Goal: Transaction & Acquisition: Purchase product/service

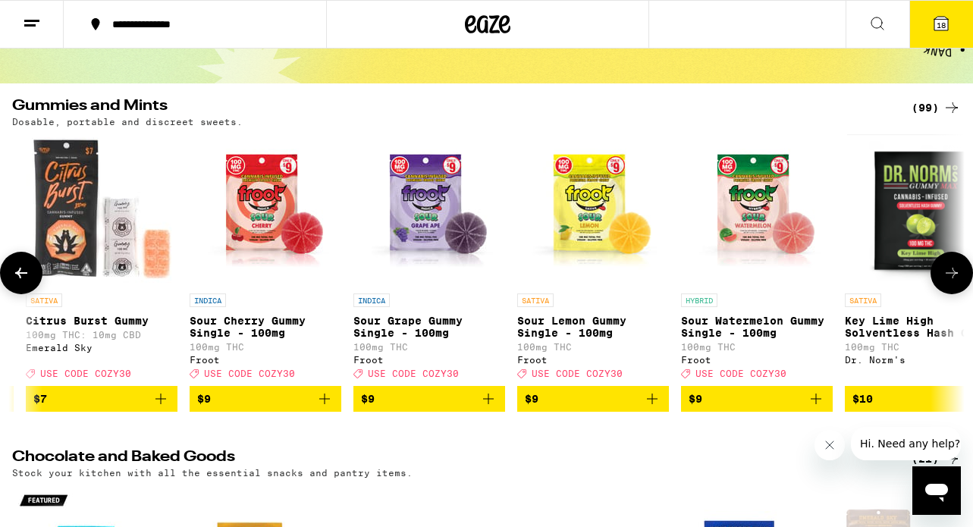
scroll to position [121, 0]
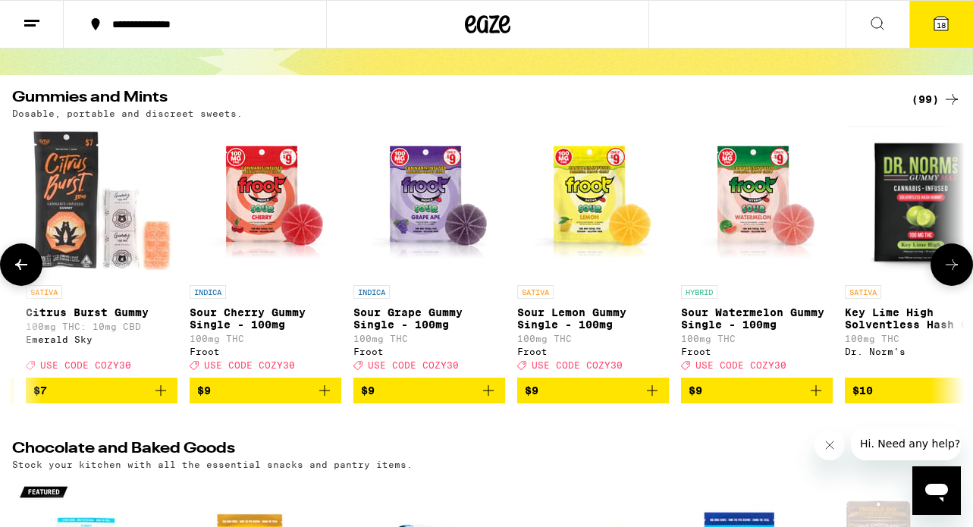
click at [739, 318] on p "Sour Watermelon Gummy Single - 100mg" at bounding box center [757, 318] width 152 height 24
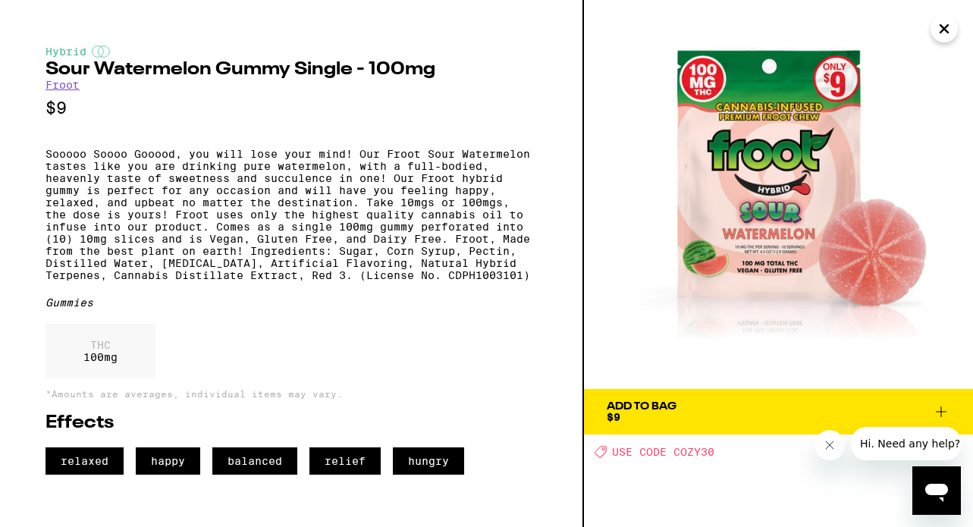
click at [945, 405] on icon at bounding box center [941, 412] width 18 height 18
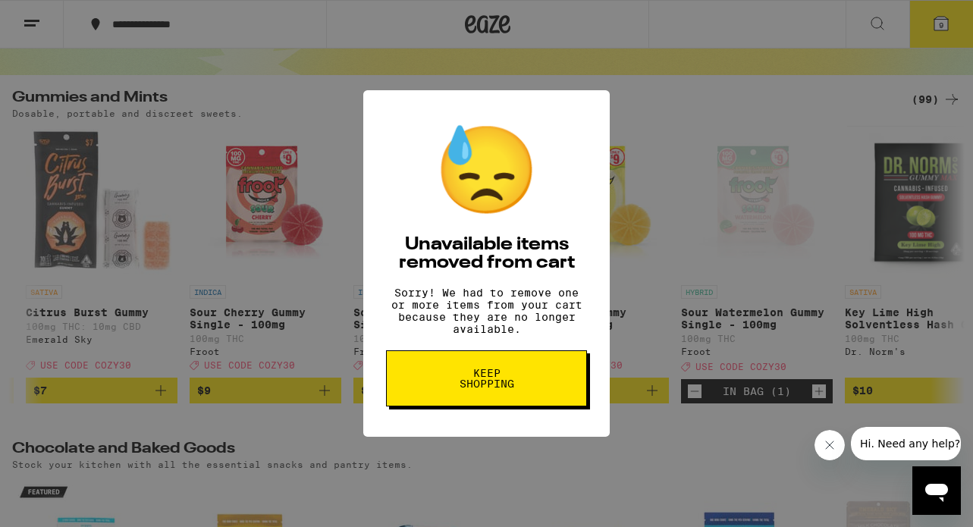
click at [510, 381] on span "Keep Shopping" at bounding box center [486, 378] width 78 height 21
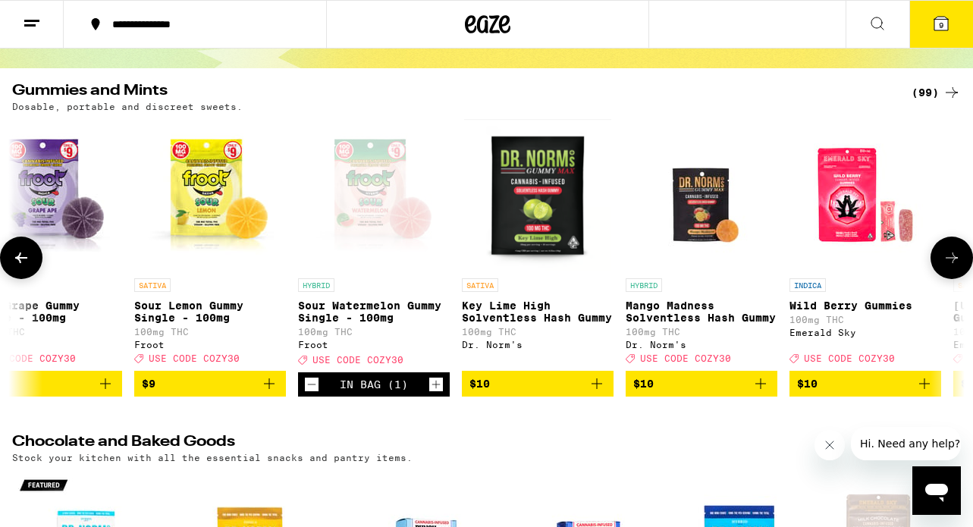
scroll to position [0, 701]
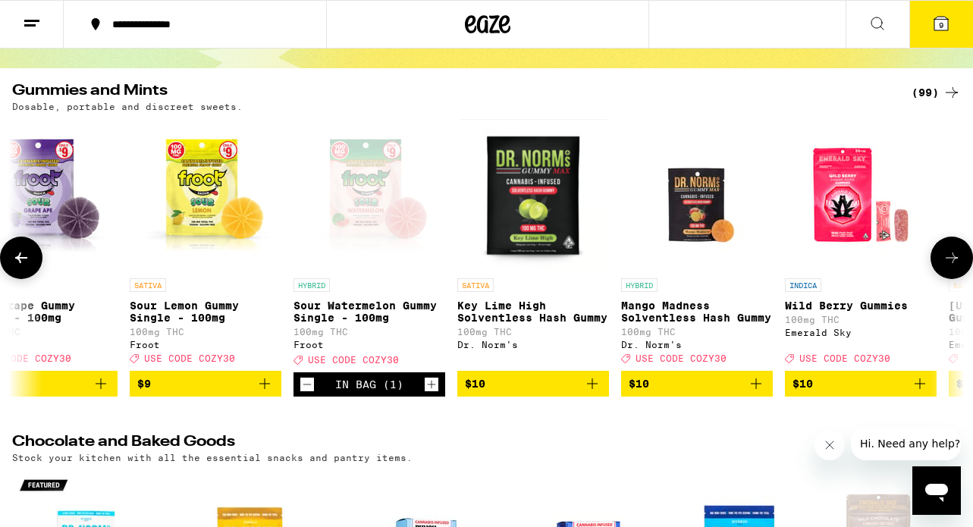
click at [690, 388] on span "$10" at bounding box center [697, 384] width 136 height 18
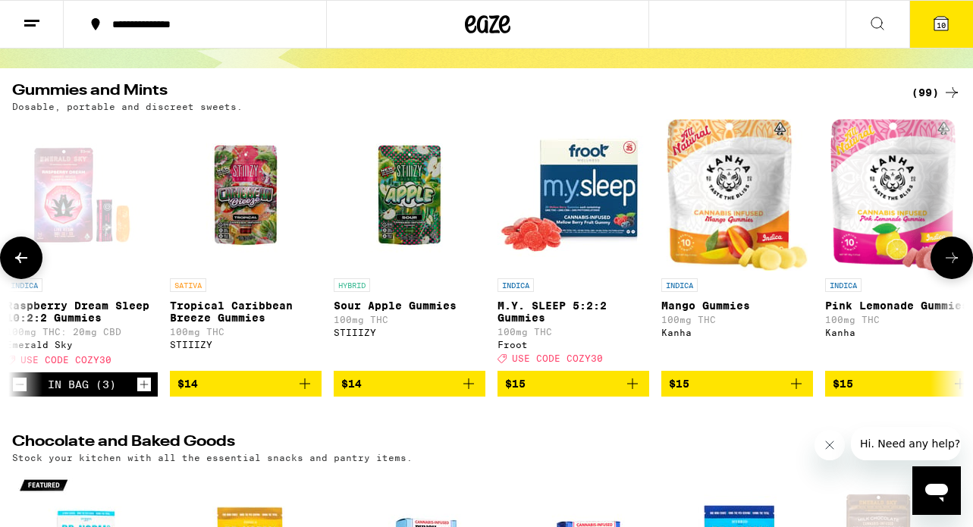
scroll to position [0, 2637]
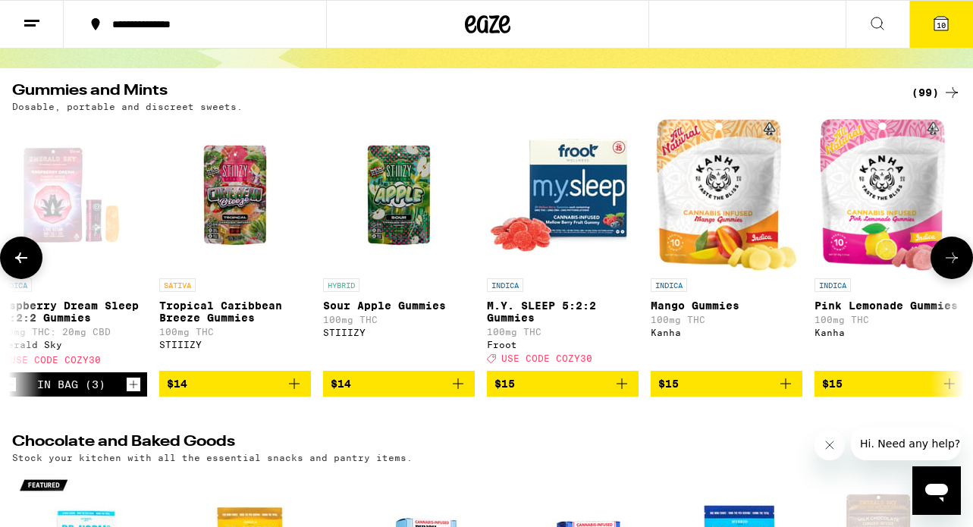
click at [567, 393] on span "$15" at bounding box center [562, 384] width 136 height 18
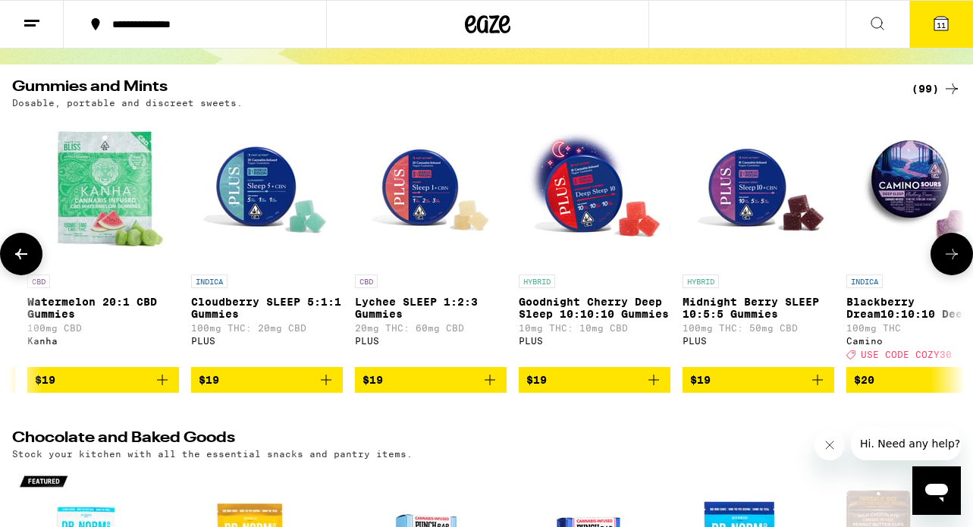
scroll to position [141, 0]
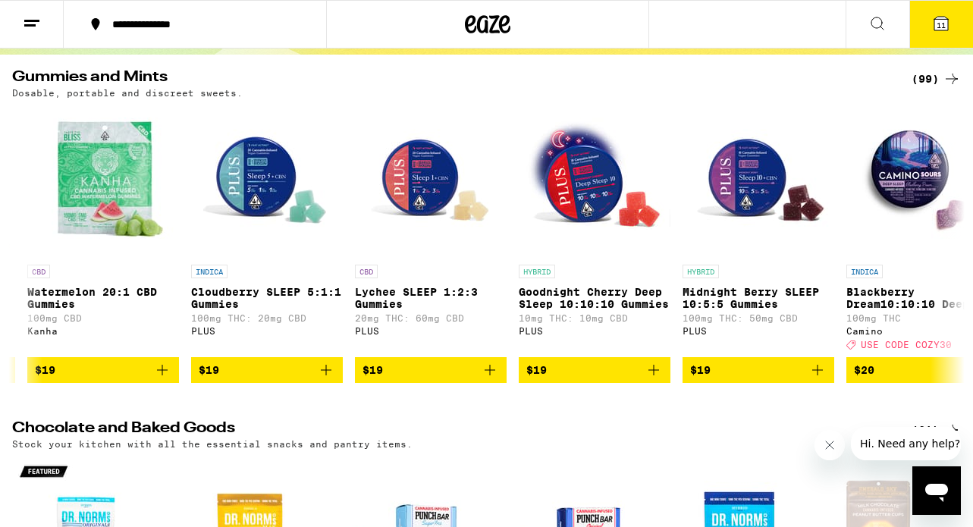
click at [939, 36] on button "11" at bounding box center [941, 24] width 64 height 47
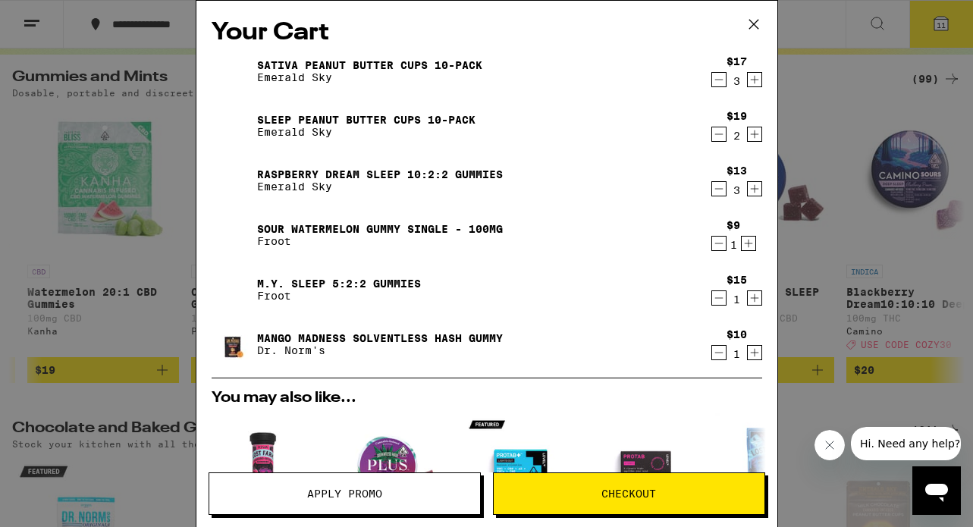
click at [329, 491] on span "Apply Promo" at bounding box center [344, 493] width 75 height 11
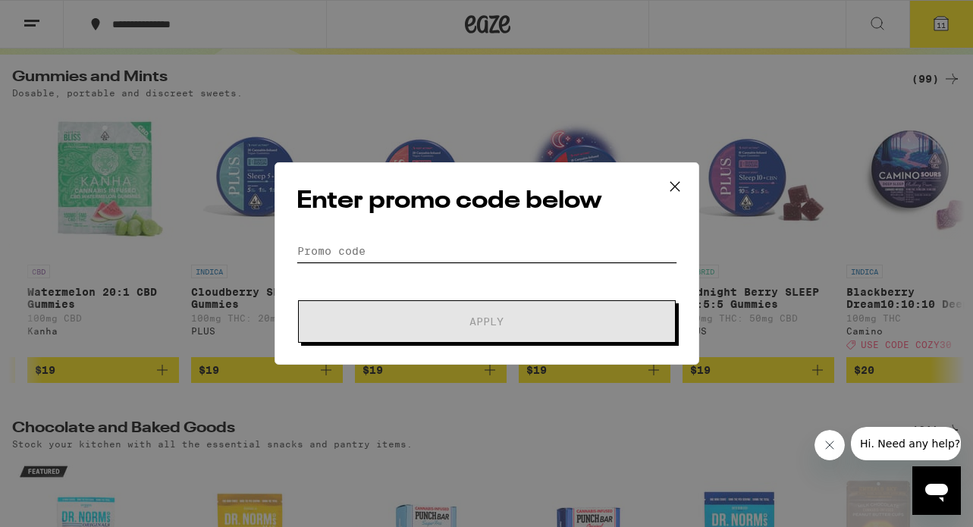
click at [304, 243] on input "Promo Code" at bounding box center [486, 251] width 381 height 23
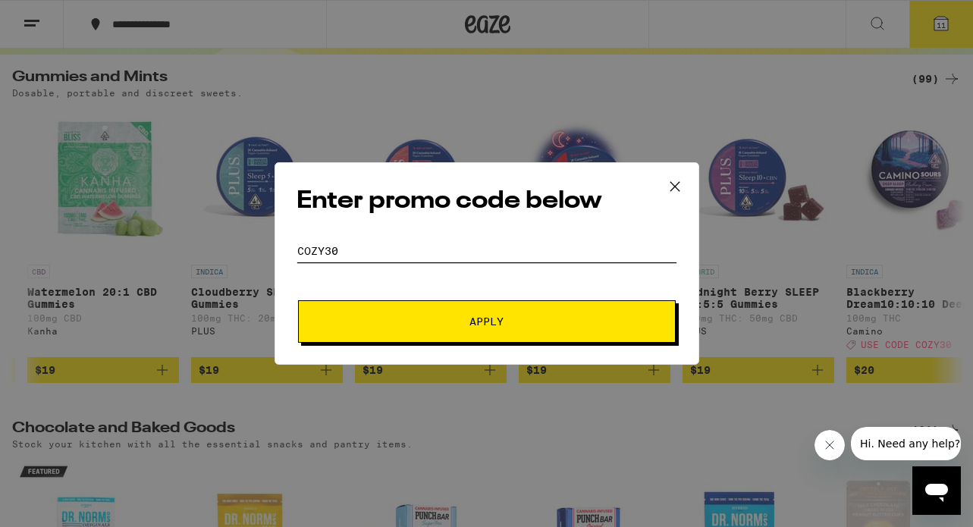
type input "cozy30"
click at [495, 313] on button "Apply" at bounding box center [487, 321] width 378 height 42
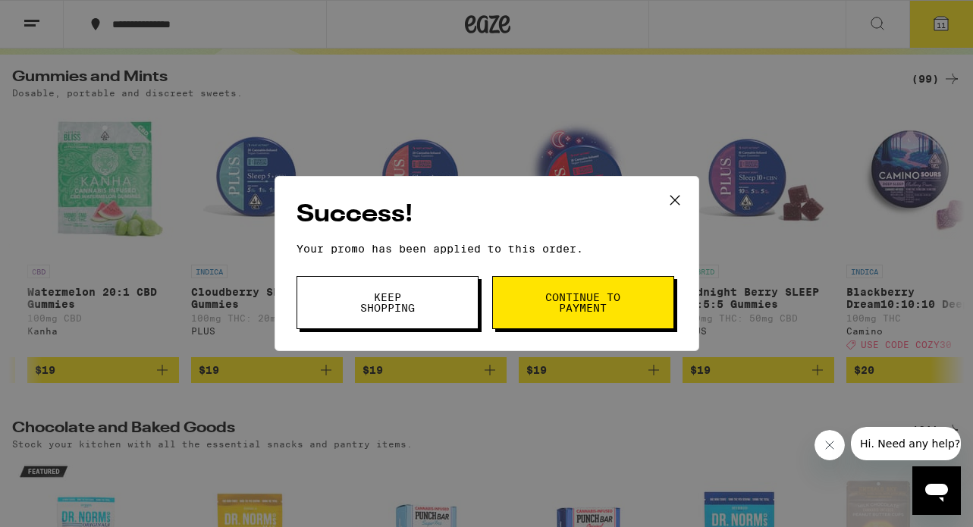
click at [425, 302] on button "Keep Shopping" at bounding box center [387, 302] width 182 height 53
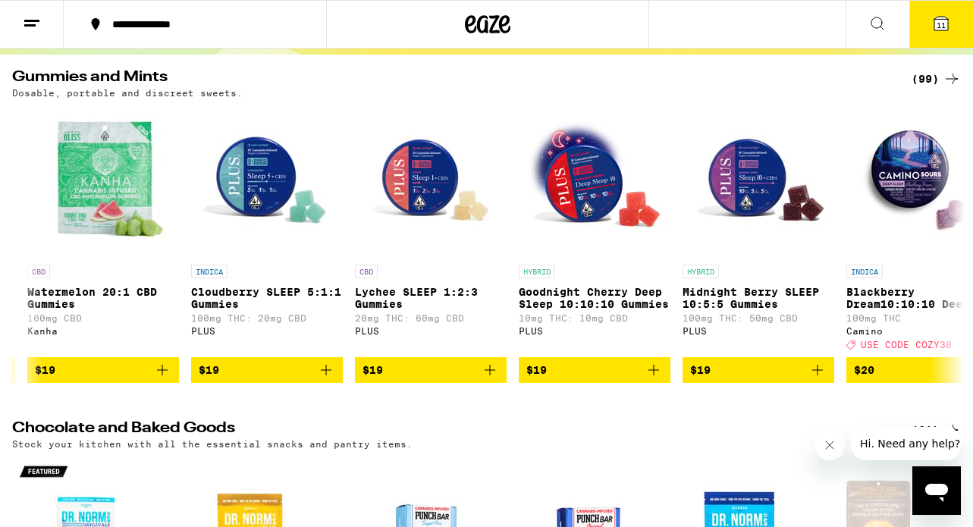
click at [936, 25] on span "11" at bounding box center [940, 24] width 9 height 9
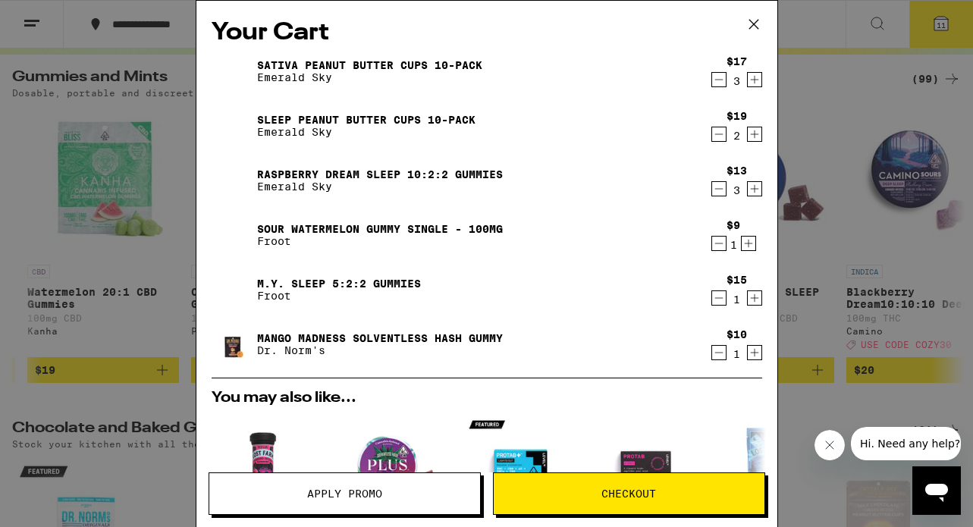
click at [757, 17] on icon at bounding box center [753, 24] width 23 height 23
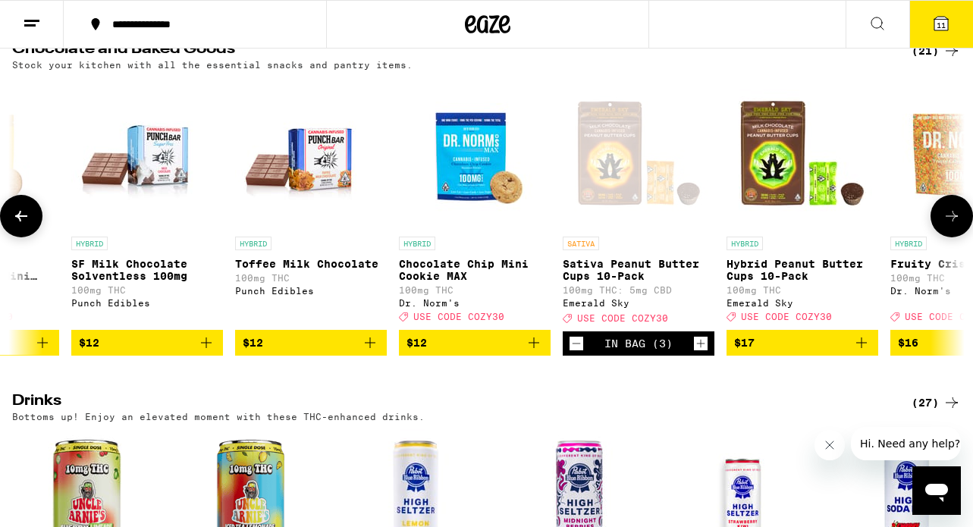
scroll to position [529, 0]
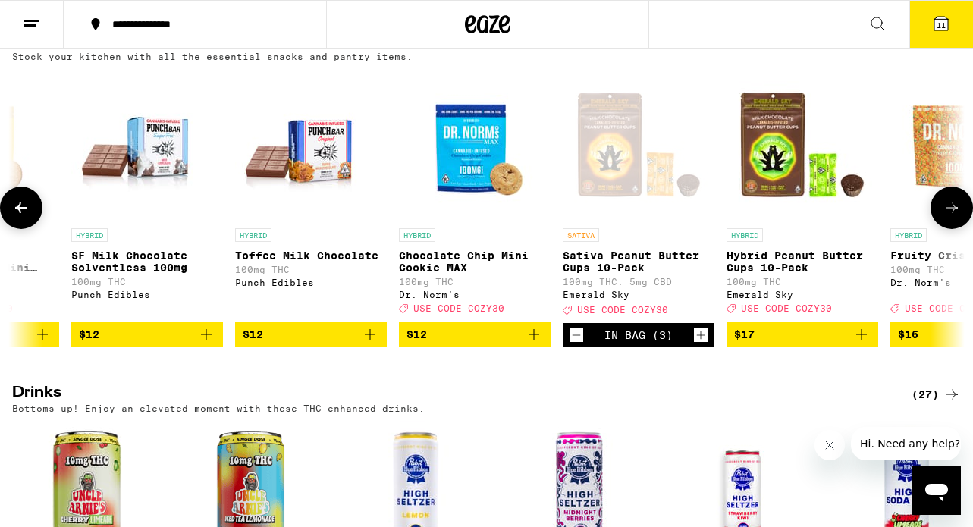
click at [955, 217] on icon at bounding box center [952, 208] width 18 height 18
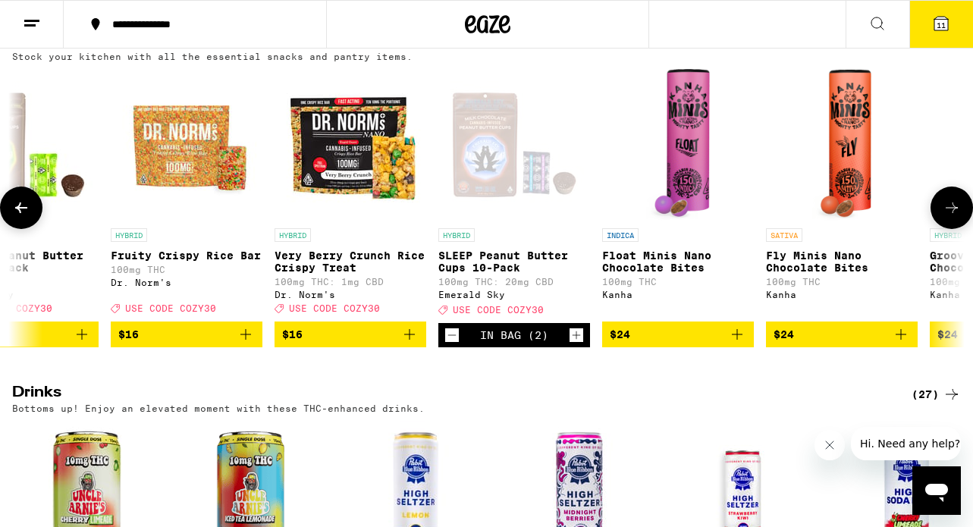
scroll to position [0, 1052]
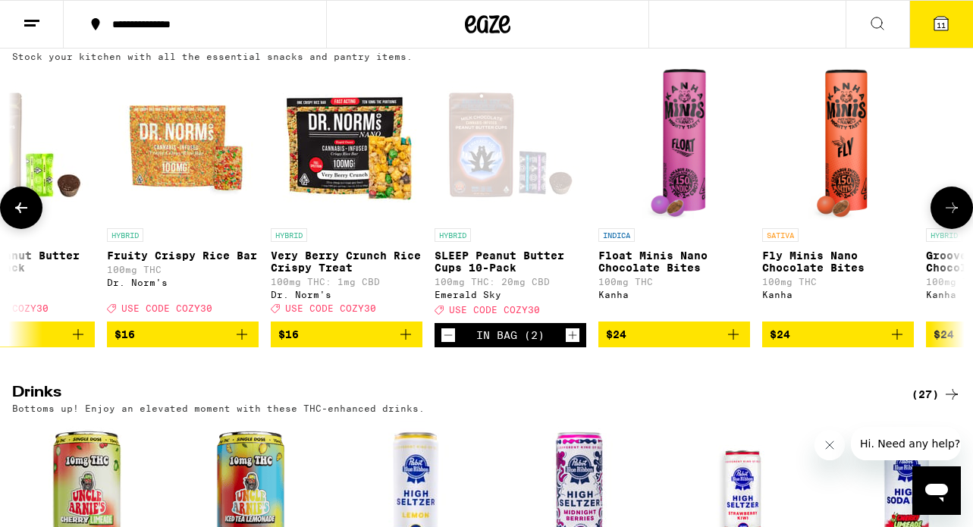
click at [955, 217] on icon at bounding box center [952, 208] width 18 height 18
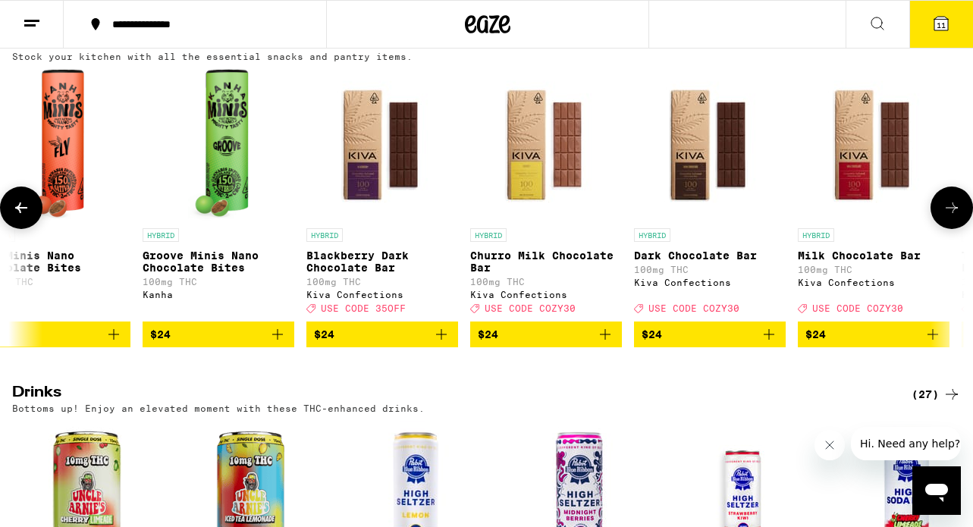
click at [955, 217] on icon at bounding box center [952, 208] width 18 height 18
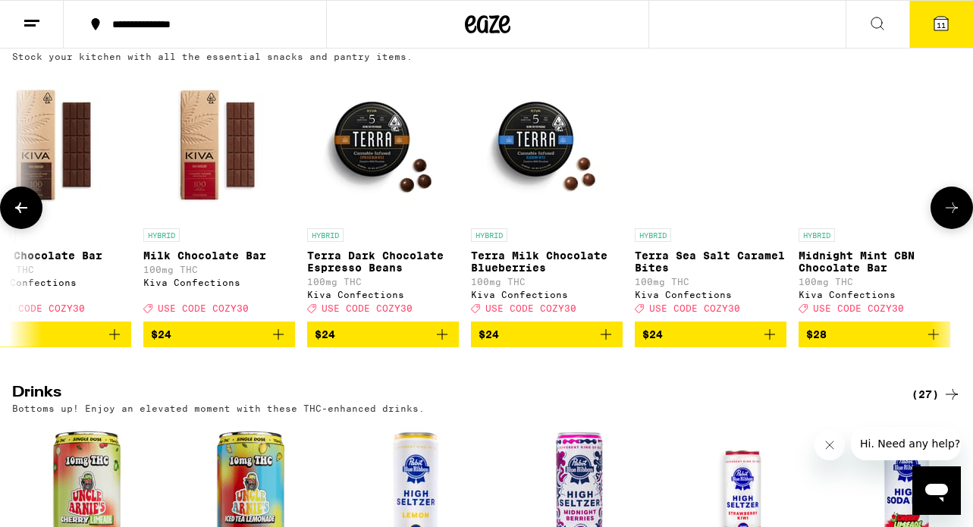
scroll to position [0, 2491]
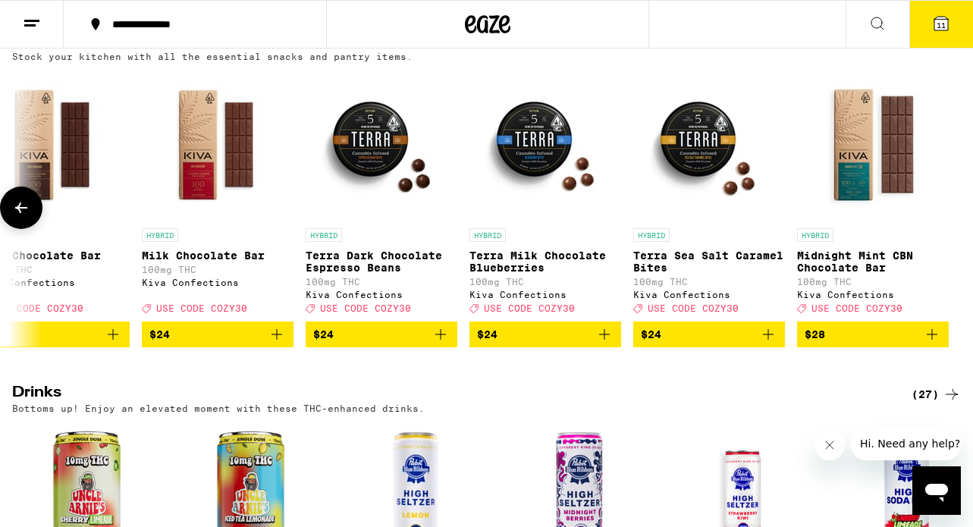
click at [955, 223] on div at bounding box center [951, 208] width 42 height 42
click at [944, 18] on icon at bounding box center [941, 24] width 14 height 14
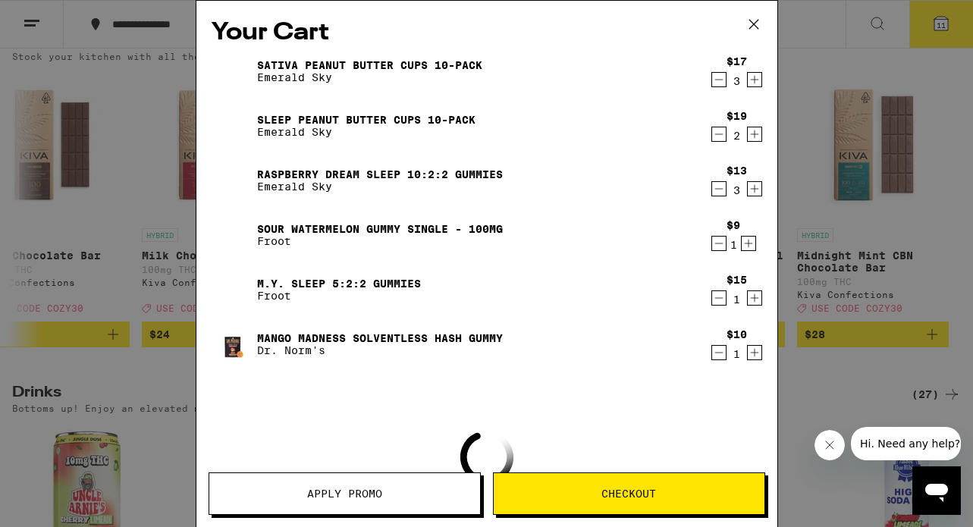
click at [952, 52] on div "Your Cart Sativa Peanut Butter Cups 10-Pack Emerald Sky $17 3 SLEEP Peanut Butt…" at bounding box center [486, 263] width 973 height 527
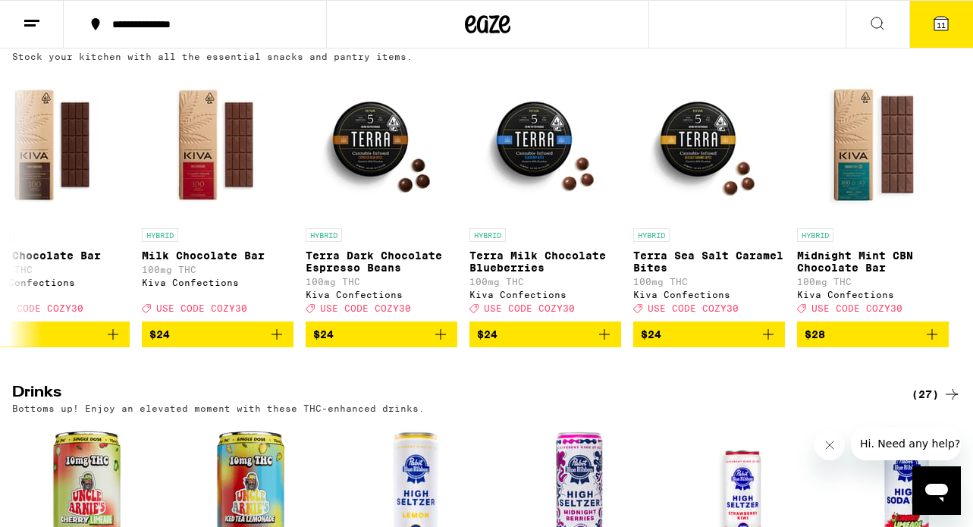
click at [952, 52] on icon at bounding box center [952, 42] width 18 height 18
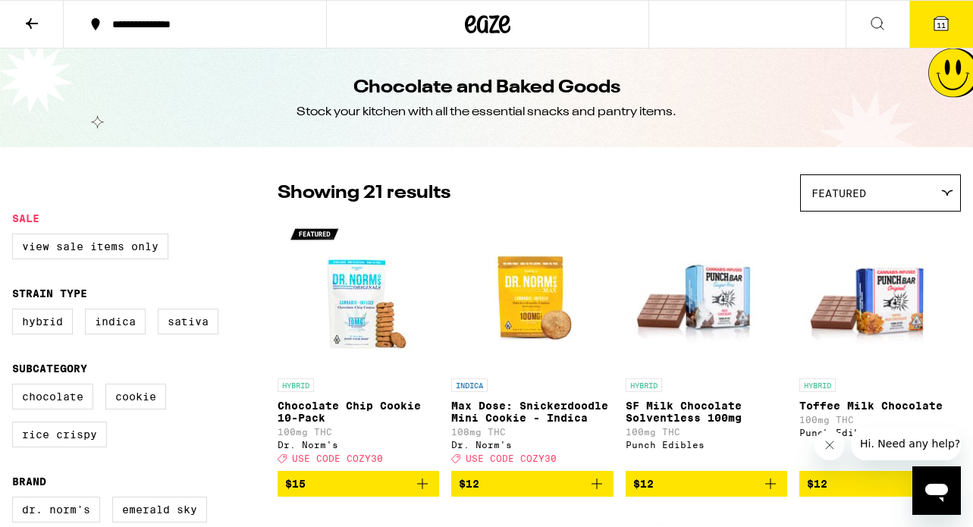
click at [943, 21] on span "11" at bounding box center [940, 24] width 9 height 9
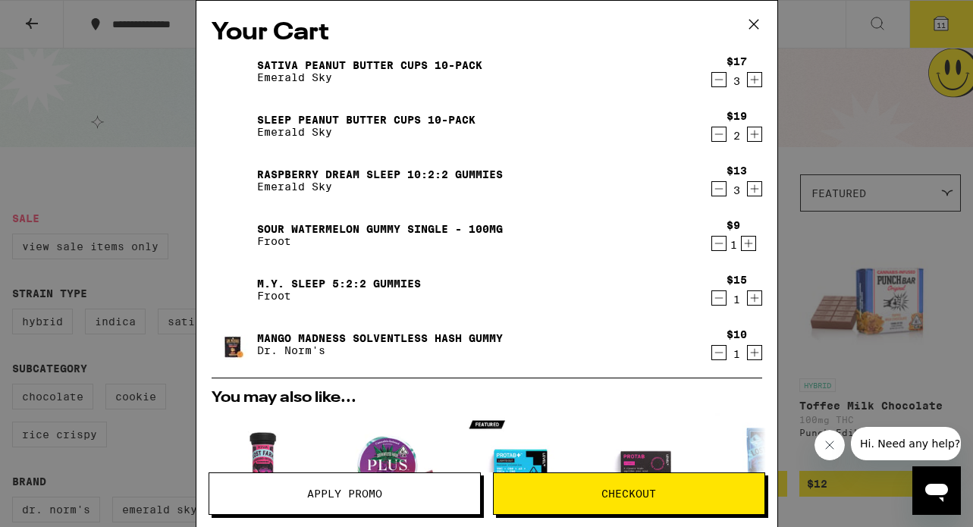
click at [724, 79] on icon "Decrement" at bounding box center [719, 80] width 14 height 18
click at [717, 77] on icon "Decrement" at bounding box center [719, 80] width 14 height 18
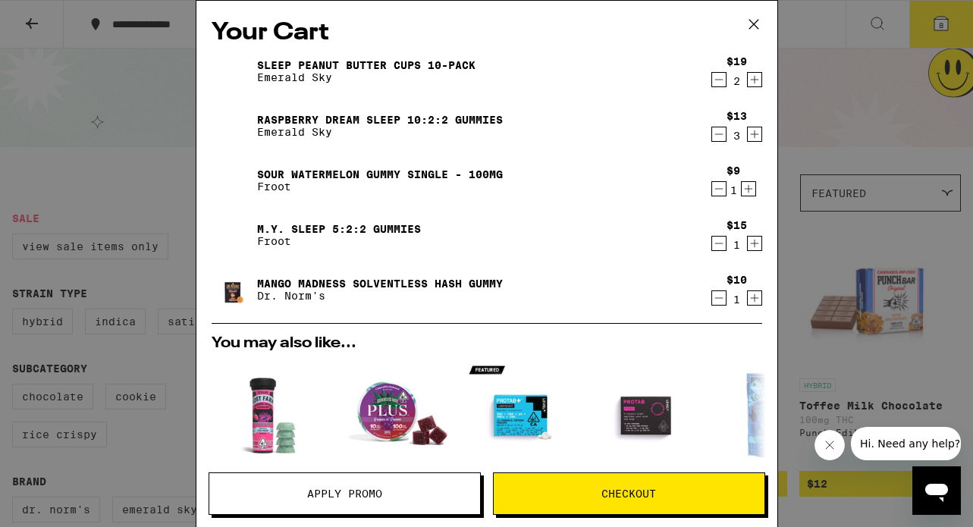
click at [721, 80] on icon "Decrement" at bounding box center [719, 80] width 14 height 18
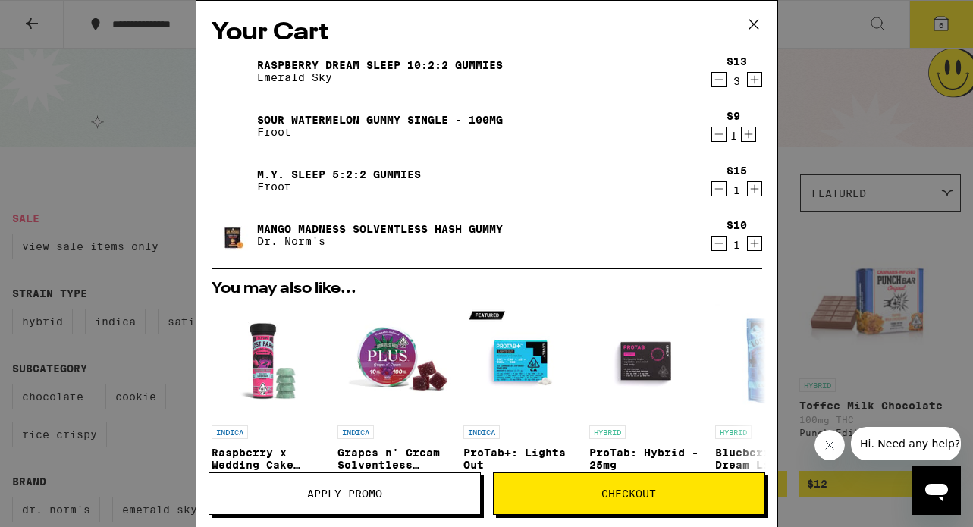
click at [721, 80] on icon "Decrement" at bounding box center [719, 80] width 14 height 18
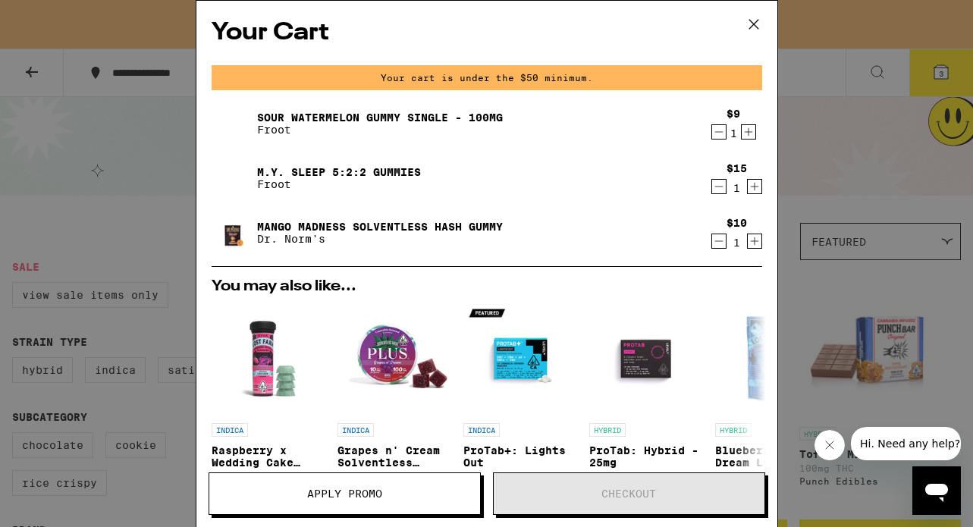
click at [723, 133] on icon "Decrement" at bounding box center [719, 132] width 14 height 18
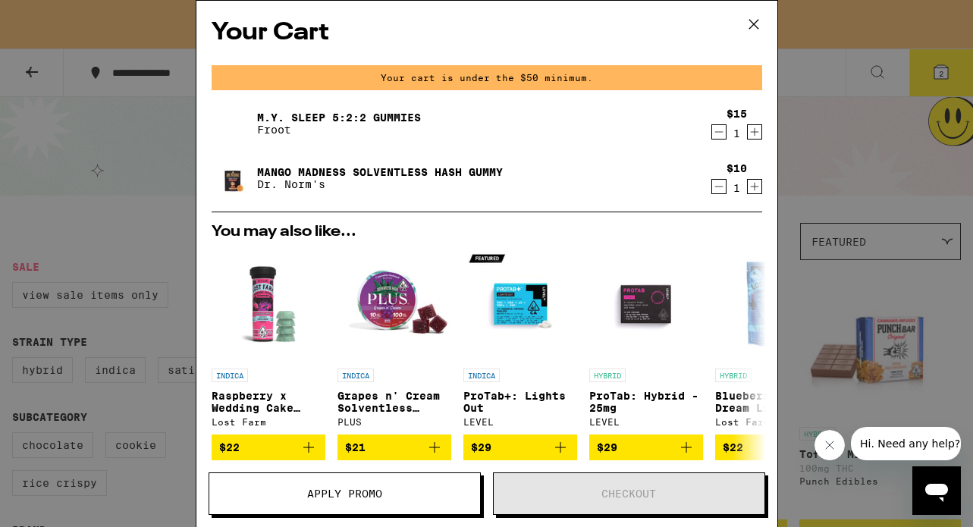
click at [723, 182] on icon "Decrement" at bounding box center [719, 186] width 14 height 18
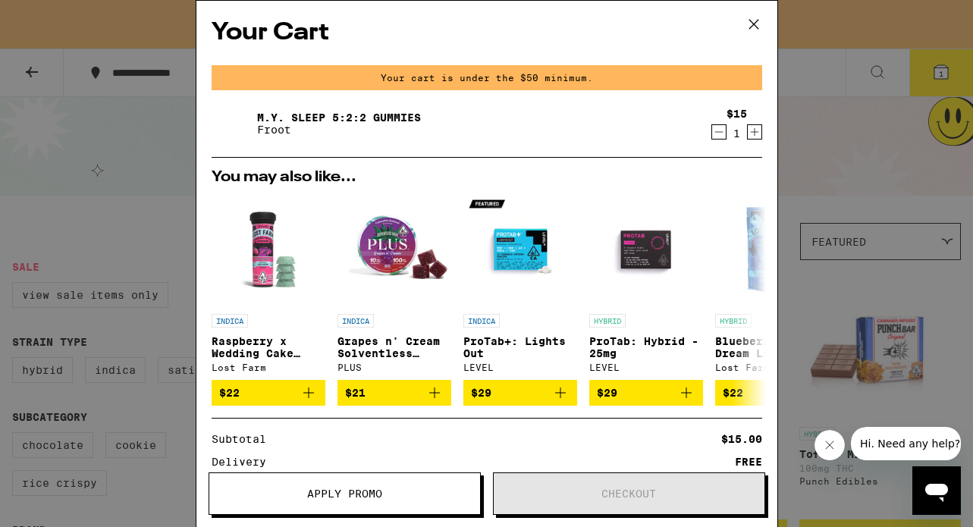
click at [758, 128] on icon "Increment" at bounding box center [755, 132] width 14 height 18
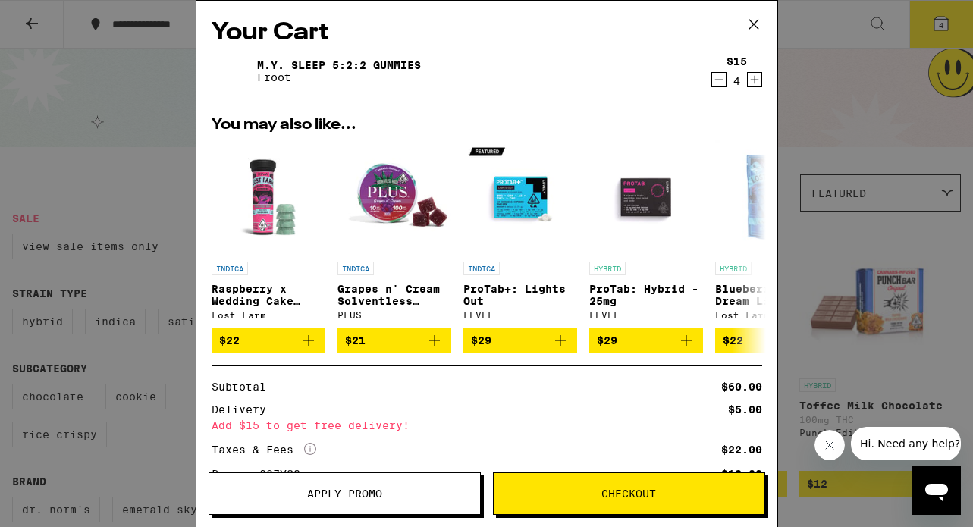
click at [751, 17] on icon at bounding box center [753, 24] width 23 height 23
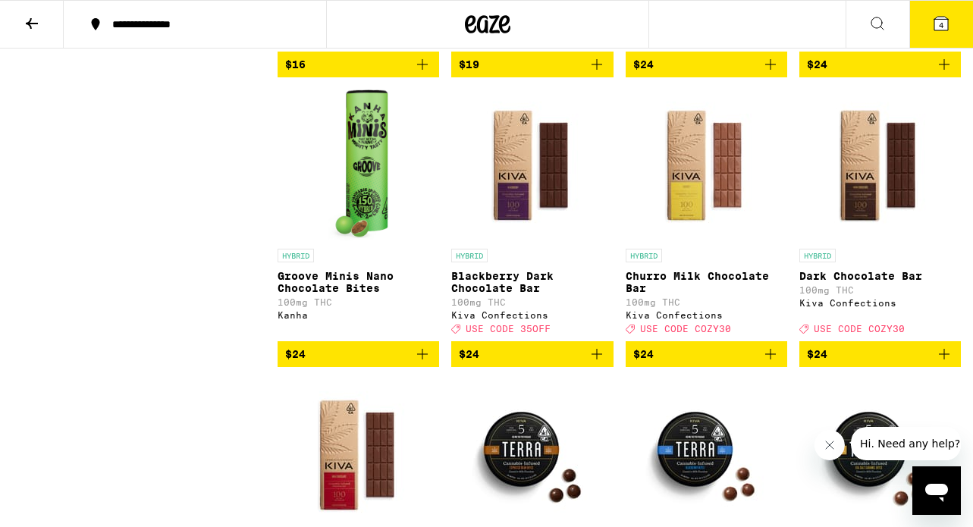
scroll to position [1004, 0]
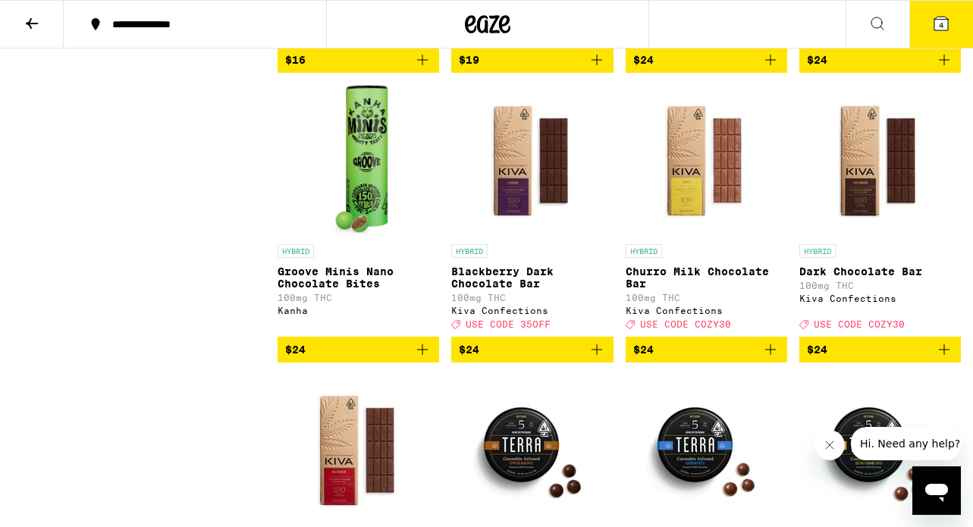
click at [39, 19] on icon at bounding box center [32, 23] width 18 height 18
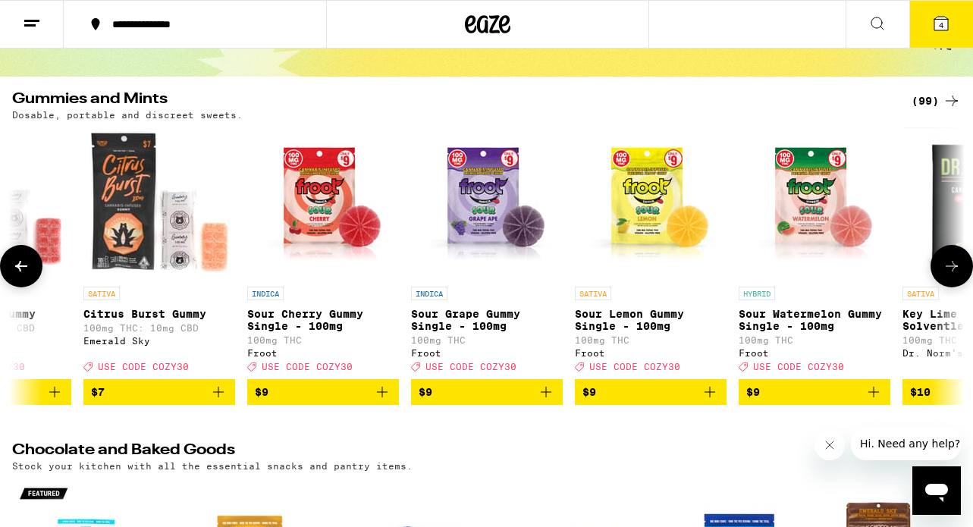
scroll to position [0, 261]
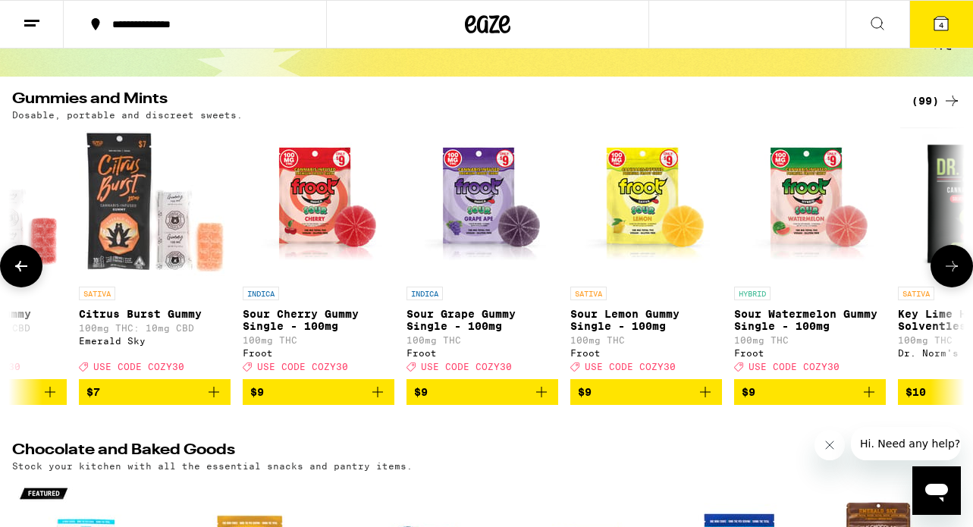
click at [798, 401] on span "$9" at bounding box center [810, 392] width 136 height 18
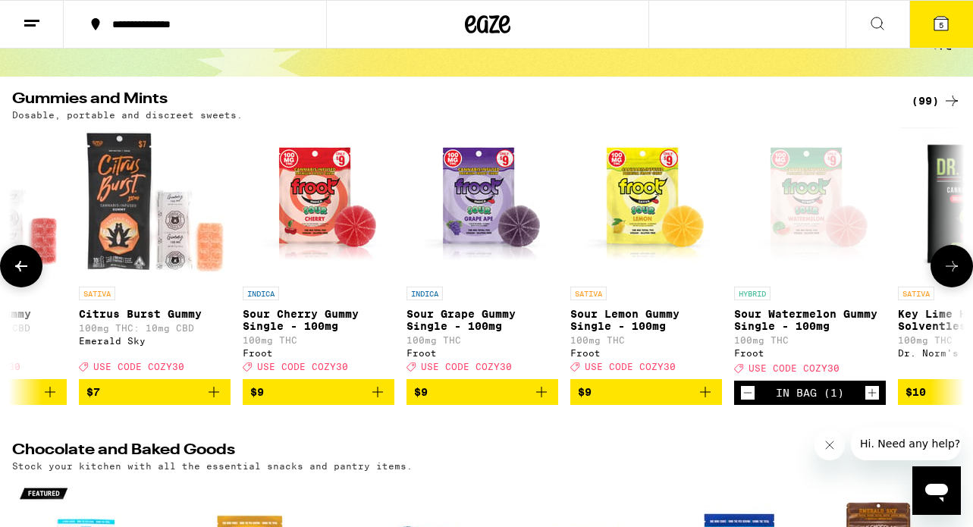
click at [871, 397] on icon "Increment" at bounding box center [872, 393] width 8 height 8
click at [951, 265] on icon at bounding box center [952, 266] width 18 height 18
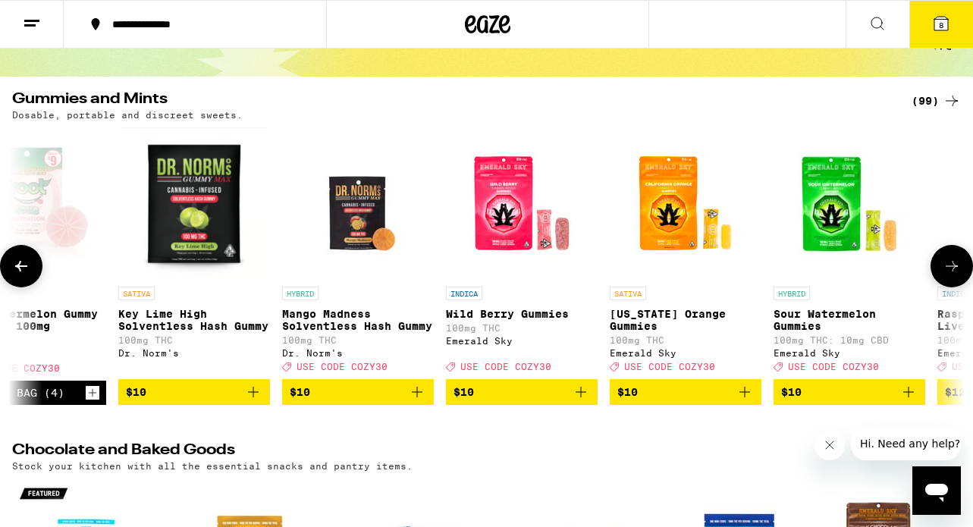
scroll to position [0, 1044]
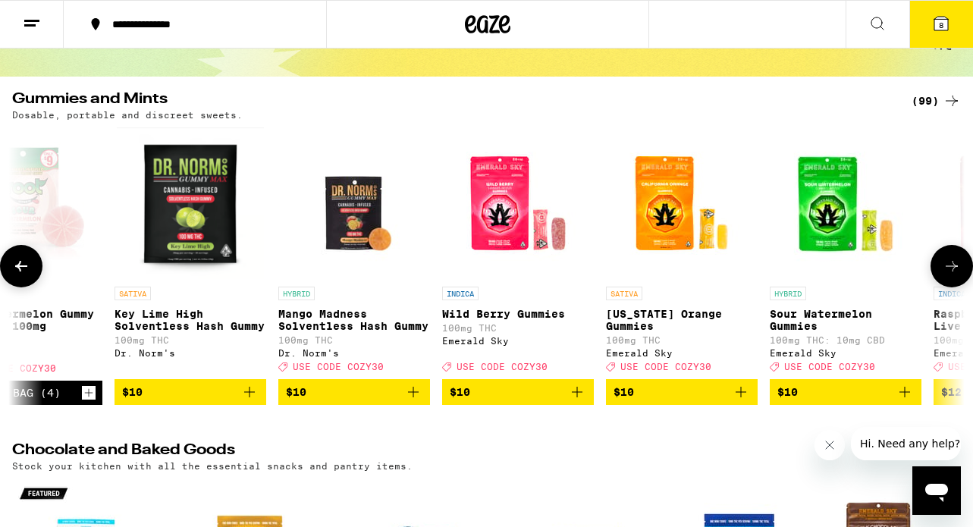
click at [326, 395] on span "$10" at bounding box center [354, 392] width 136 height 18
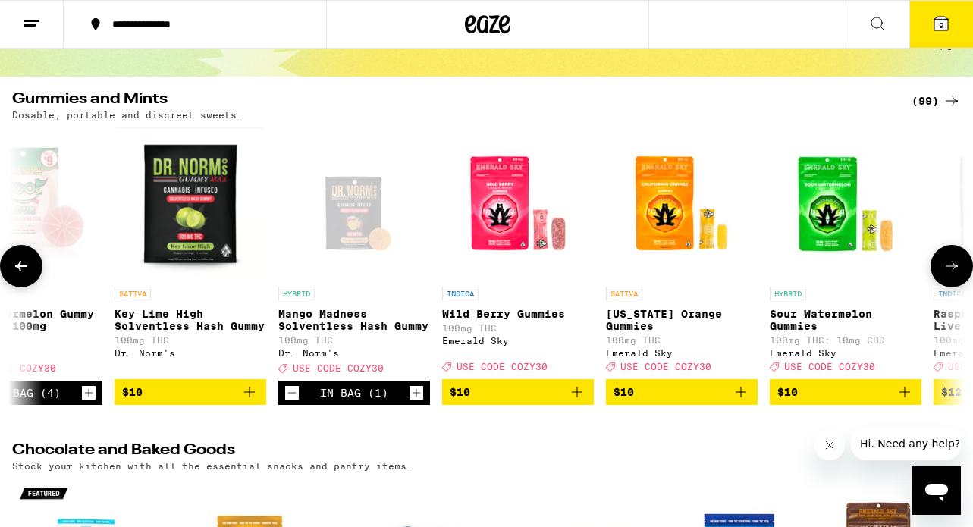
click at [420, 401] on icon "Increment" at bounding box center [416, 393] width 14 height 18
click at [952, 265] on icon at bounding box center [952, 266] width 18 height 18
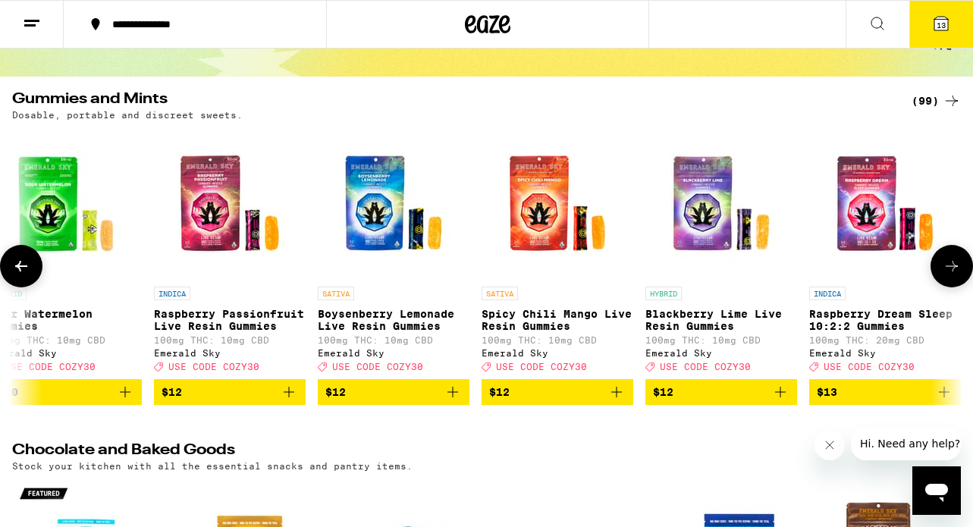
scroll to position [0, 1827]
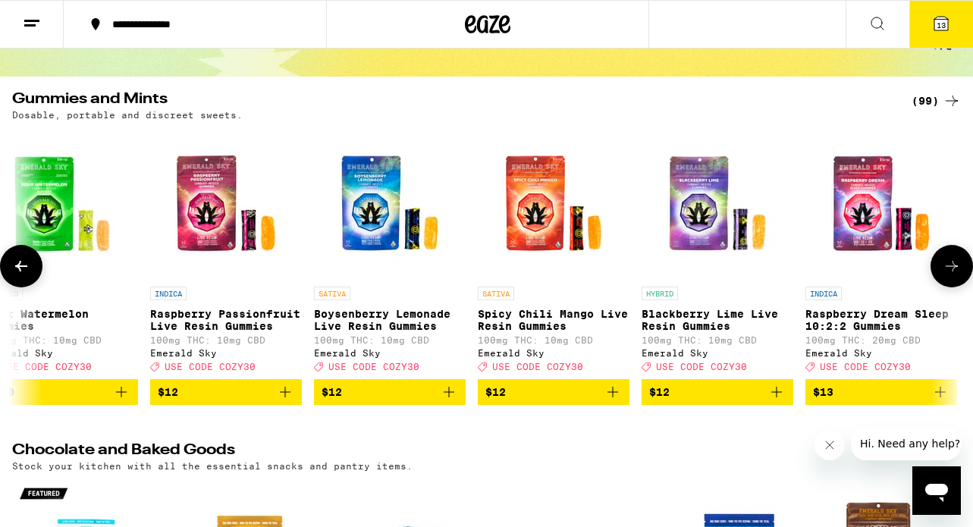
click at [952, 265] on icon at bounding box center [952, 266] width 18 height 18
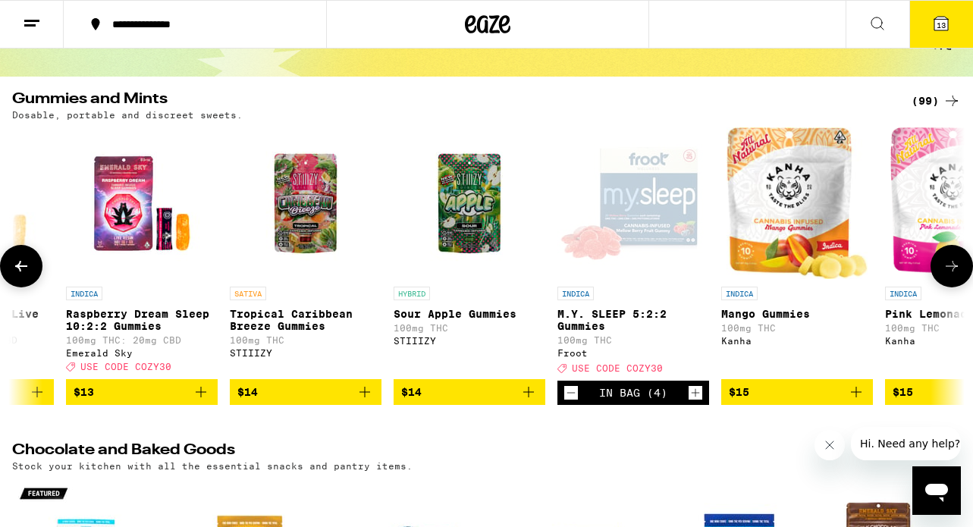
scroll to position [0, 2611]
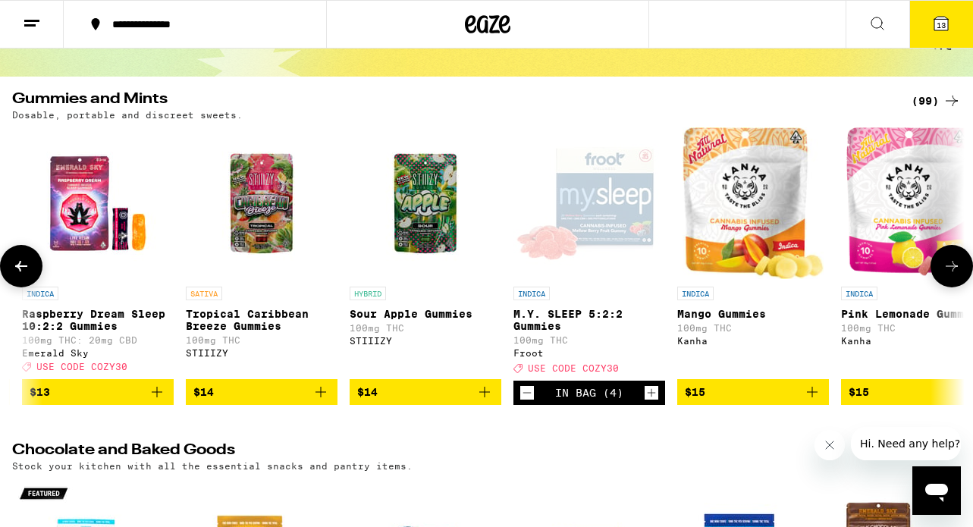
click at [951, 271] on icon at bounding box center [952, 266] width 18 height 18
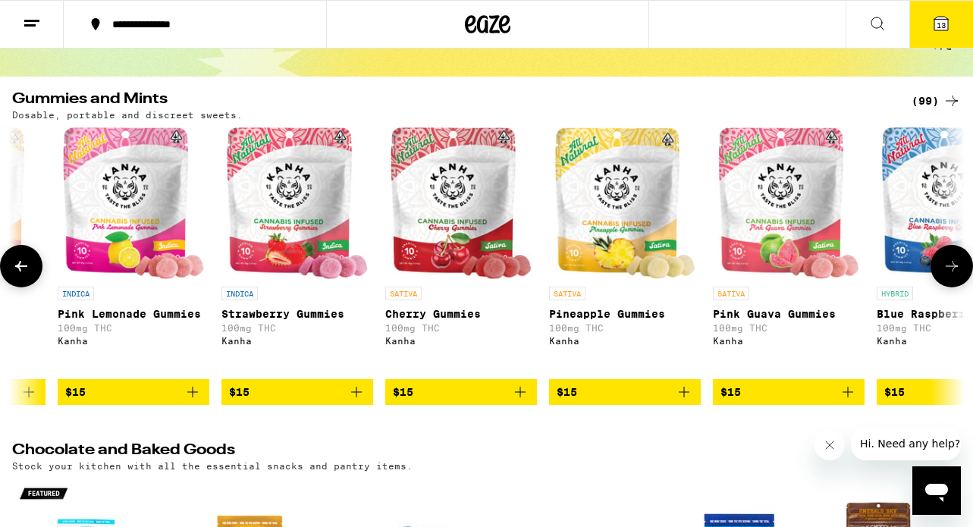
click at [951, 271] on icon at bounding box center [952, 266] width 18 height 18
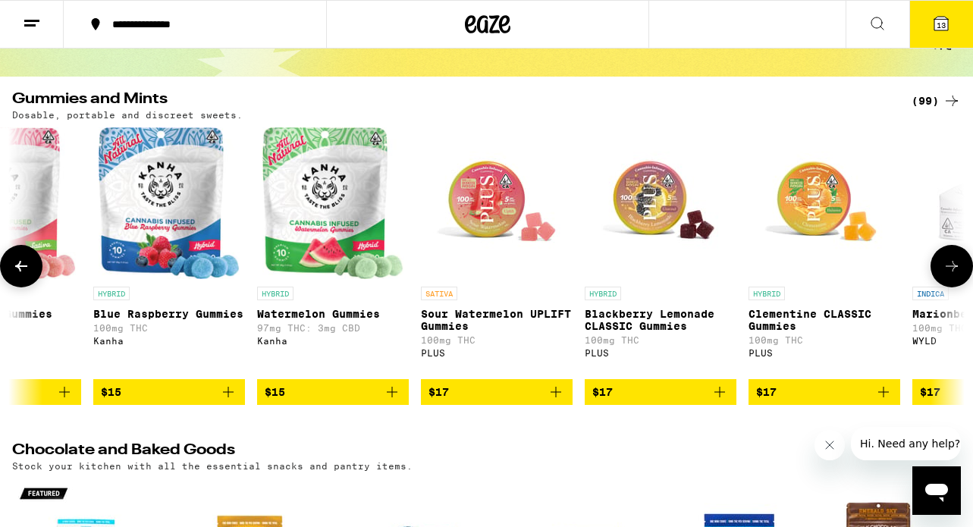
click at [951, 271] on icon at bounding box center [952, 266] width 18 height 18
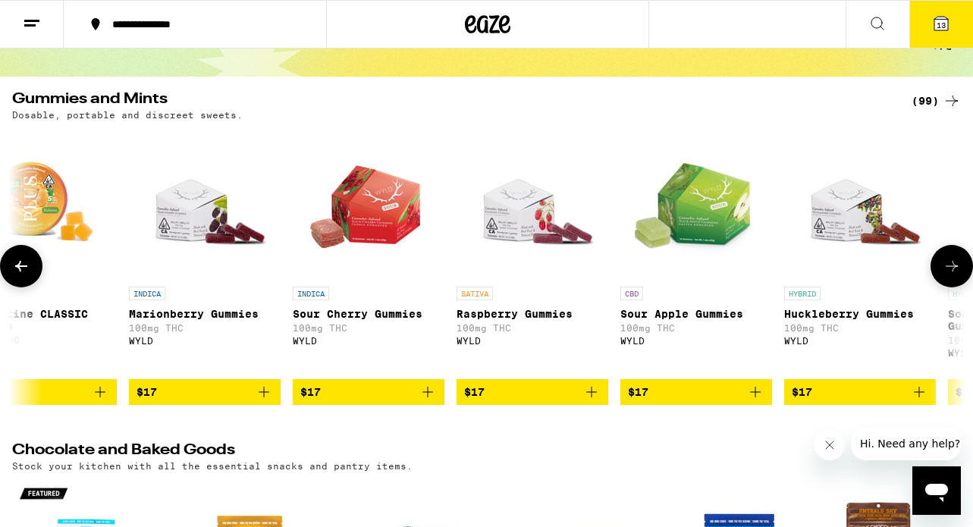
click at [951, 271] on icon at bounding box center [952, 266] width 18 height 18
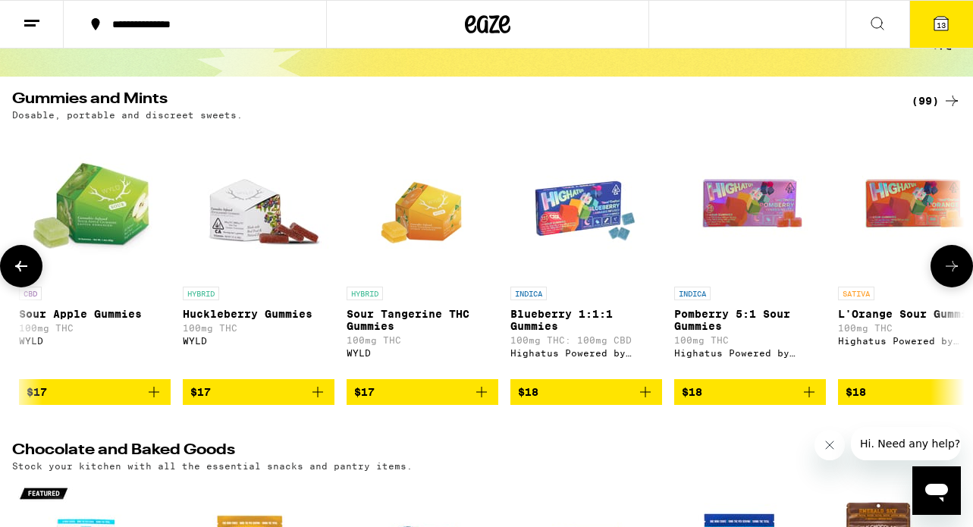
scroll to position [0, 5744]
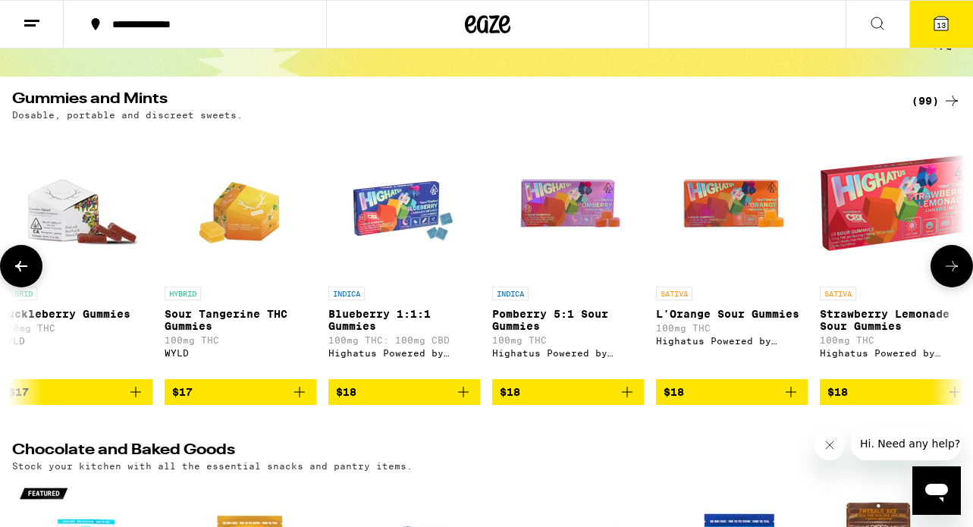
click at [951, 271] on icon at bounding box center [952, 266] width 18 height 18
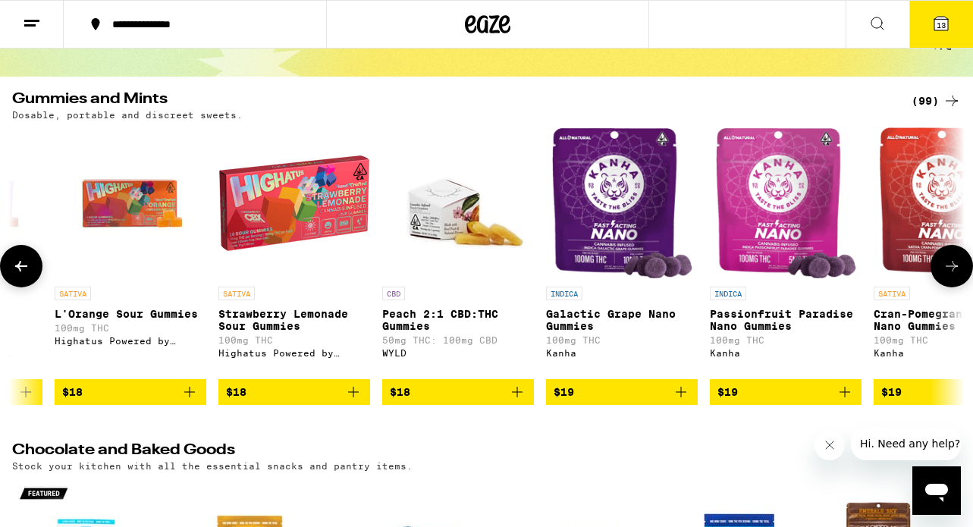
scroll to position [0, 6527]
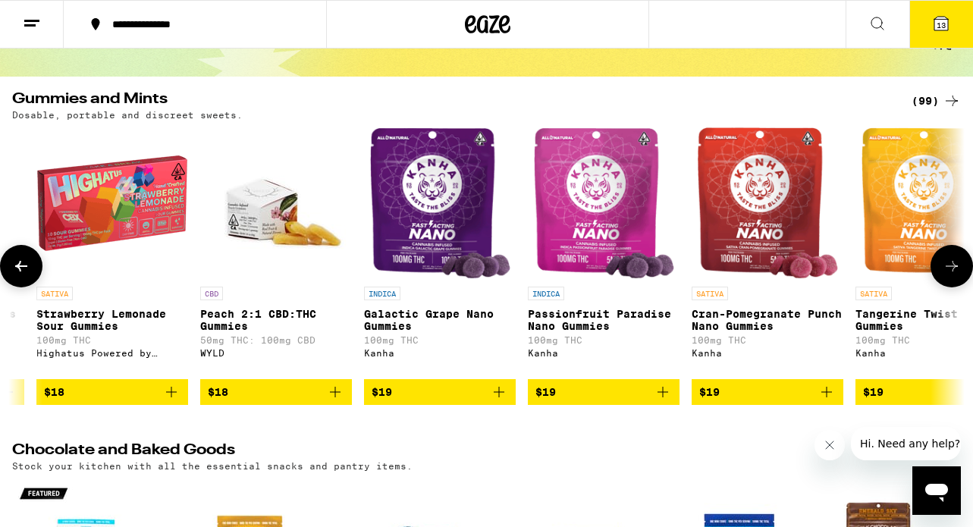
click at [22, 268] on icon at bounding box center [21, 266] width 18 height 18
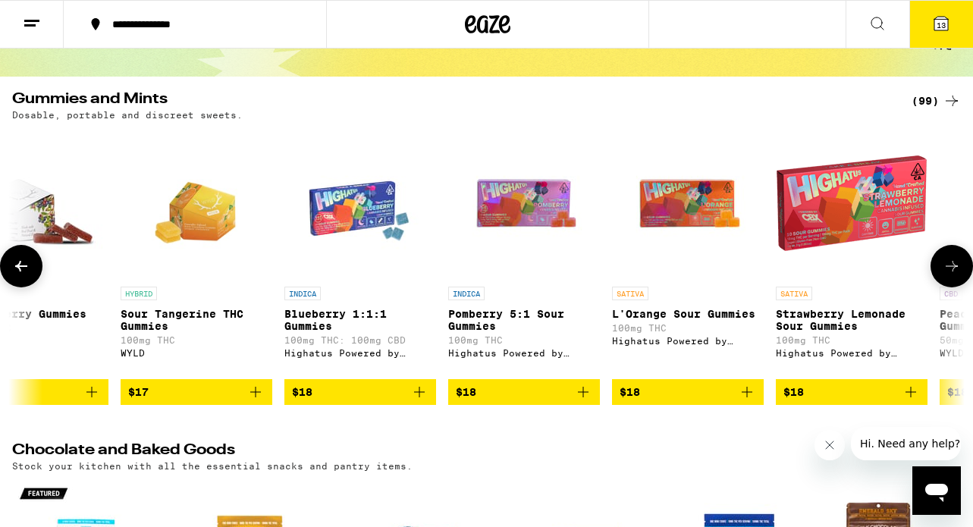
scroll to position [0, 5744]
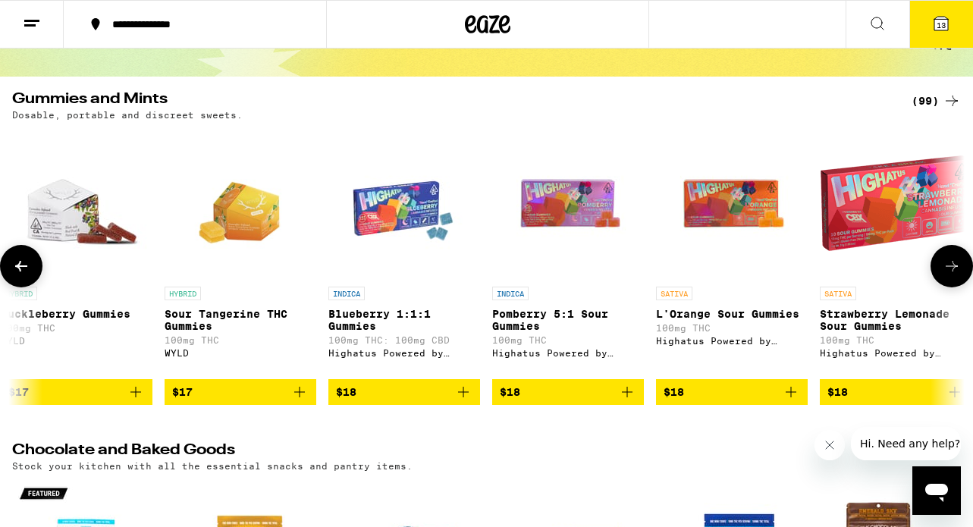
click at [22, 268] on icon at bounding box center [21, 266] width 18 height 18
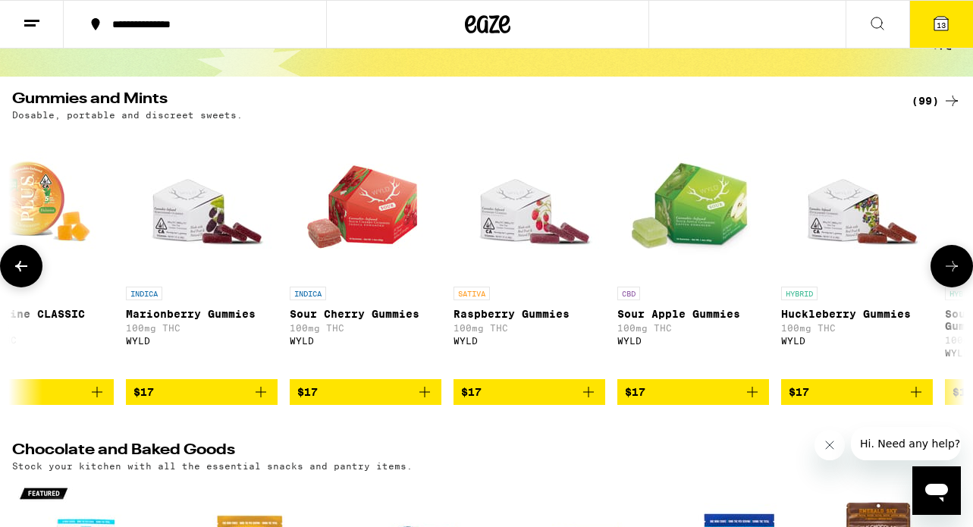
scroll to position [0, 4961]
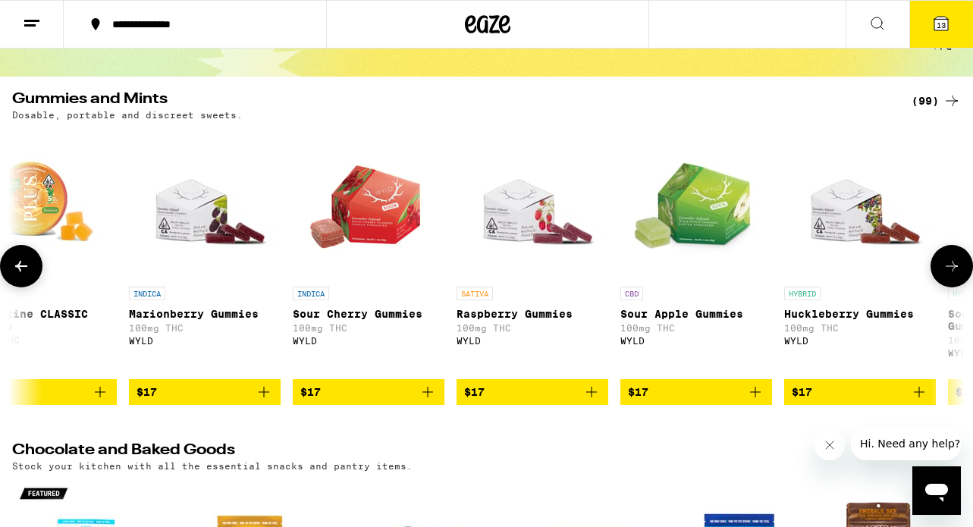
click at [22, 268] on icon at bounding box center [21, 266] width 18 height 18
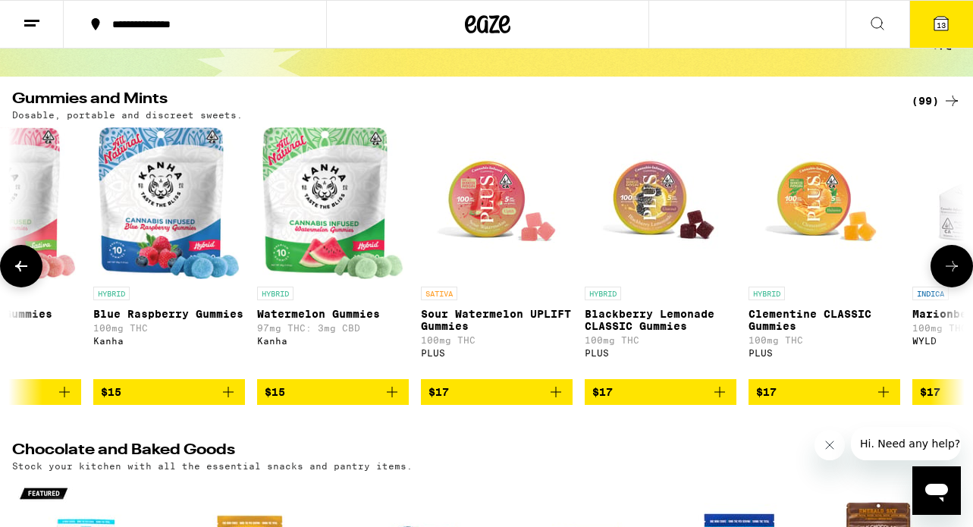
click at [22, 268] on icon at bounding box center [21, 266] width 18 height 18
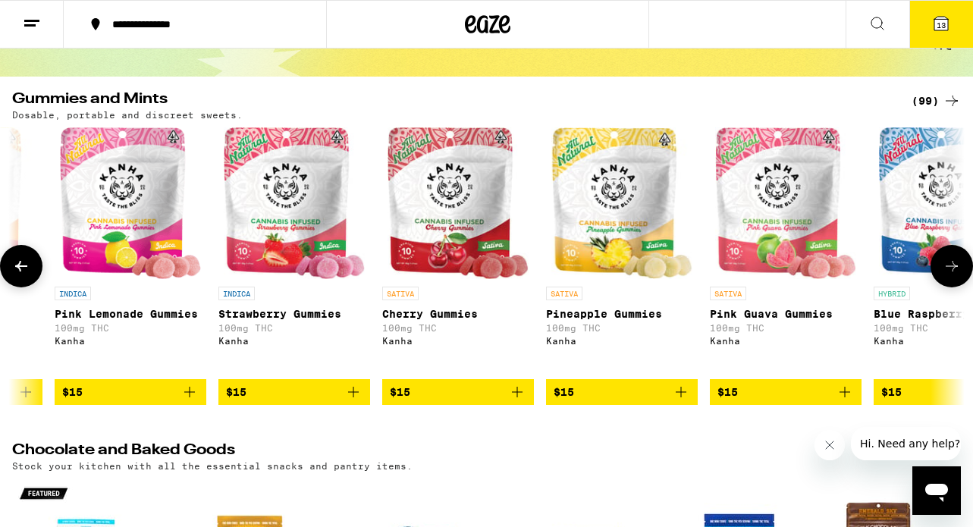
scroll to position [0, 3394]
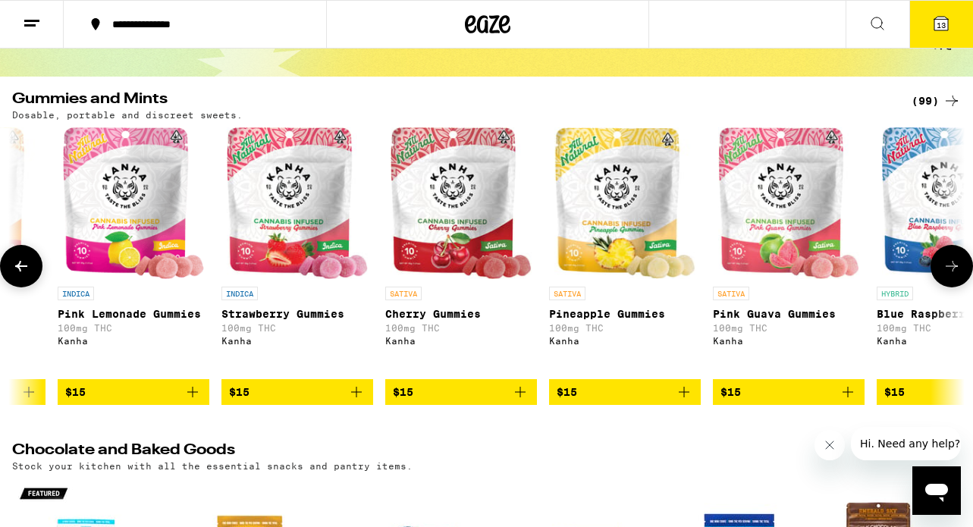
click at [22, 268] on icon at bounding box center [21, 266] width 18 height 18
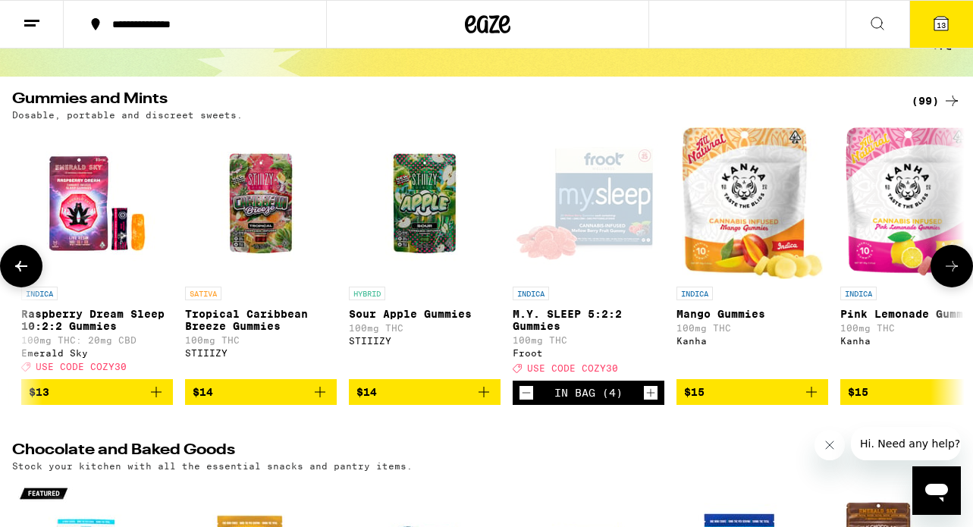
scroll to position [0, 2611]
click at [22, 268] on icon at bounding box center [21, 266] width 18 height 18
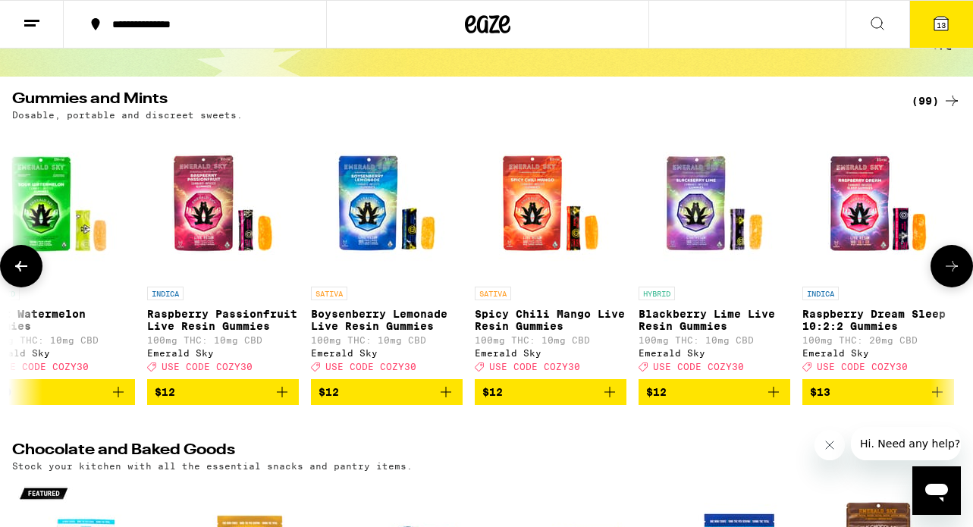
scroll to position [0, 1827]
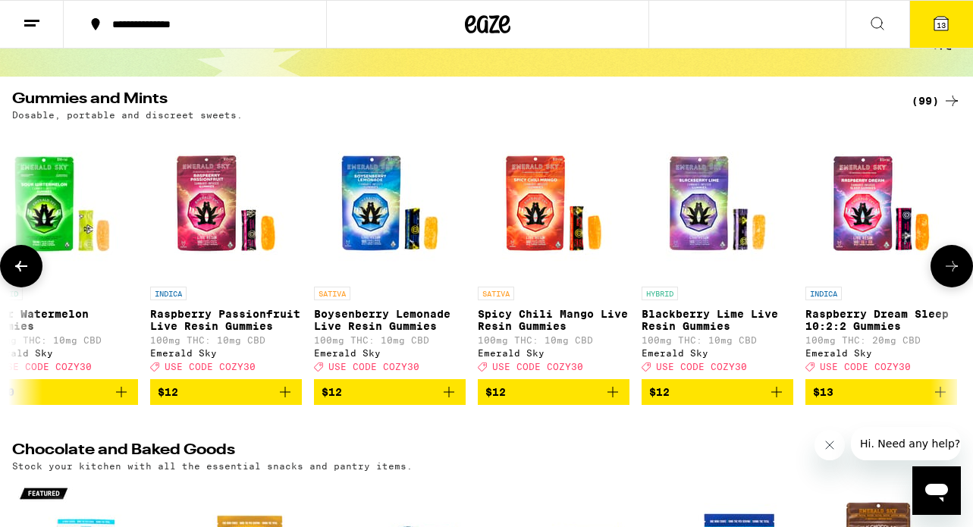
click at [22, 268] on icon at bounding box center [21, 266] width 18 height 18
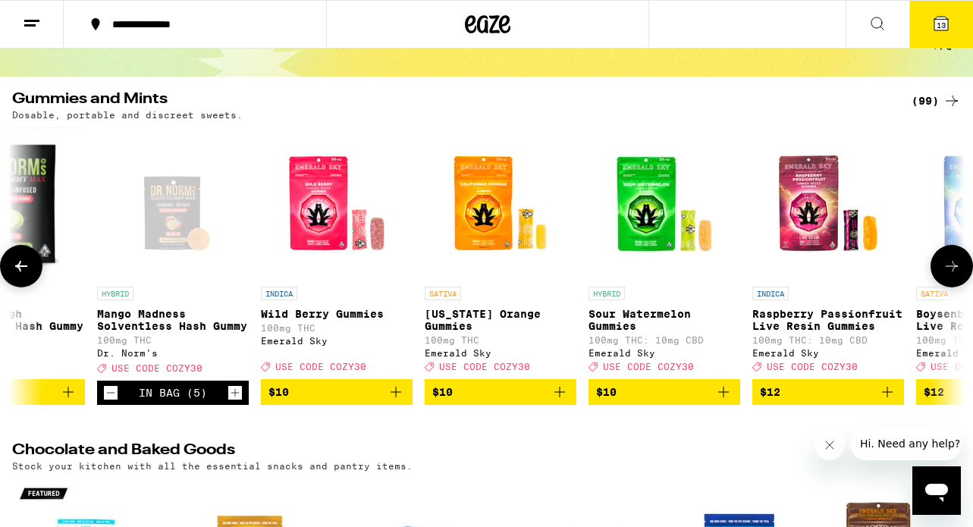
scroll to position [0, 1044]
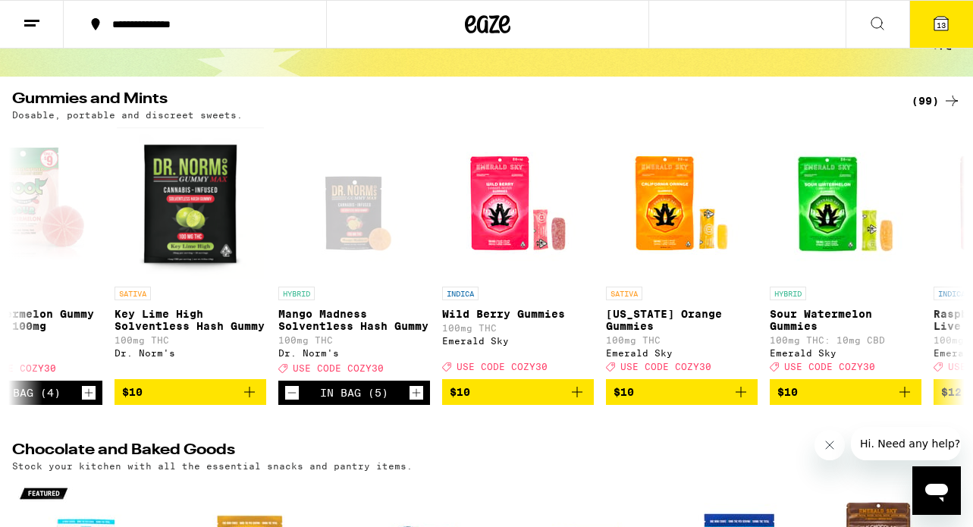
click at [933, 34] on button "13" at bounding box center [941, 24] width 64 height 47
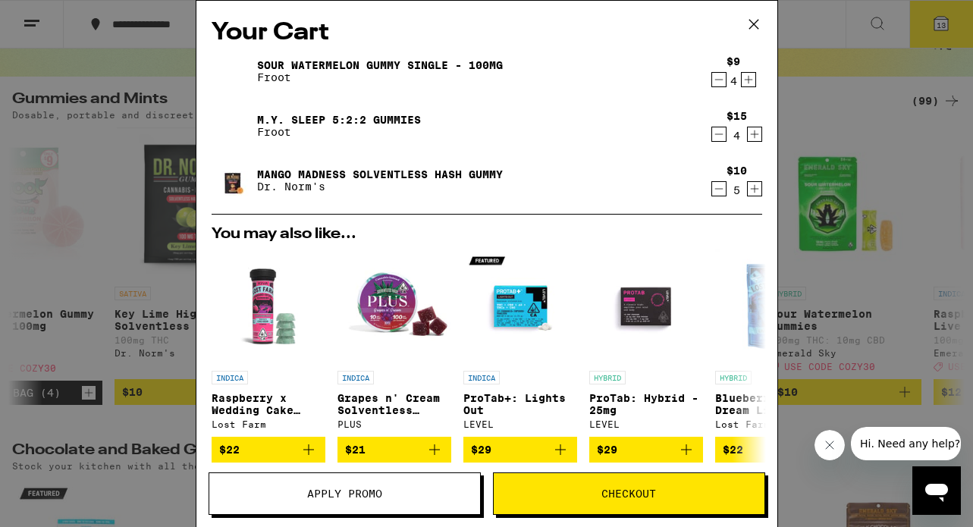
click at [355, 499] on span "Apply Promo" at bounding box center [344, 493] width 75 height 11
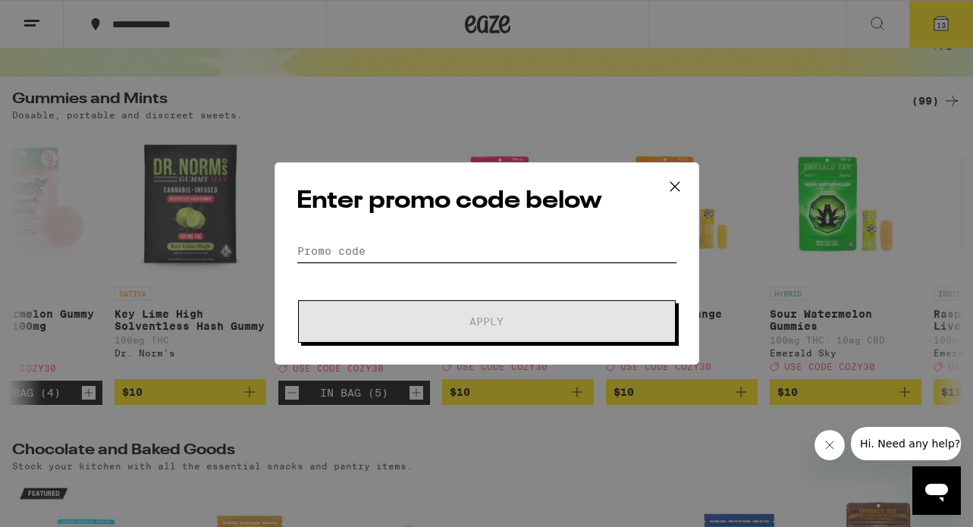
click at [398, 256] on input "Promo Code" at bounding box center [486, 251] width 381 height 23
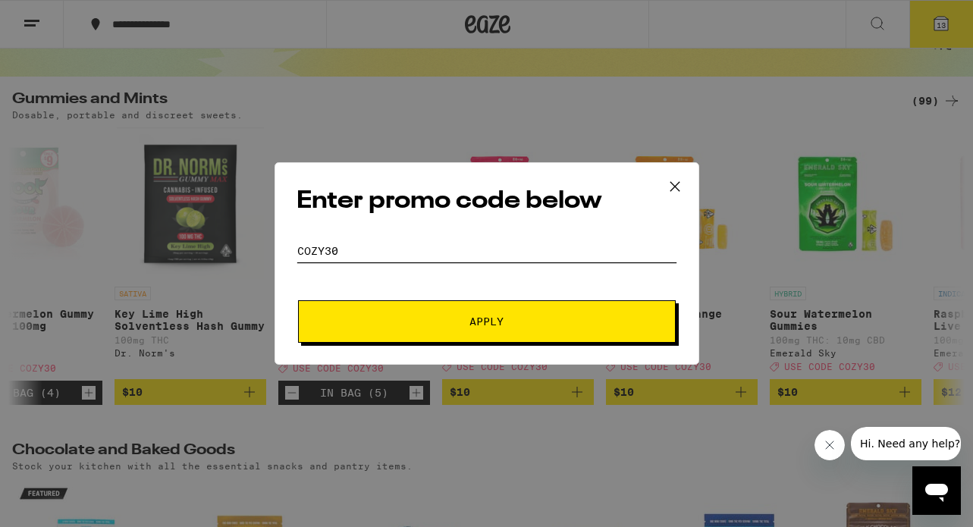
type input "cozy30"
click at [498, 312] on button "Apply" at bounding box center [487, 321] width 378 height 42
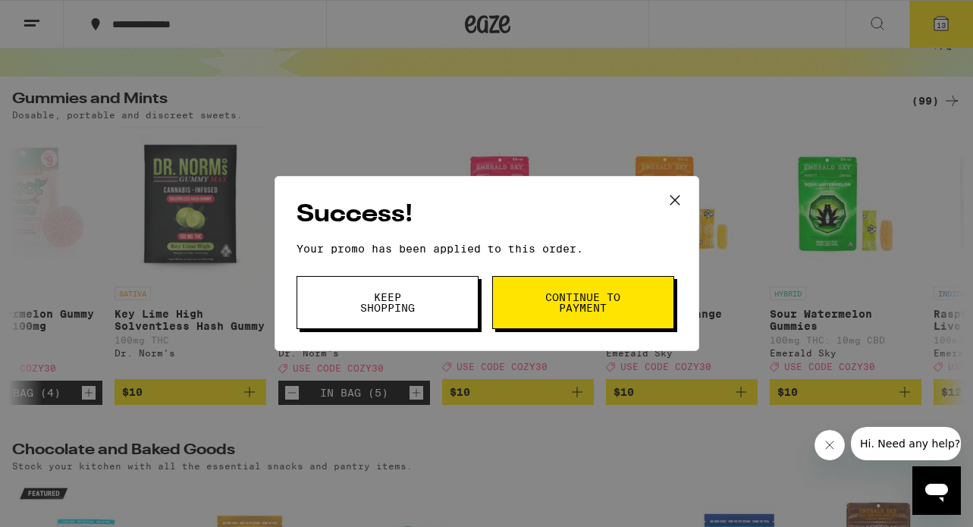
click at [579, 310] on span "Continue to payment" at bounding box center [582, 302] width 77 height 21
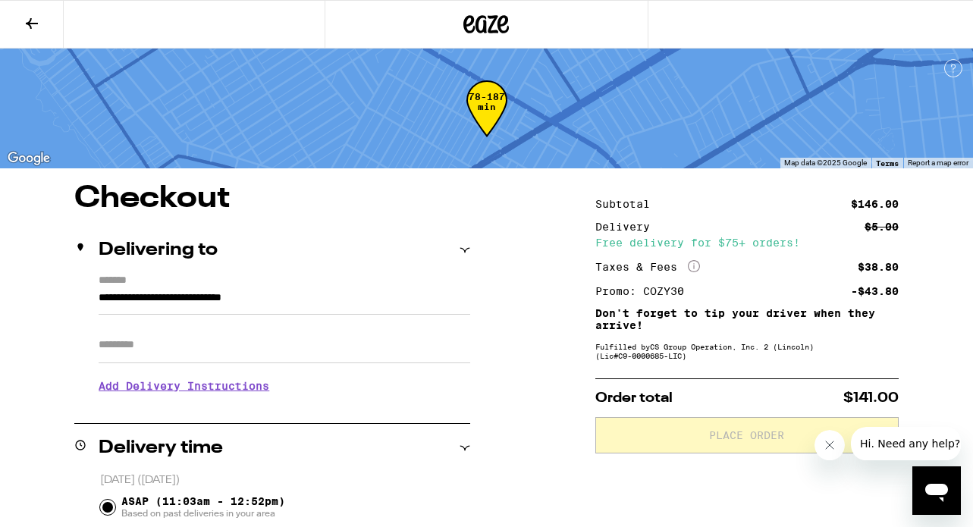
click at [694, 264] on icon "More Info" at bounding box center [694, 266] width 12 height 12
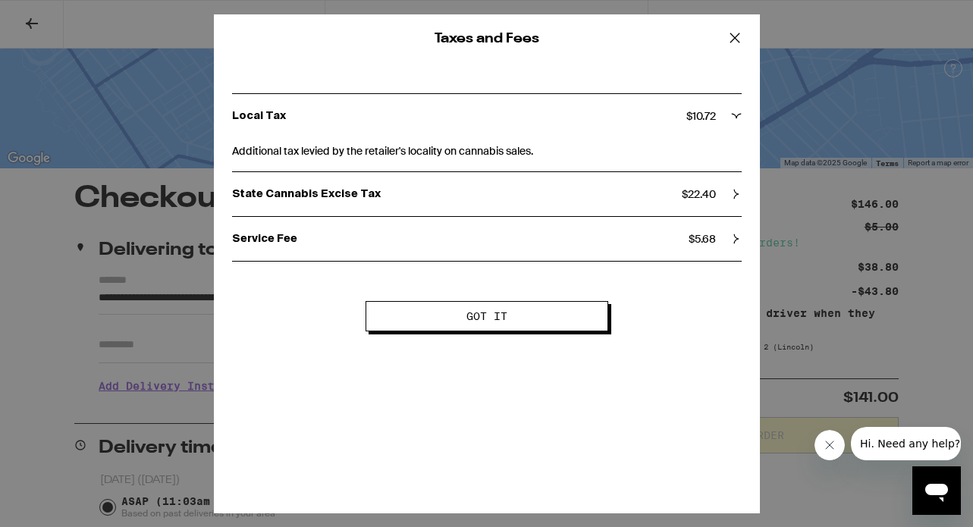
click at [736, 33] on icon at bounding box center [734, 38] width 23 height 23
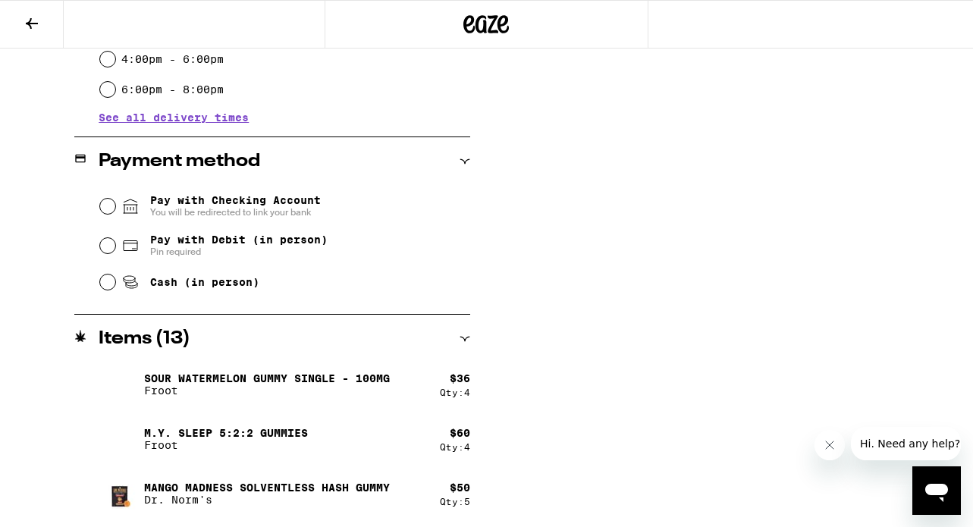
scroll to position [544, 0]
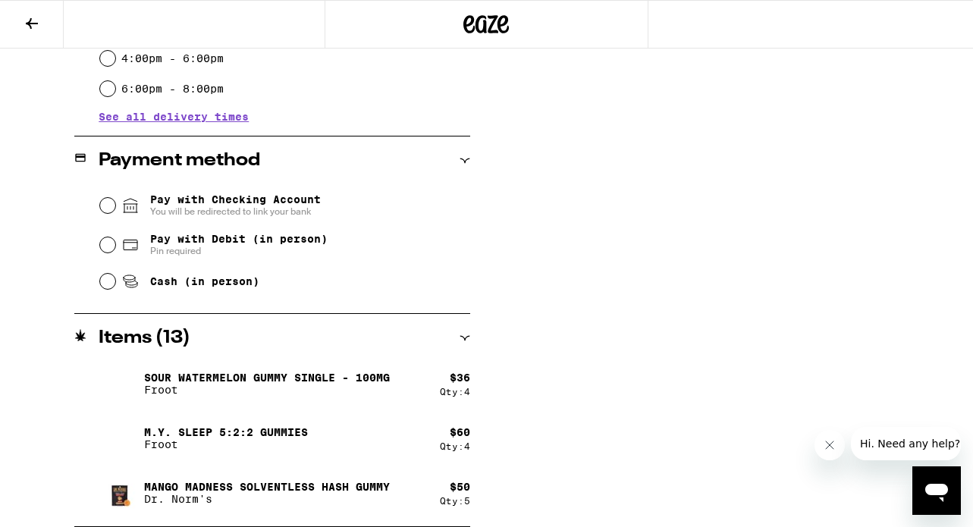
click at [122, 429] on img at bounding box center [120, 438] width 42 height 42
click at [511, 295] on div "**********" at bounding box center [486, 83] width 973 height 888
click at [464, 333] on icon at bounding box center [465, 338] width 11 height 11
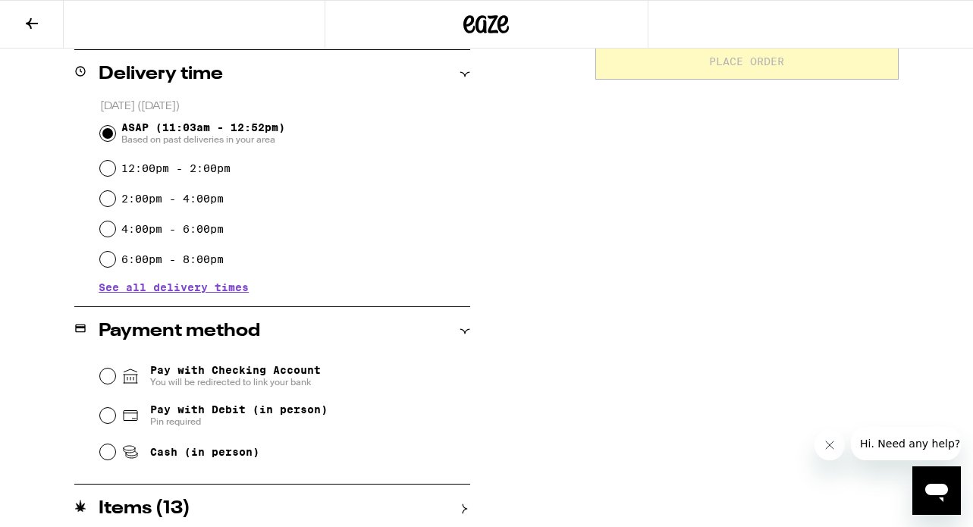
scroll to position [381, 0]
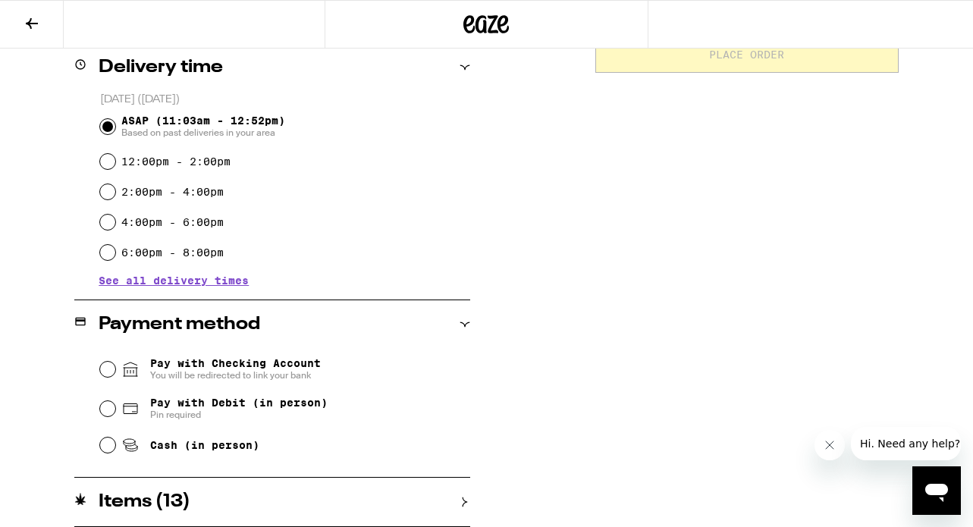
click at [465, 500] on icon at bounding box center [465, 502] width 11 height 11
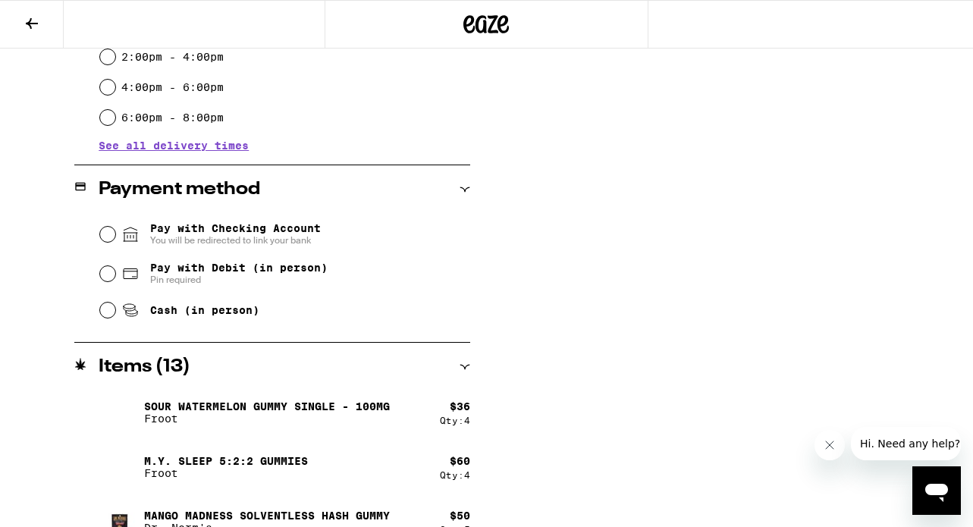
scroll to position [544, 0]
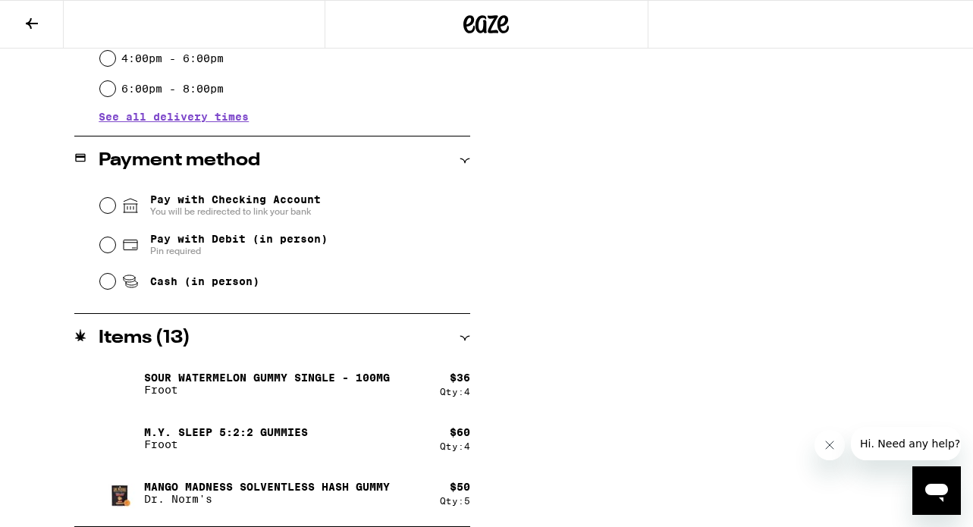
click at [472, 394] on div "**********" at bounding box center [486, 83] width 973 height 888
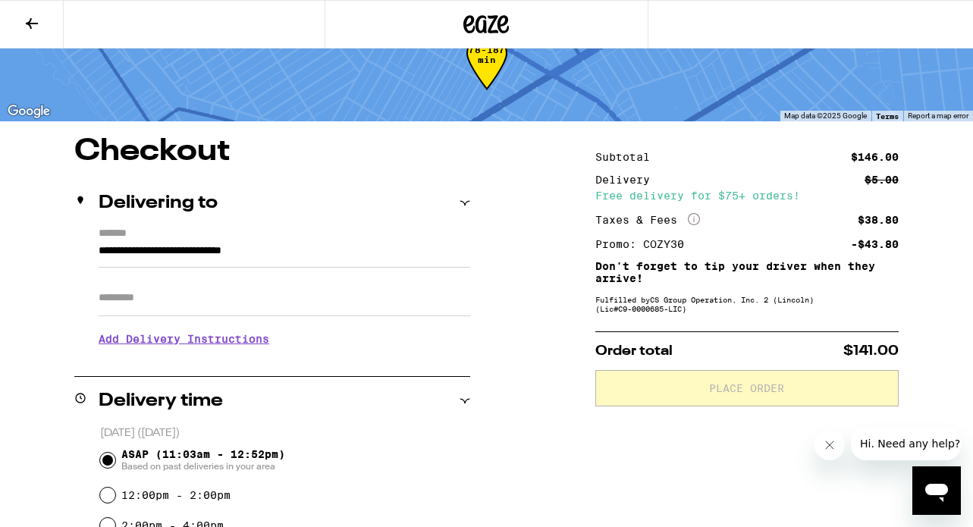
scroll to position [44, 0]
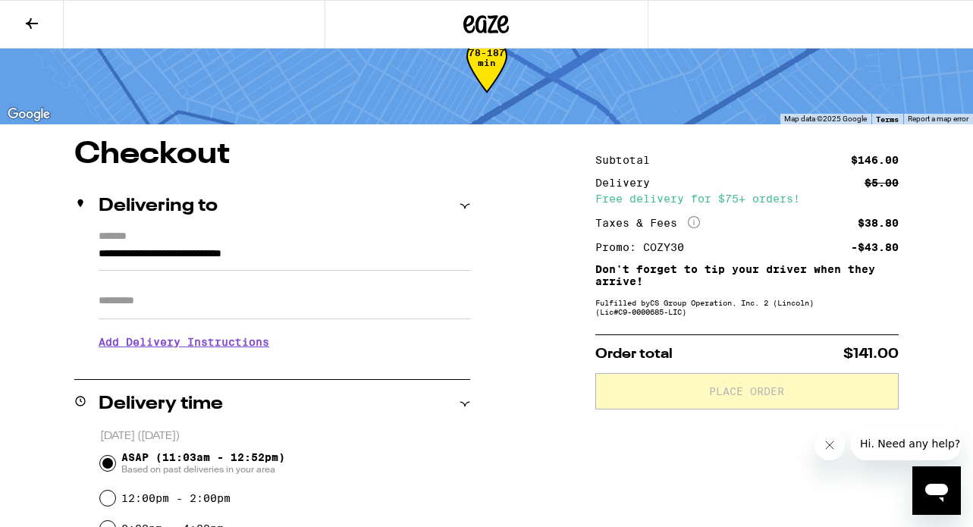
click at [696, 222] on icon "More Info" at bounding box center [694, 222] width 12 height 12
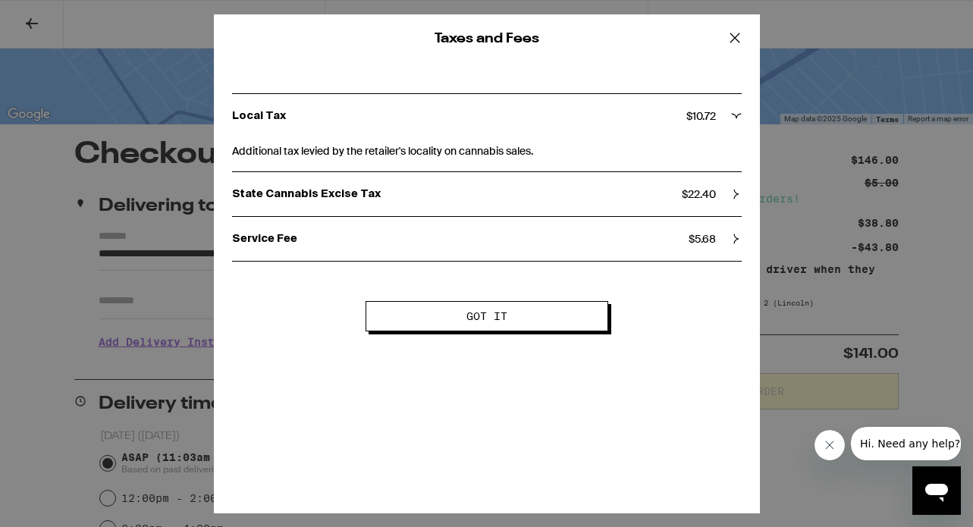
click at [732, 196] on icon at bounding box center [736, 194] width 11 height 11
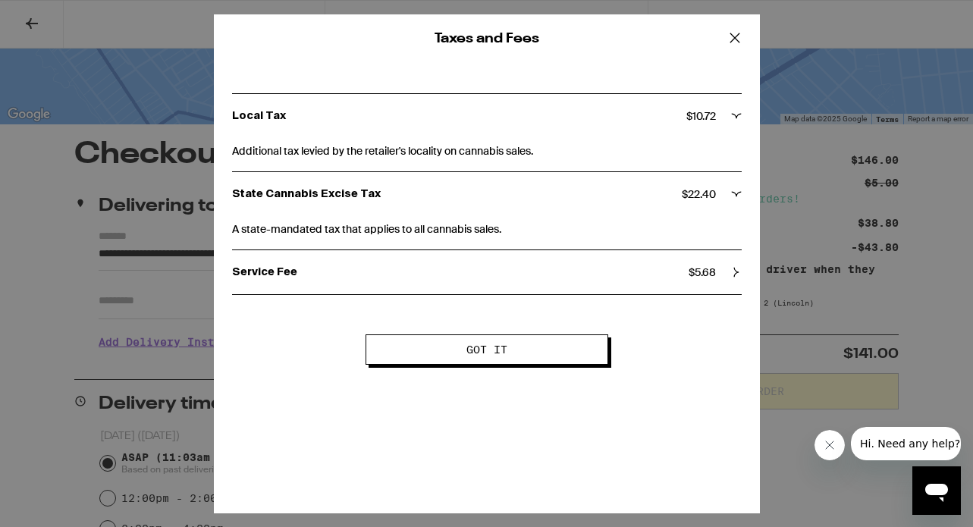
click at [560, 336] on button "Got it" at bounding box center [486, 349] width 243 height 30
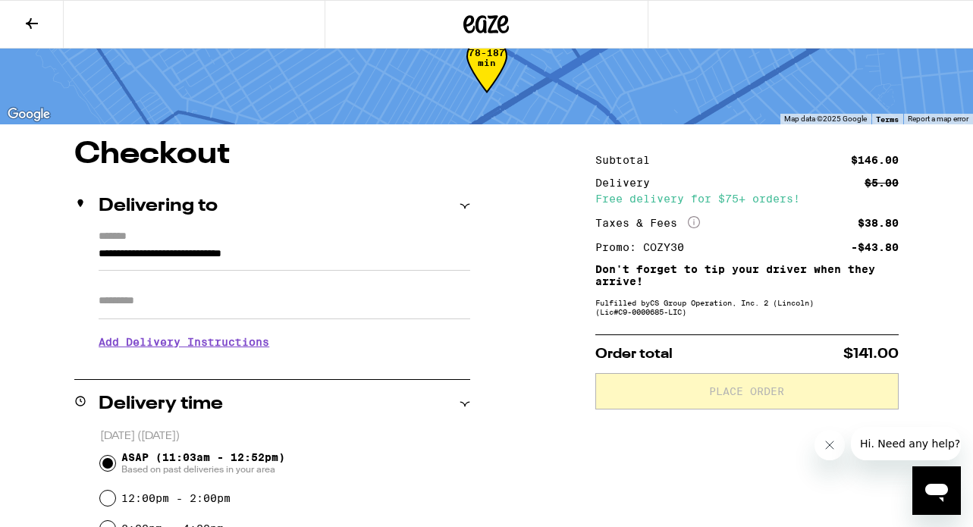
click at [936, 505] on div "Open messaging window" at bounding box center [936, 490] width 45 height 45
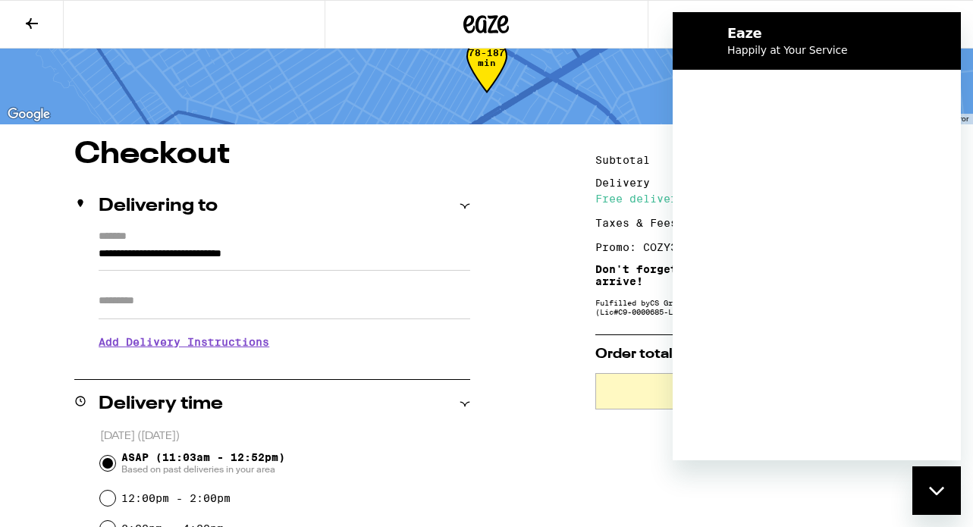
scroll to position [0, 0]
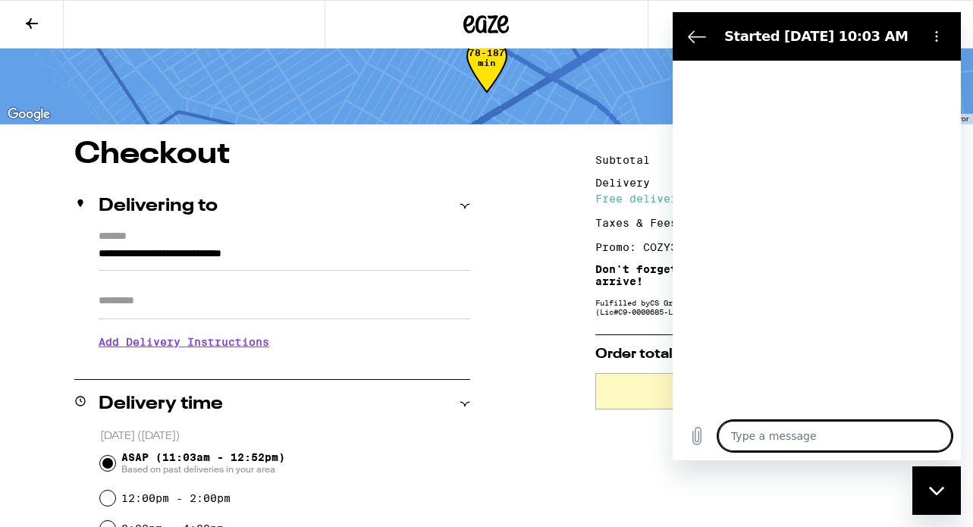
type textarea "x"
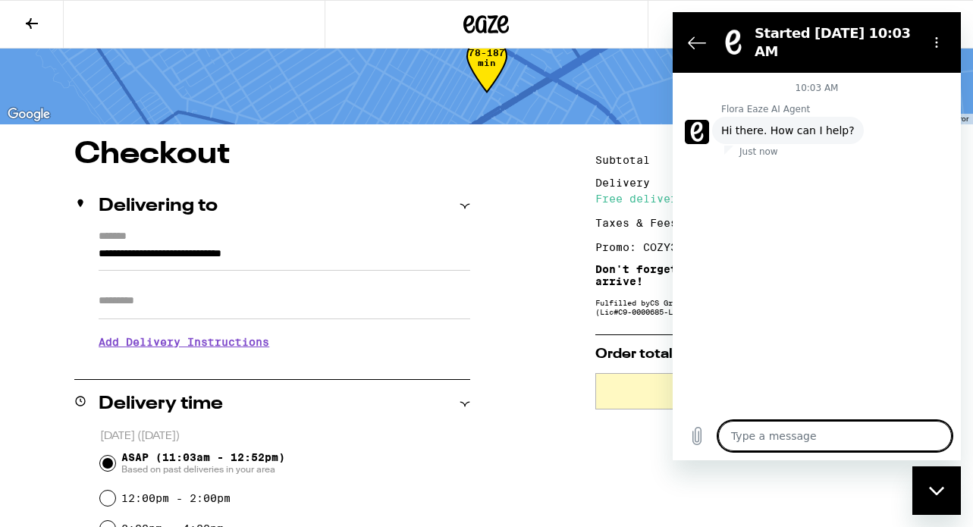
click at [747, 433] on textarea at bounding box center [835, 436] width 234 height 30
type textarea "I"
type textarea "x"
type textarea "I"
type textarea "x"
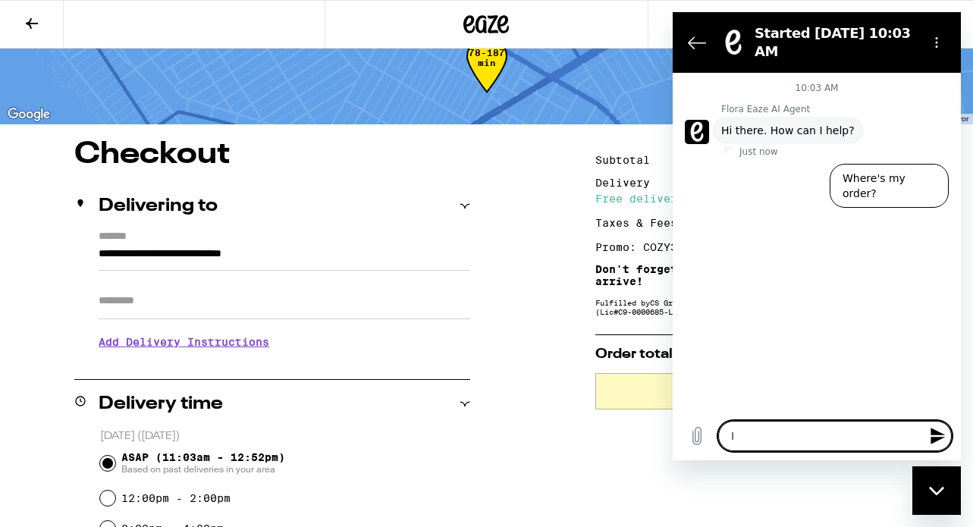
type textarea "I h"
type textarea "x"
type textarea "I ha"
type textarea "x"
type textarea "I hav"
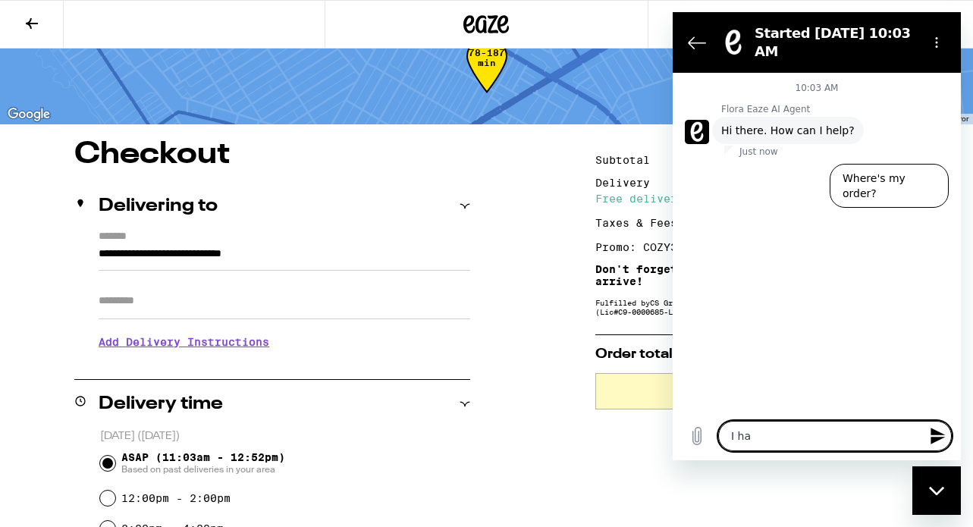
type textarea "x"
type textarea "I have"
type textarea "x"
type textarea "I have"
type textarea "x"
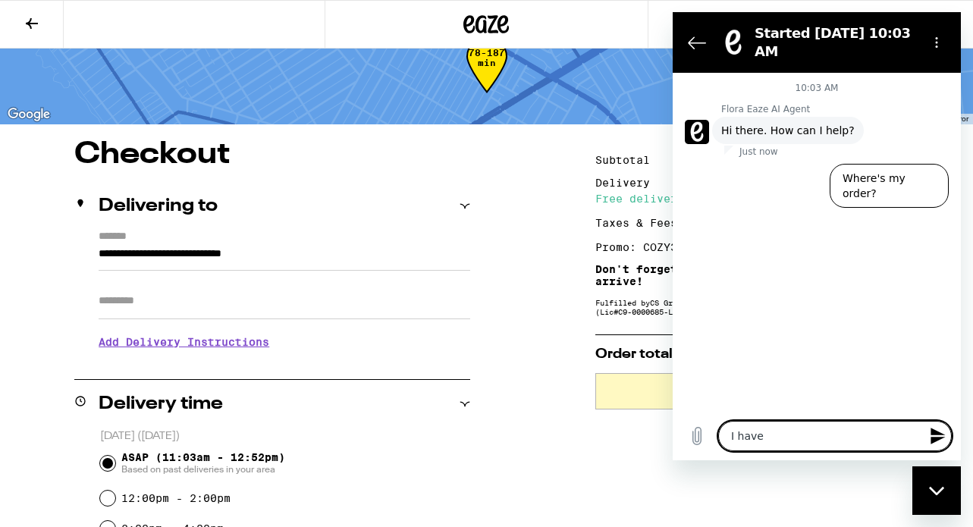
type textarea "I have."
type textarea "x"
type textarea "I have. a"
type textarea "x"
type textarea "I have. a"
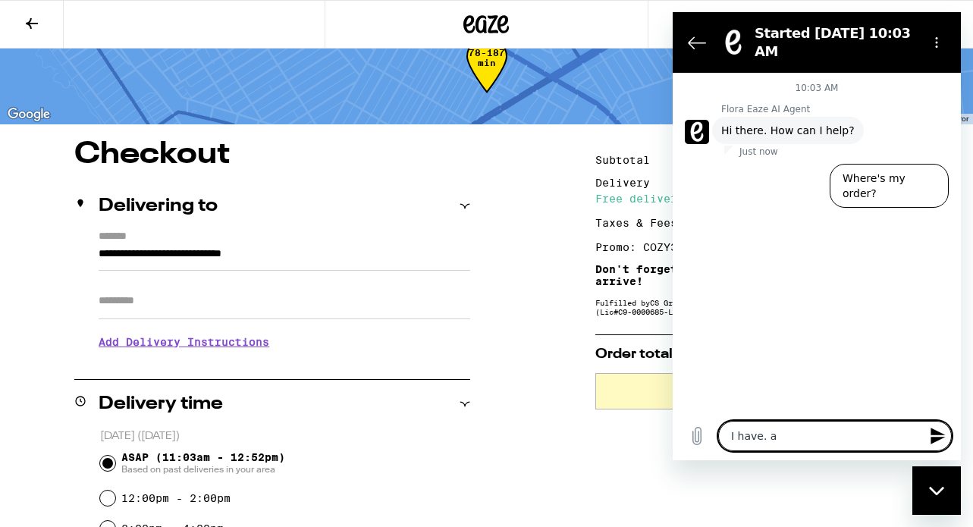
type textarea "x"
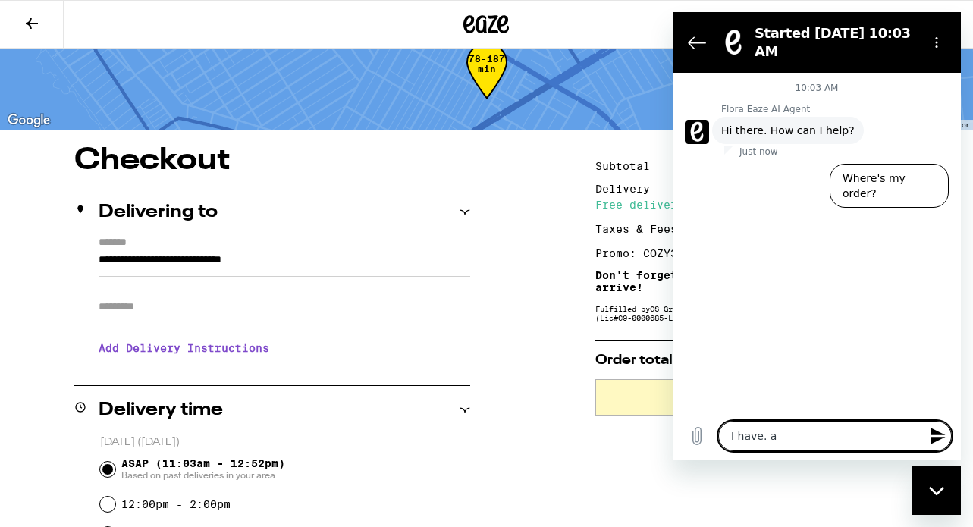
type textarea "I have. a m"
type textarea "x"
type textarea "I have. a me"
type textarea "x"
type textarea "I have. a med"
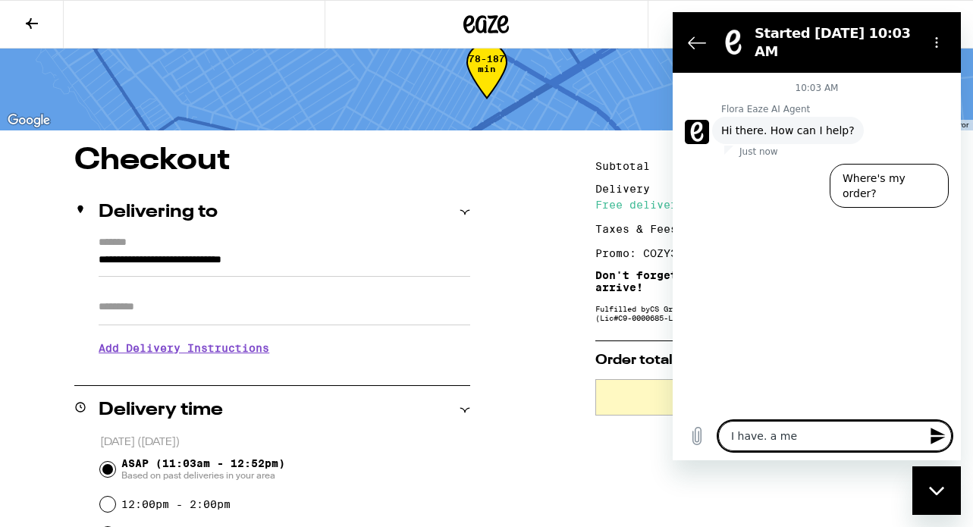
type textarea "x"
type textarea "I have. a medi"
type textarea "x"
type textarea "I have. a medic"
type textarea "x"
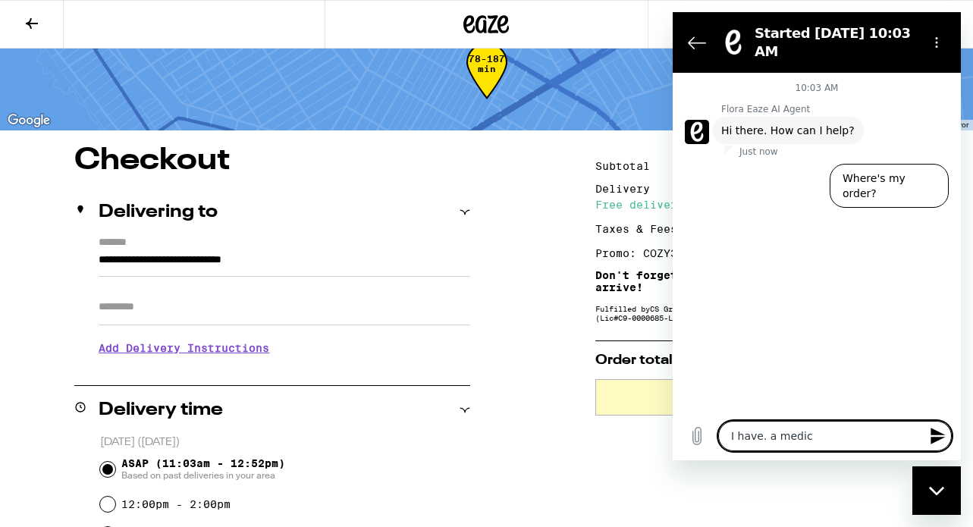
type textarea "I have. a medica"
type textarea "x"
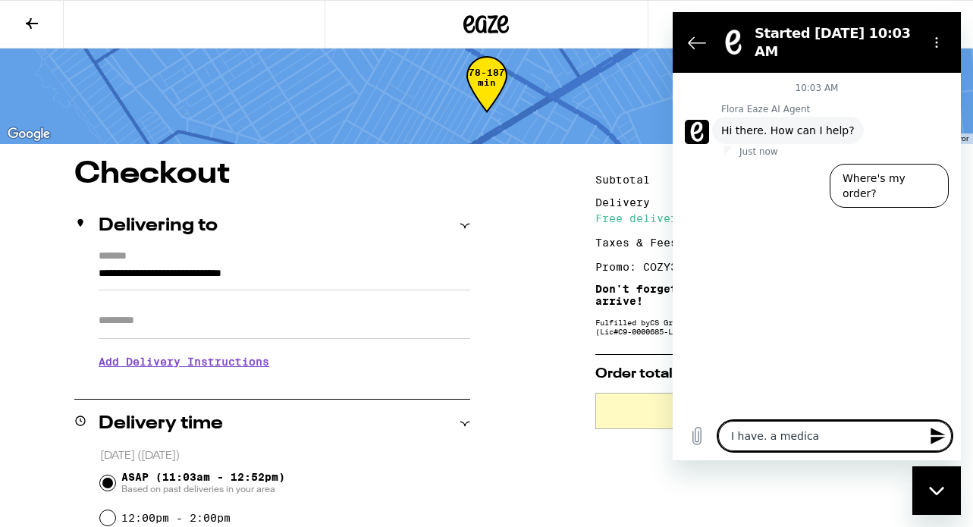
type textarea "I have. a medical"
type textarea "x"
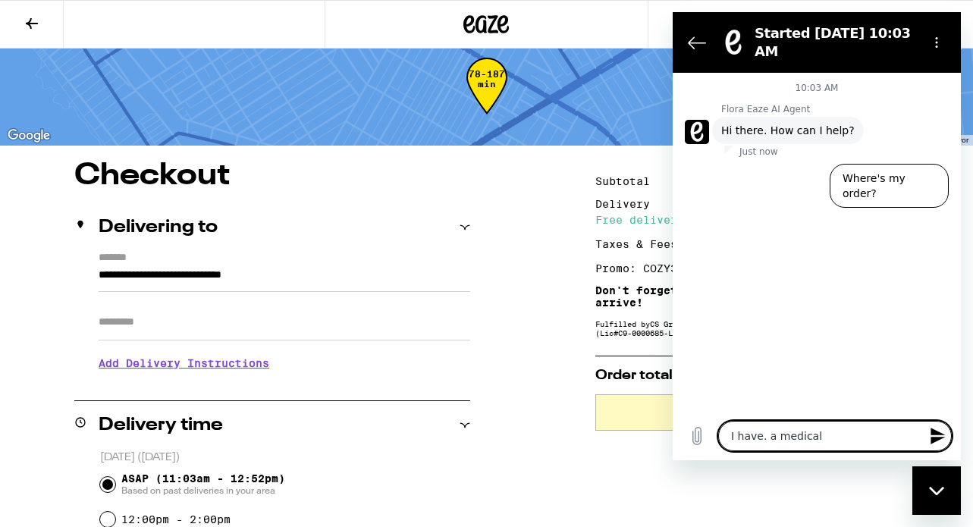
type textarea "I have. a medical"
type textarea "x"
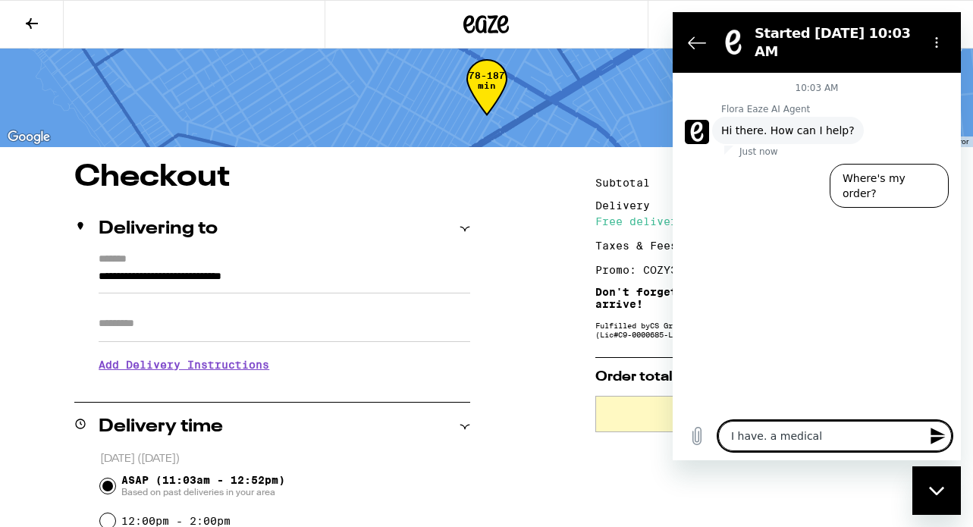
type textarea "I have. a medical m"
type textarea "x"
type textarea "I have. a medical ma"
type textarea "x"
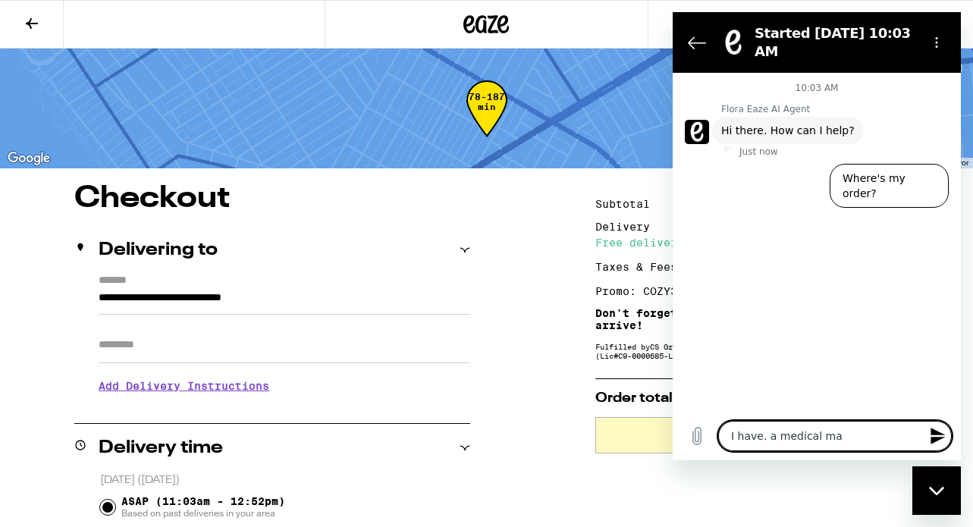
type textarea "I have. a medical mar"
type textarea "x"
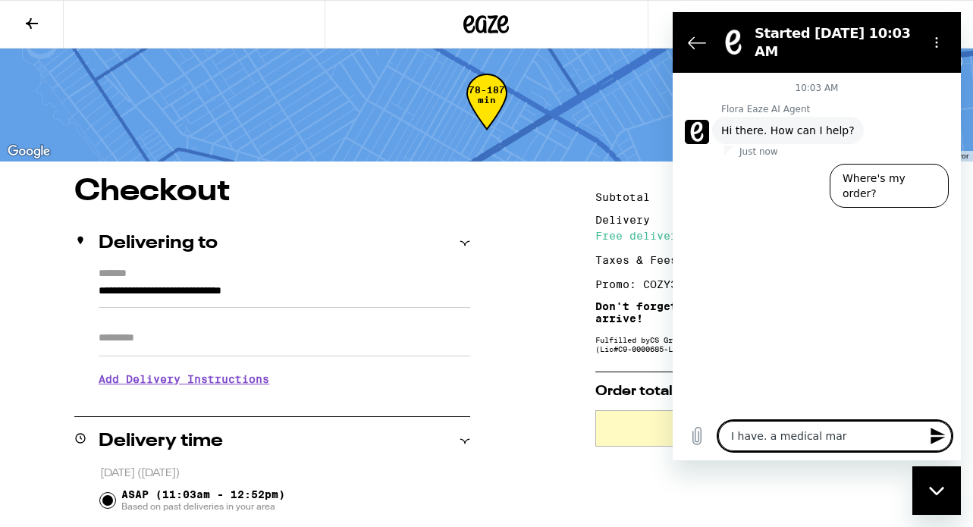
type textarea "I have. a medical mari"
type textarea "x"
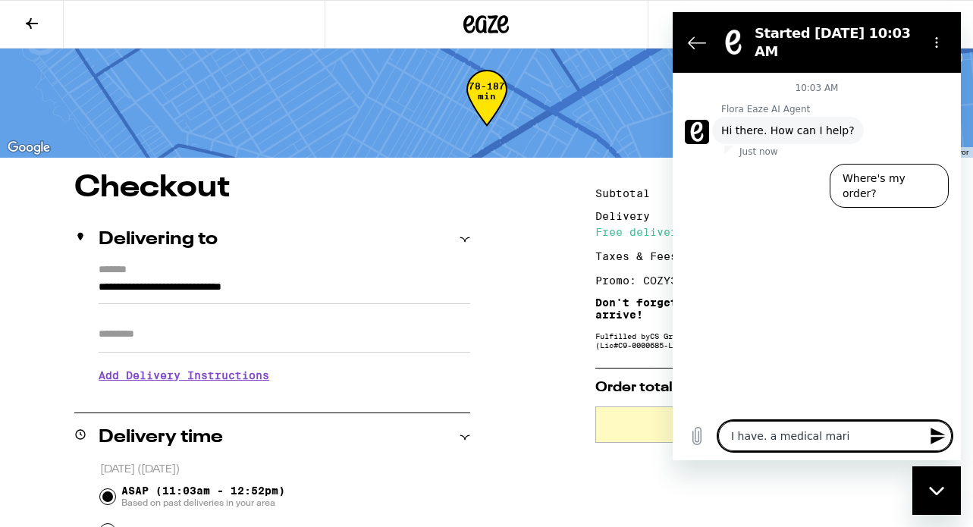
type textarea "I have. a medical mariu"
type textarea "x"
type textarea "I have. a medical mariua"
type textarea "x"
type textarea "I have. a medical mariuan"
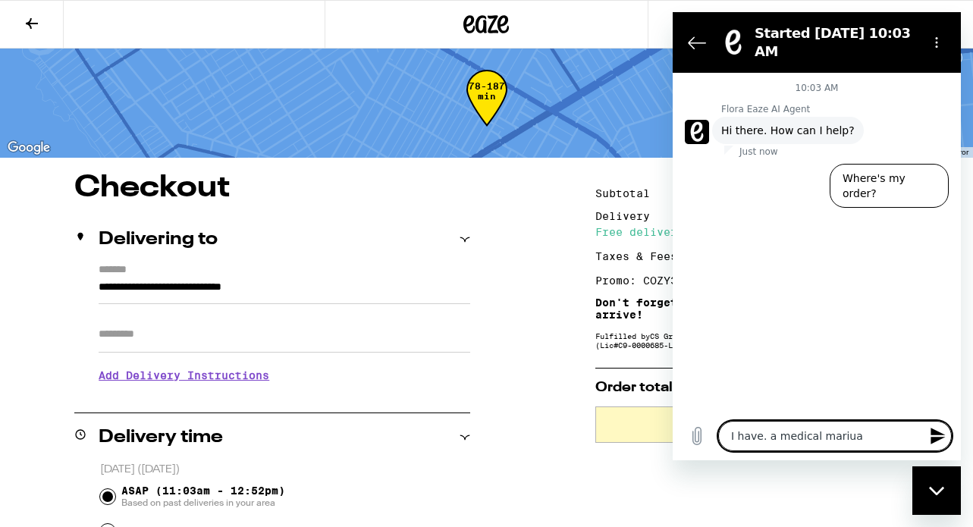
type textarea "x"
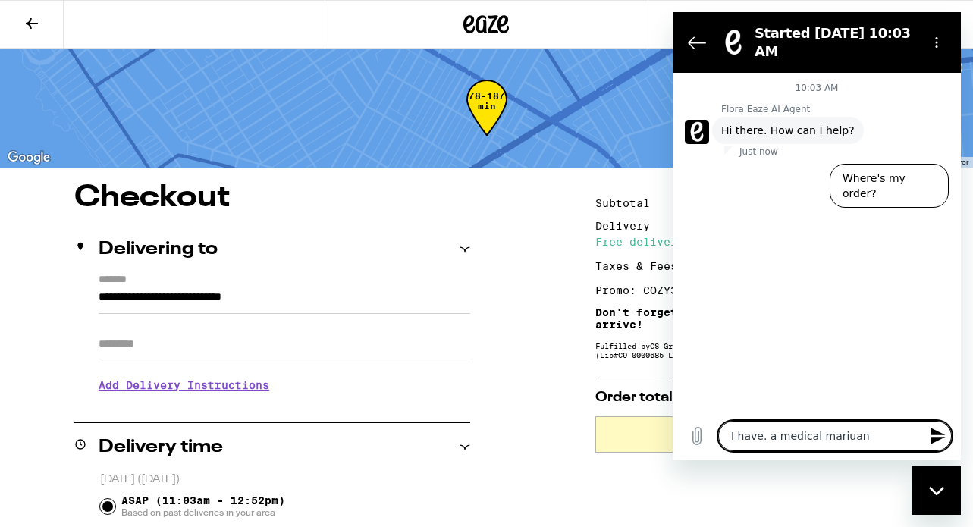
type textarea "I have. a medical mariua"
type textarea "x"
type textarea "I have. a medical mariu"
type textarea "x"
type textarea "I have. a medical mari"
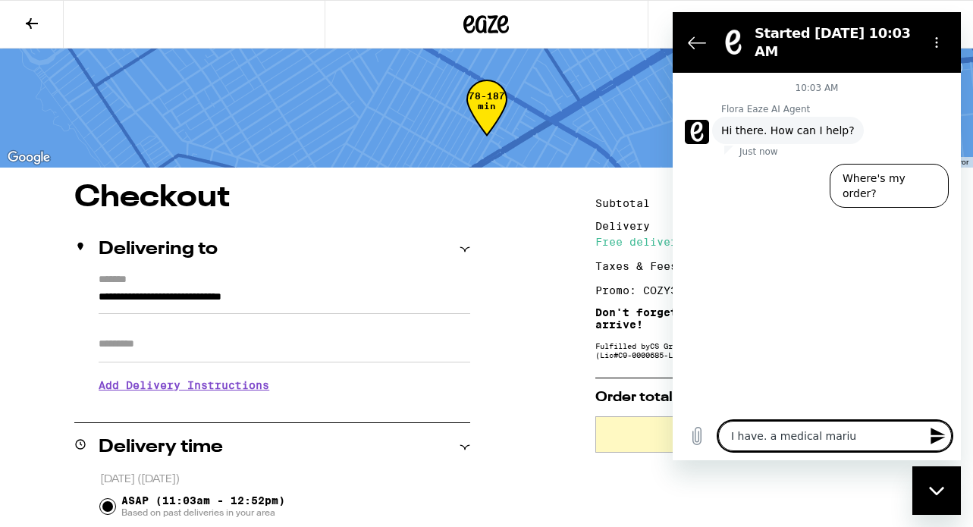
type textarea "x"
type textarea "I have. a medical marij"
type textarea "x"
type textarea "I have. a medical mariju"
type textarea "x"
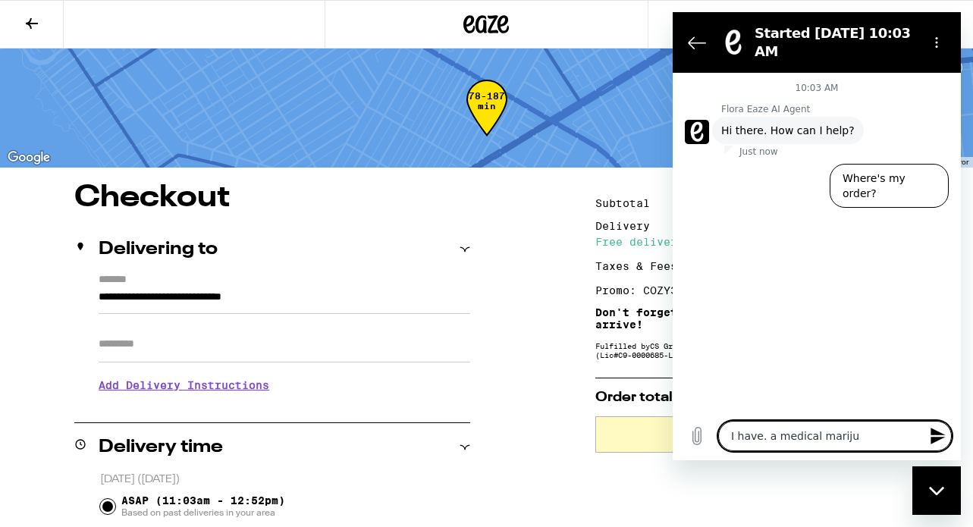
type textarea "I have. a medical marijua"
type textarea "x"
type textarea "I have. a medical marijuan"
type textarea "x"
type textarea "I have. a medical marijuana"
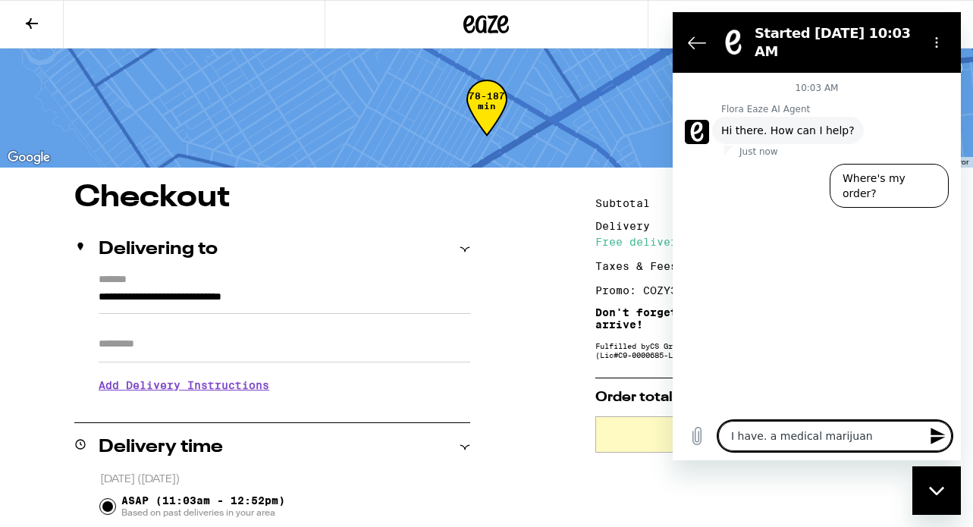
type textarea "x"
type textarea "I have. a medical marijuana"
type textarea "x"
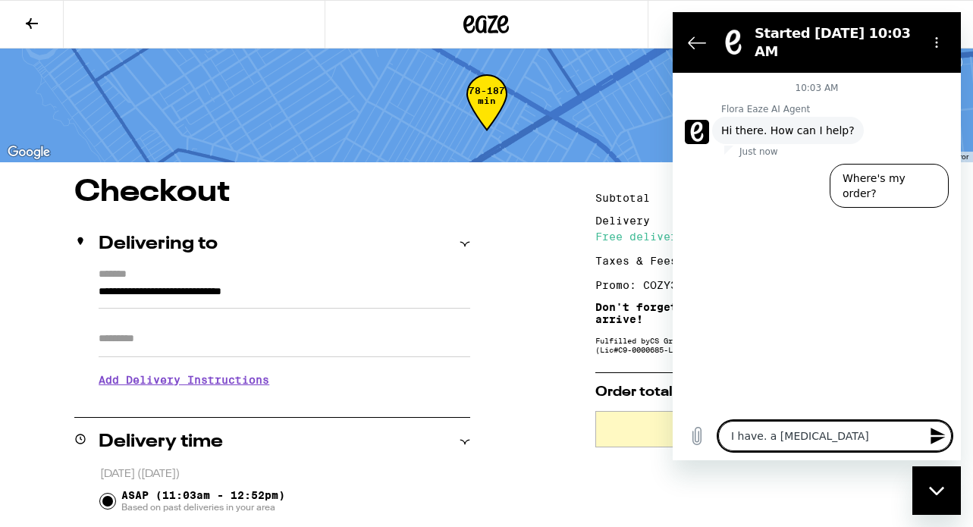
type textarea "I have. a medical marijuana c"
type textarea "x"
type textarea "I have. a medical marijuana ca"
type textarea "x"
type textarea "I have. a medical marijuana car"
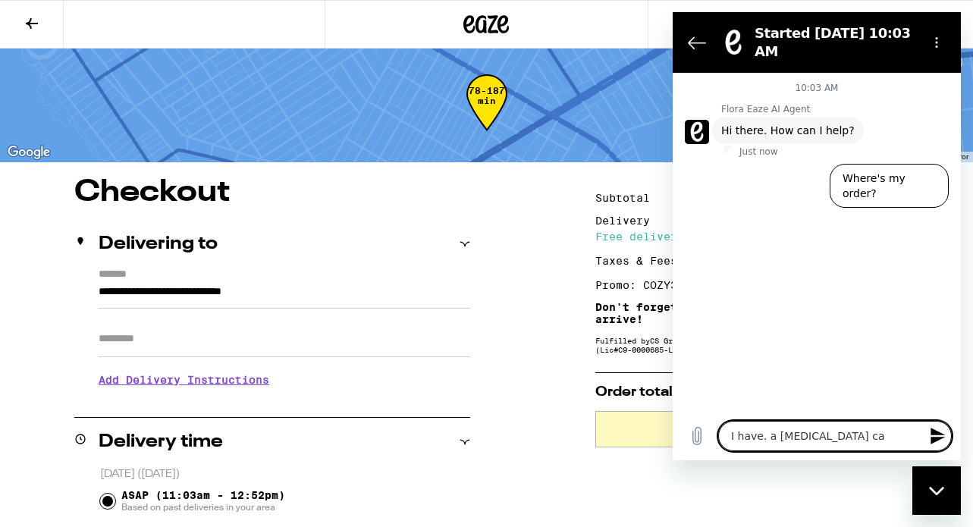
type textarea "x"
type textarea "I have. a medical marijuana card"
type textarea "x"
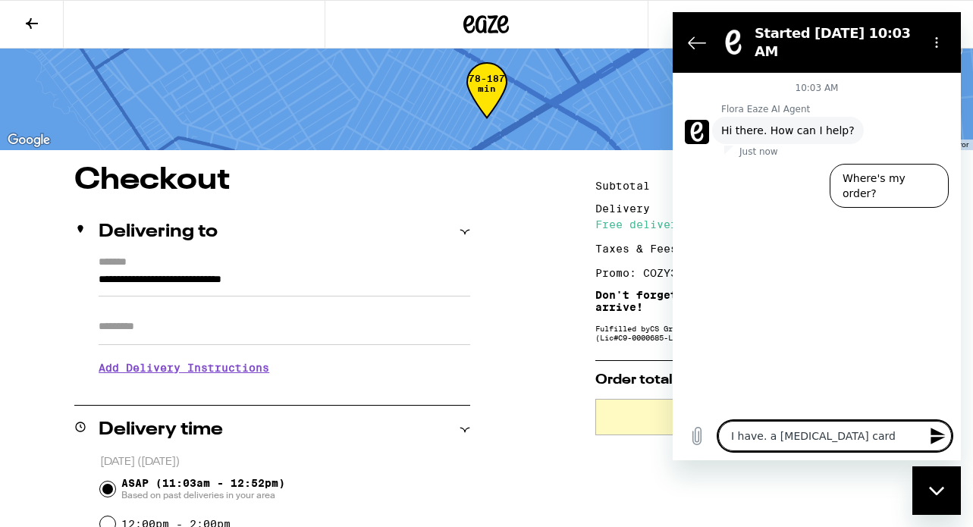
type textarea "I have. a medical marijuana card"
type textarea "x"
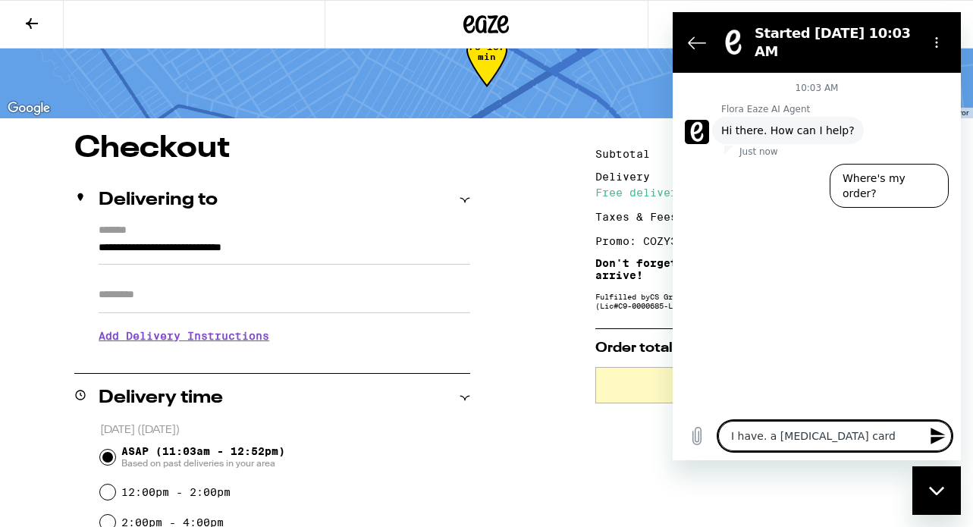
scroll to position [55, 0]
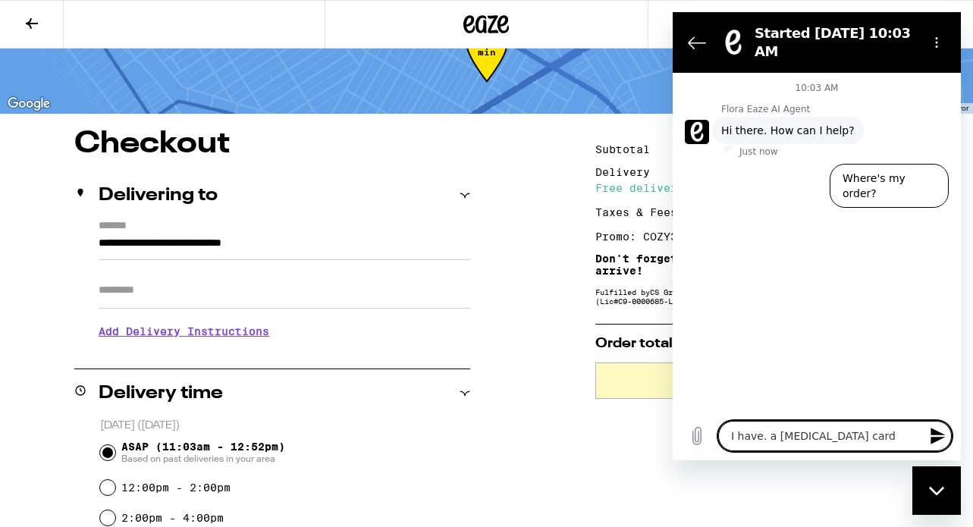
type textarea "I have. a medical marijuana card -"
type textarea "x"
type textarea "I have. a medical marijuana card -"
type textarea "x"
type textarea "I have. a medical marijuana card - w"
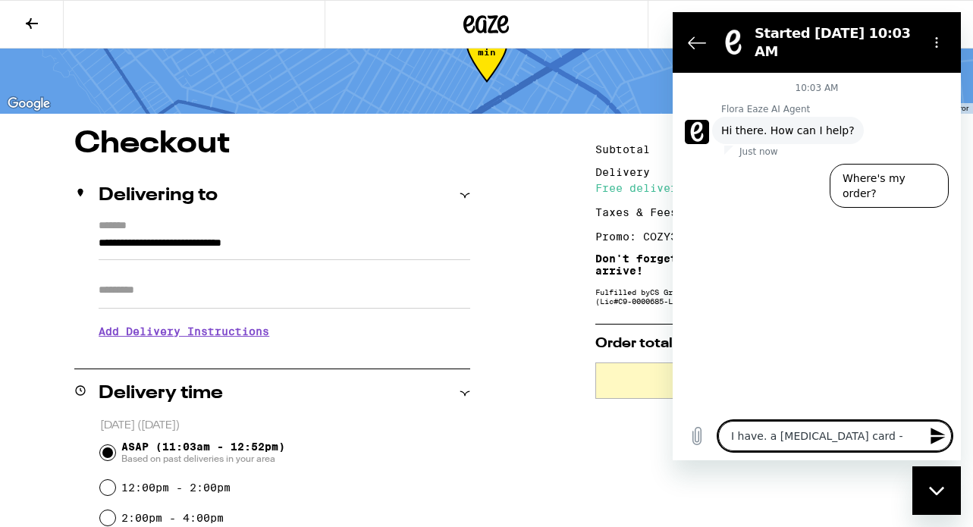
type textarea "x"
type textarea "I have. a medical marijuana card - wh"
type textarea "x"
type textarea "I have. a medical marijuana card - why"
type textarea "x"
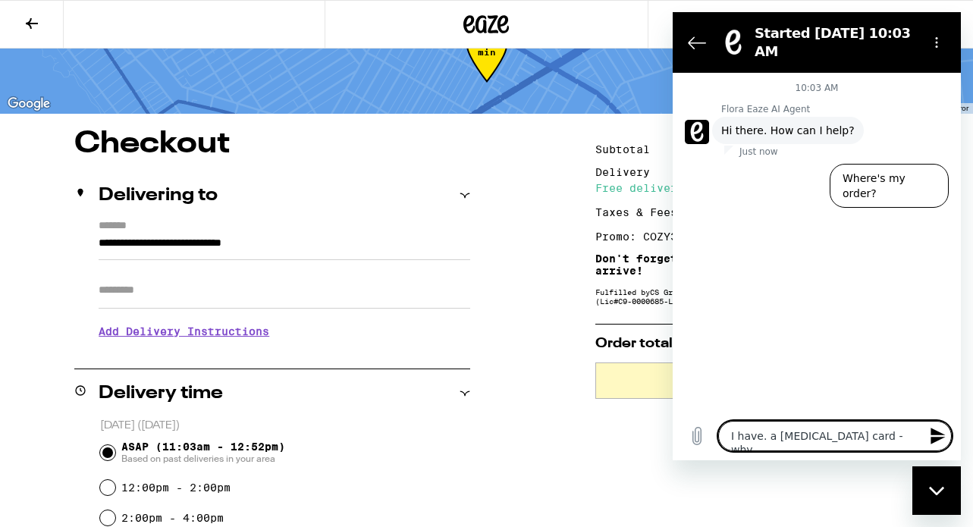
type textarea "I have. a medical marijuana card - why"
type textarea "x"
type textarea "I have. a medical marijuana card - why a"
type textarea "x"
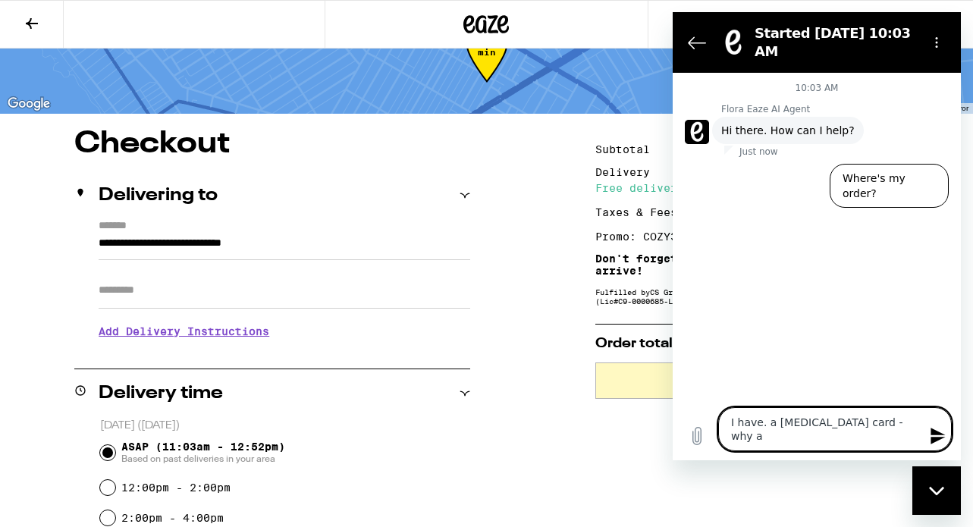
type textarea "I have. a medical marijuana card - why am"
type textarea "x"
type textarea "I have. a medical marijuana card - why am"
type textarea "x"
type textarea "I have. a medical marijuana card - why am I"
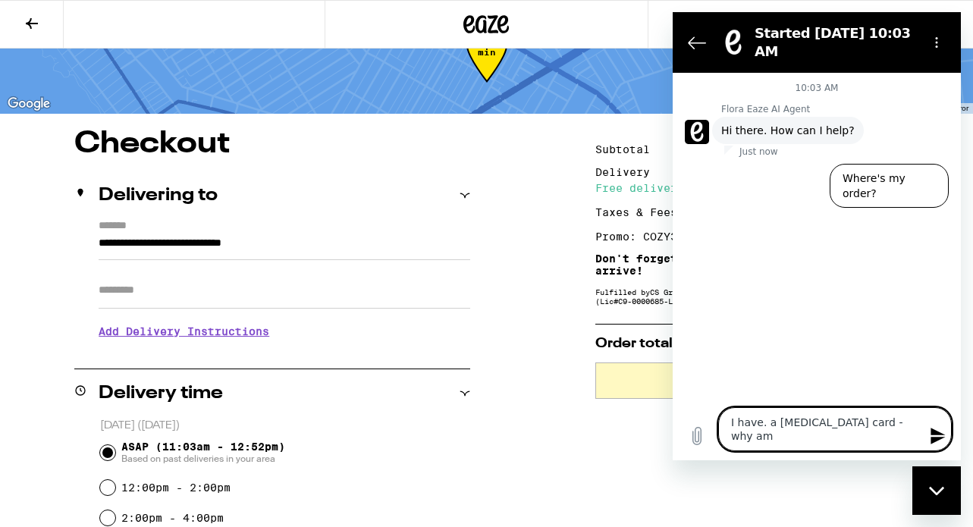
type textarea "x"
type textarea "I have. a medical marijuana card - why am I"
type textarea "x"
type textarea "I have. a medical marijuana card - why am I b"
type textarea "x"
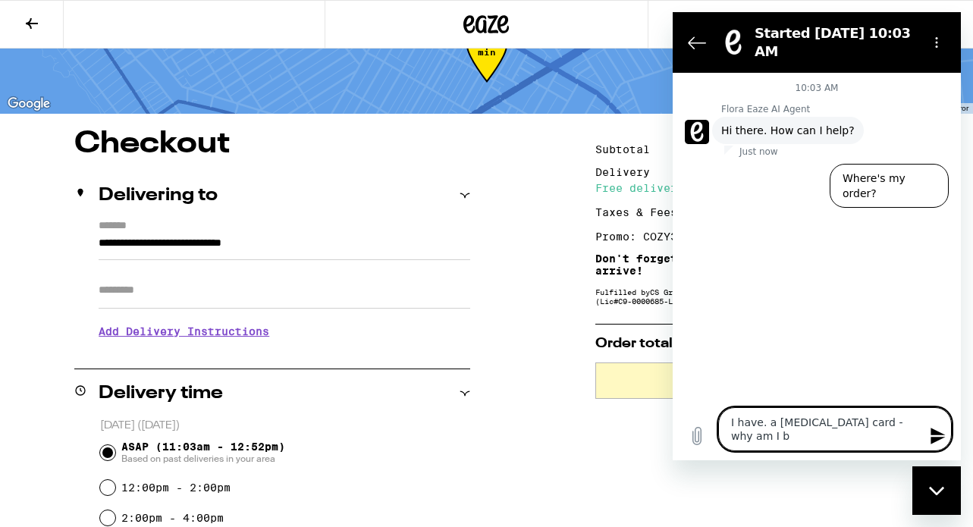
type textarea "I have. a medical marijuana card - why am I be"
type textarea "x"
type textarea "I have. a medical marijuana card - why am I bei"
type textarea "x"
type textarea "I have. a medical marijuana card - why am I bein"
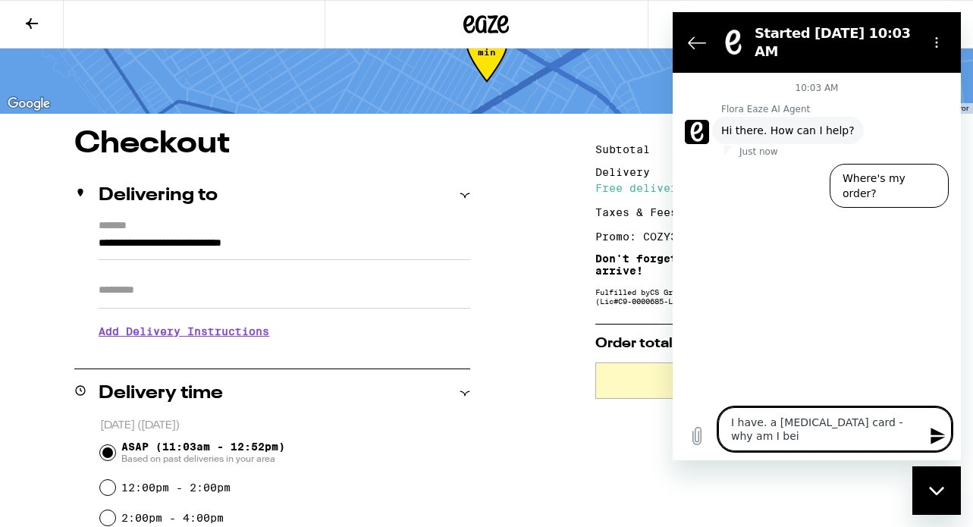
type textarea "x"
type textarea "I have. a medical marijuana card - why am I being"
type textarea "x"
type textarea "I have. a medical marijuana card - why am I being"
type textarea "x"
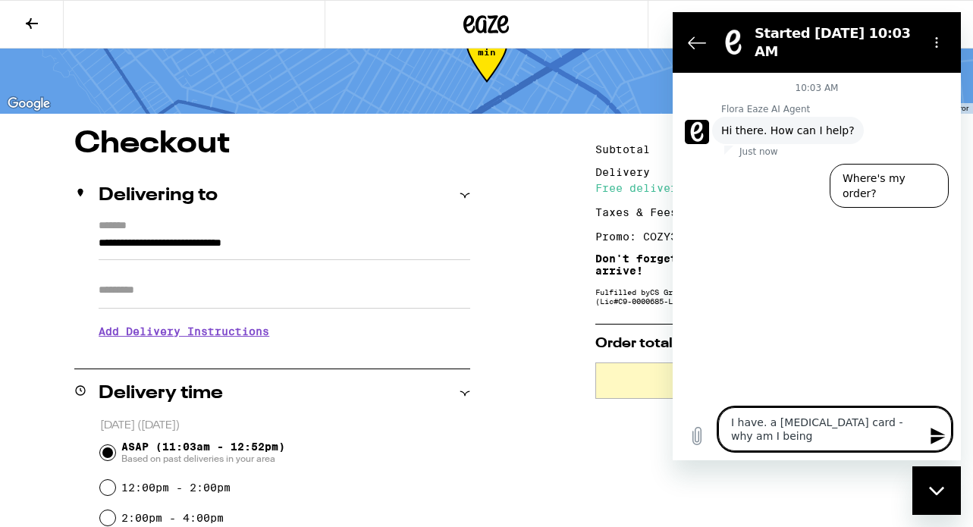
type textarea "I have. a medical marijuana card - why am I being c"
type textarea "x"
type textarea "I have. a medical marijuana card - why am I being ch"
type textarea "x"
type textarea "I have. a medical marijuana card - why am I being cha"
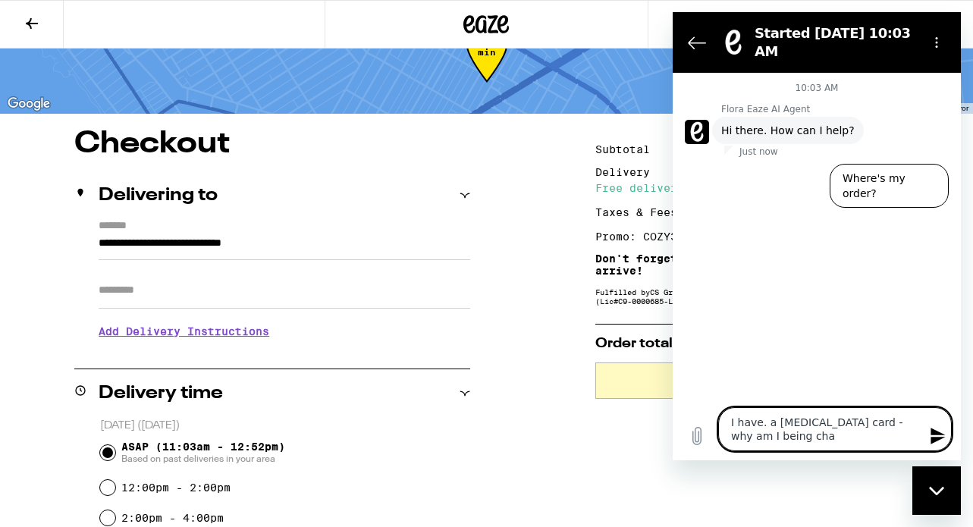
type textarea "x"
type textarea "I have. a medical marijuana card - why am I being char"
type textarea "x"
type textarea "I have. a medical marijuana card - why am I being charg"
type textarea "x"
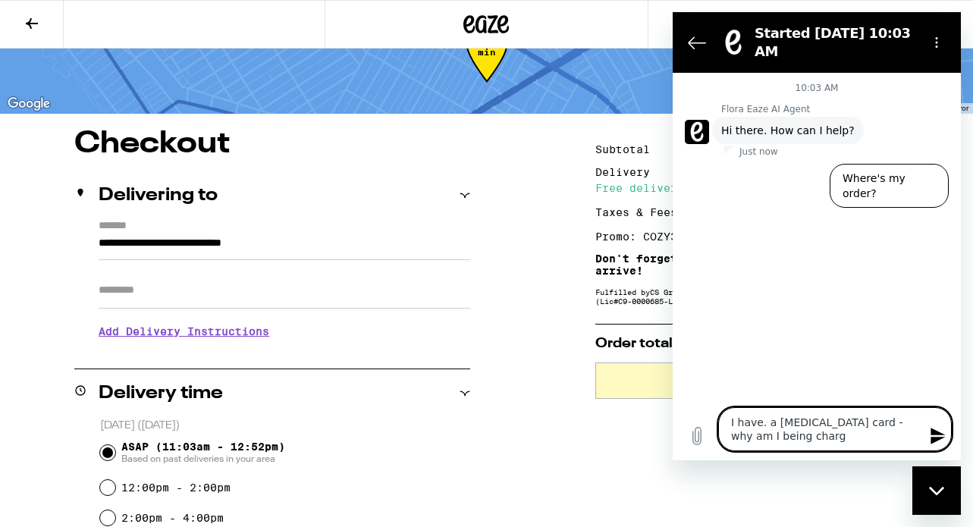
type textarea "I have. a medical marijuana card - why am I being charge"
type textarea "x"
type textarea "I have. a medical marijuana card - why am I being charged"
type textarea "x"
type textarea "I have. a medical marijuana card - why am I being charged"
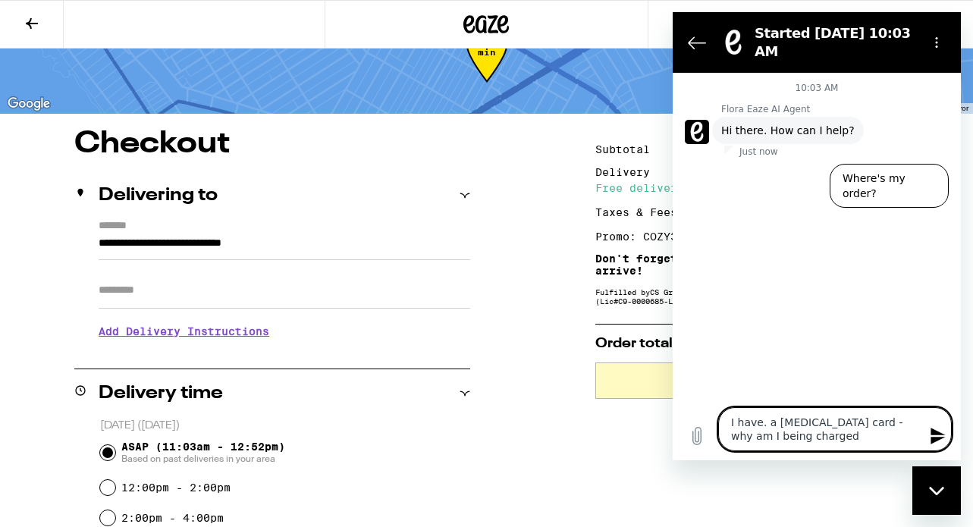
type textarea "x"
type textarea "I have. a medical marijuana card - why am I being charged s"
type textarea "x"
type textarea "I have. a medical marijuana card - why am I being charged st"
type textarea "x"
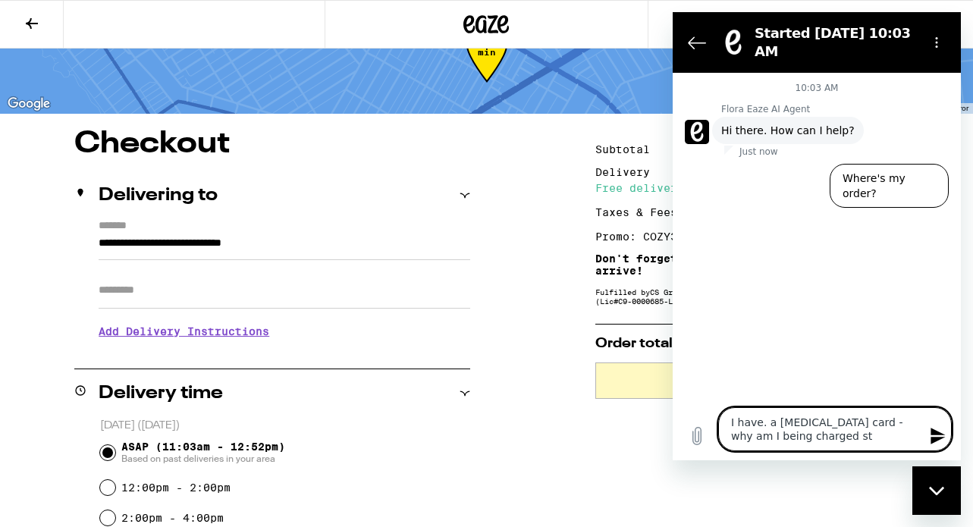
type textarea "I have. a medical marijuana card - why am I being charged sta"
type textarea "x"
type textarea "I have. a medical marijuana card - why am I being charged stat"
type textarea "x"
type textarea "I have. a medical marijuana card - why am I being charged state"
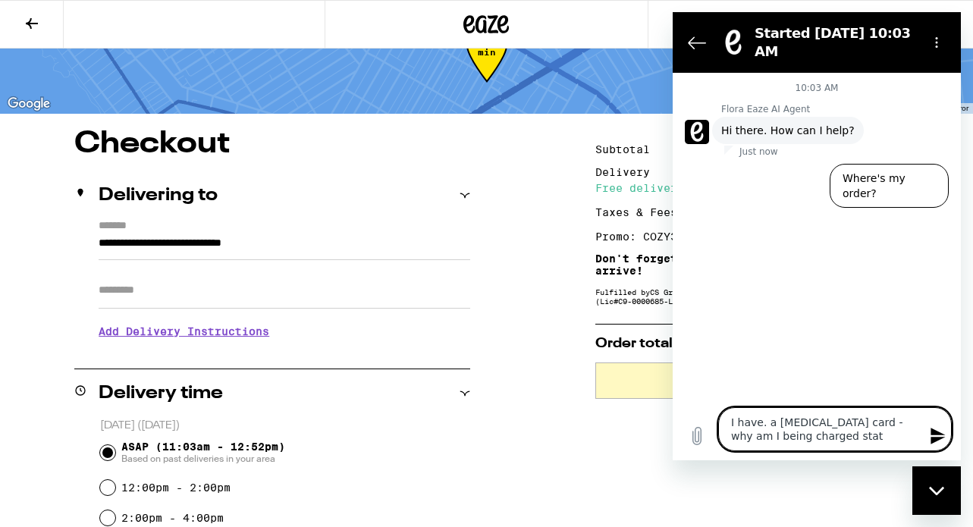
type textarea "x"
type textarea "I have. a medical marijuana card - why am I being charged state"
type textarea "x"
type textarea "I have. a medical marijuana card - why am I being charged state t"
type textarea "x"
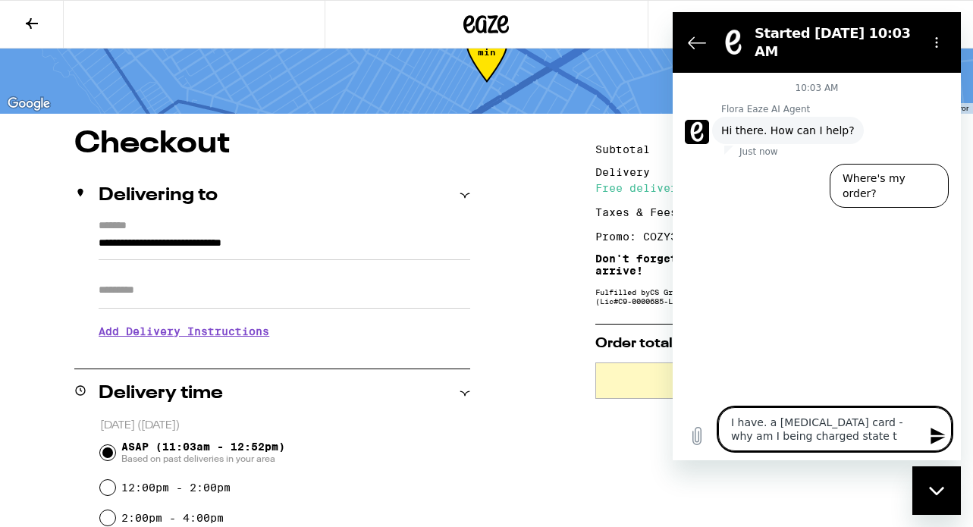
type textarea "I have. a medical marijuana card - why am I being charged state ta"
type textarea "x"
type textarea "I have. a medical marijuana card - why am I being charged state tax"
type textarea "x"
type textarea "I have. a medical marijuana card - why am I being charged state tax?"
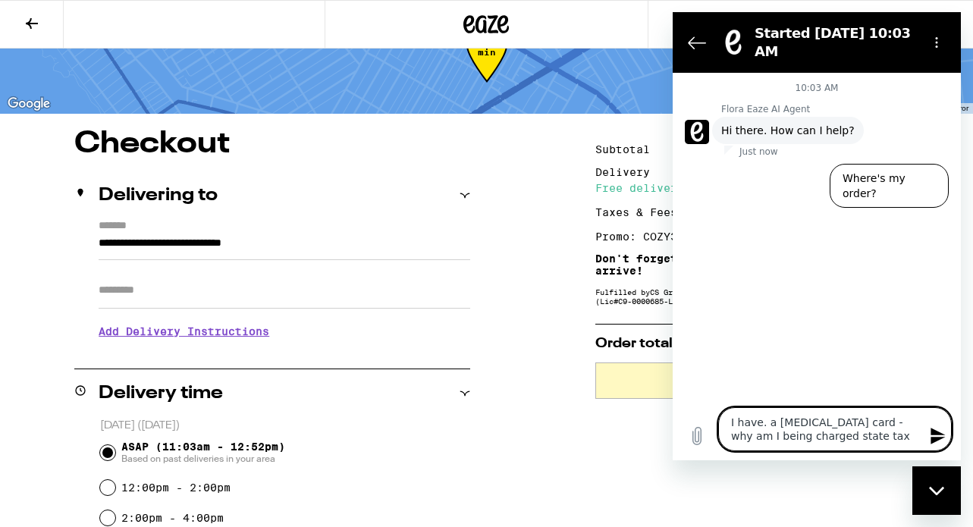
type textarea "x"
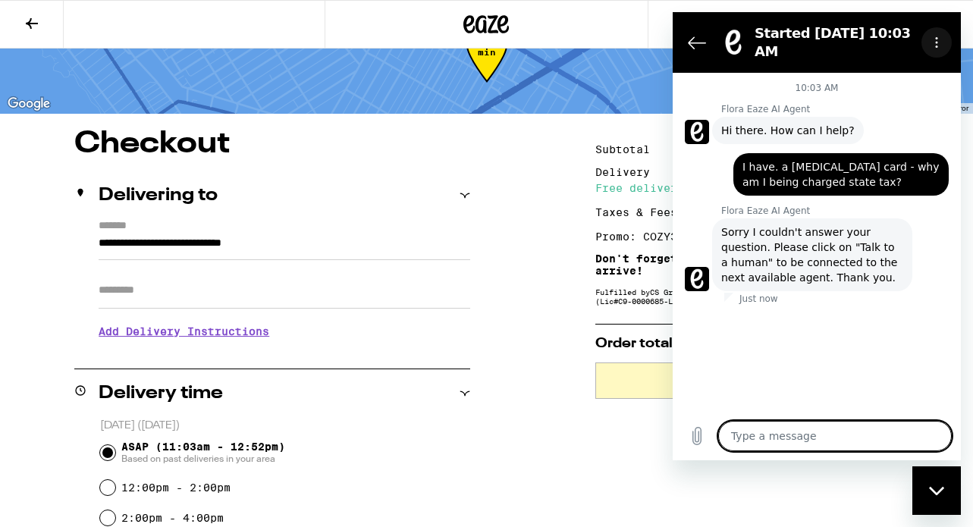
click at [937, 45] on circle "Options menu" at bounding box center [937, 46] width 2 height 2
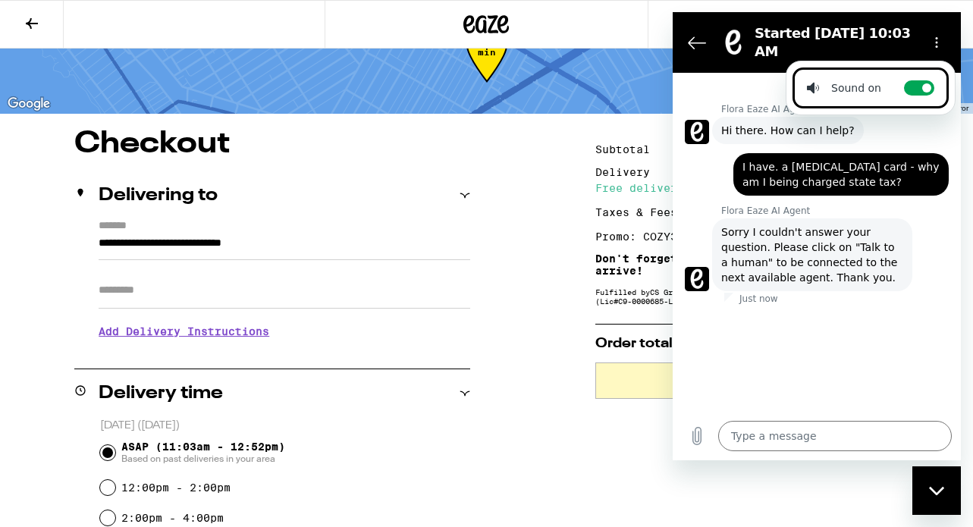
click at [888, 294] on div "Just now" at bounding box center [842, 299] width 237 height 12
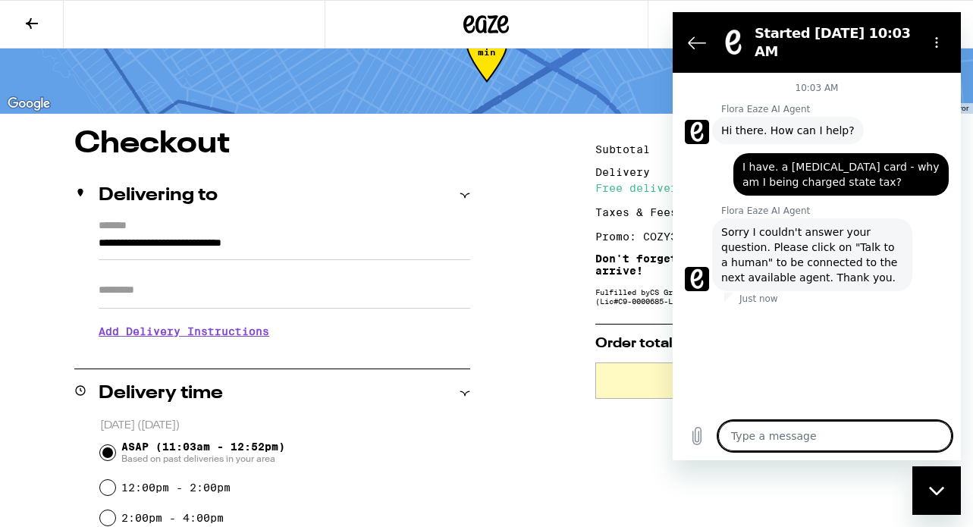
click at [751, 438] on textarea at bounding box center [835, 436] width 234 height 30
click at [937, 475] on div "Close messaging window" at bounding box center [936, 490] width 45 height 45
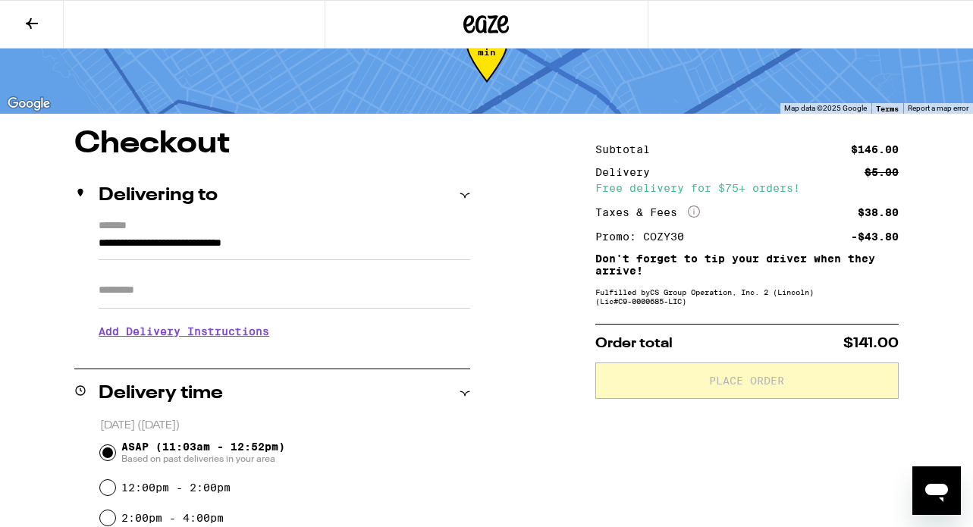
click at [936, 491] on icon "Open messaging window" at bounding box center [936, 493] width 23 height 18
type textarea "x"
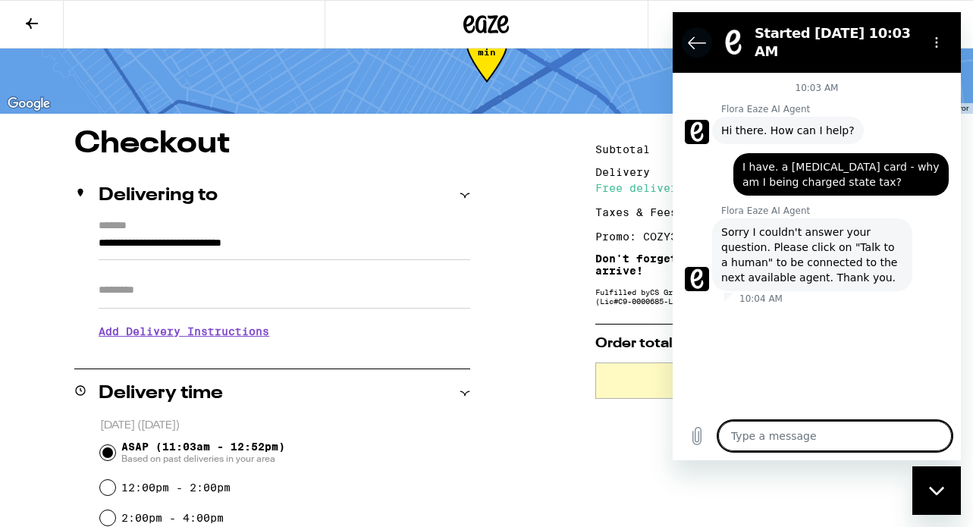
click at [692, 35] on icon "Back to the conversation list" at bounding box center [697, 42] width 18 height 18
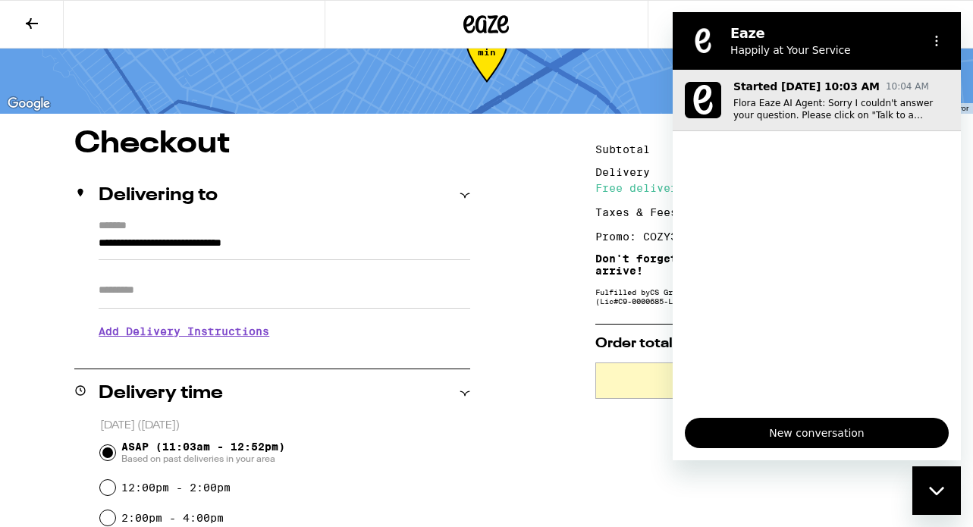
click at [817, 108] on p "Flora Eaze AI Agent: Sorry I couldn't answer your question. Please click on "Ta…" at bounding box center [840, 109] width 215 height 24
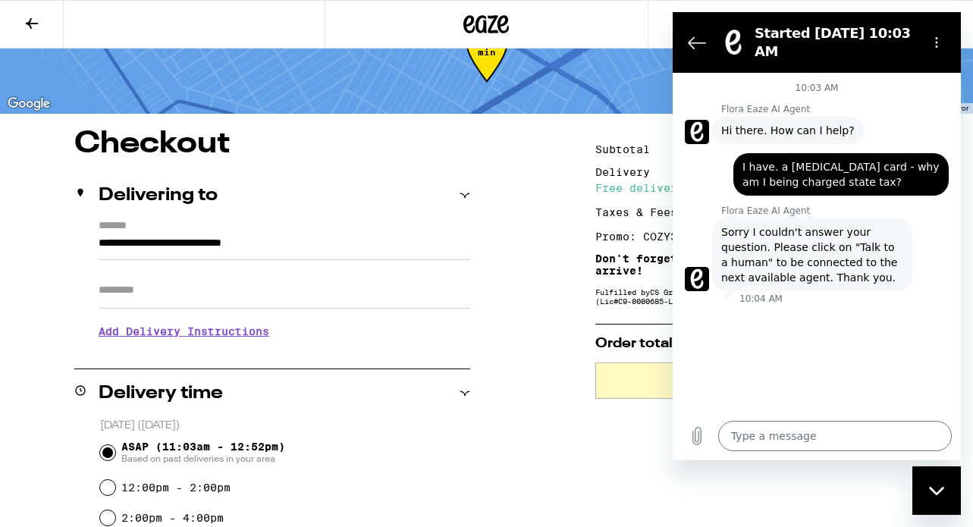
click at [696, 39] on icon "Back to the conversation list" at bounding box center [697, 42] width 18 height 18
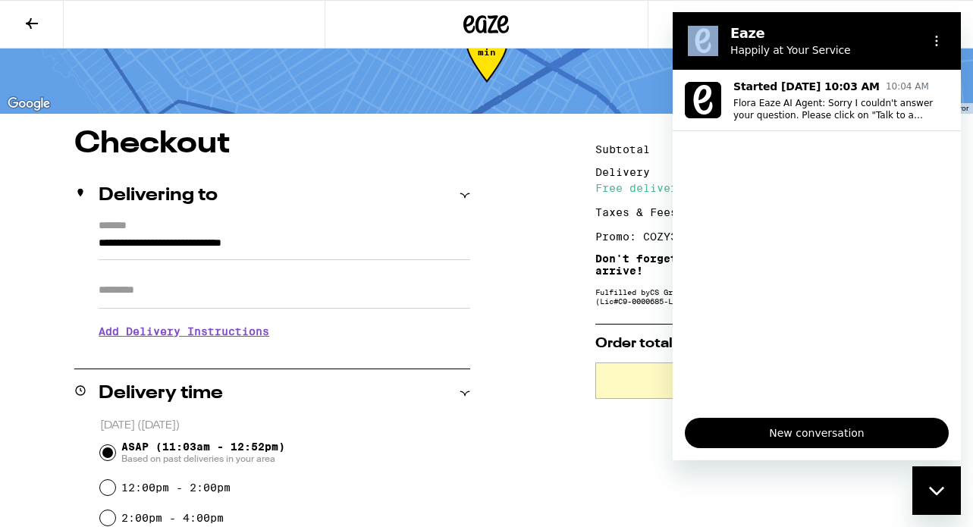
drag, startPoint x: 805, startPoint y: 24, endPoint x: 636, endPoint y: 76, distance: 176.3
click at [673, 76] on html "Eaze Happily at Your Service Started Sep 14 at 10:03 AM 10:04 AM Flora Eaze AI …" at bounding box center [817, 236] width 288 height 448
click at [930, 491] on icon "Close messaging window" at bounding box center [937, 491] width 16 height 10
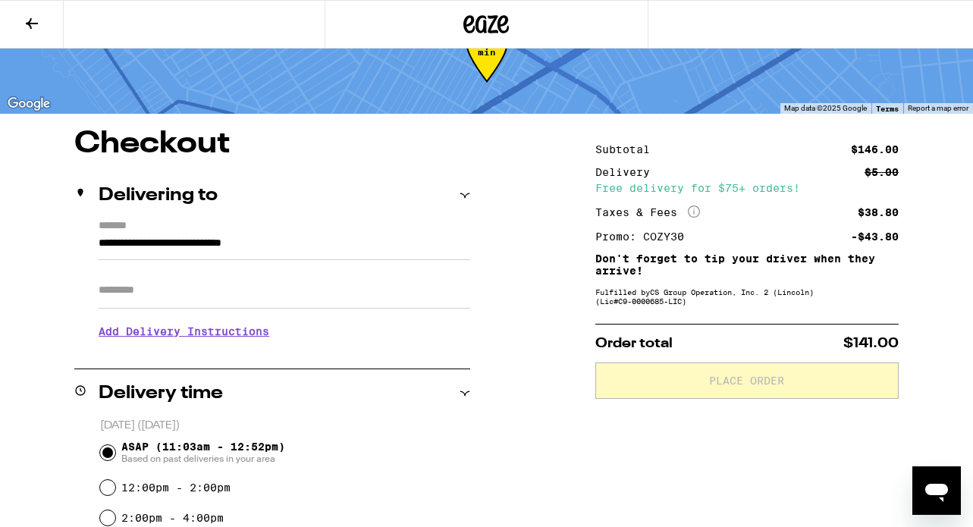
click at [692, 211] on icon "More Info" at bounding box center [694, 211] width 12 height 12
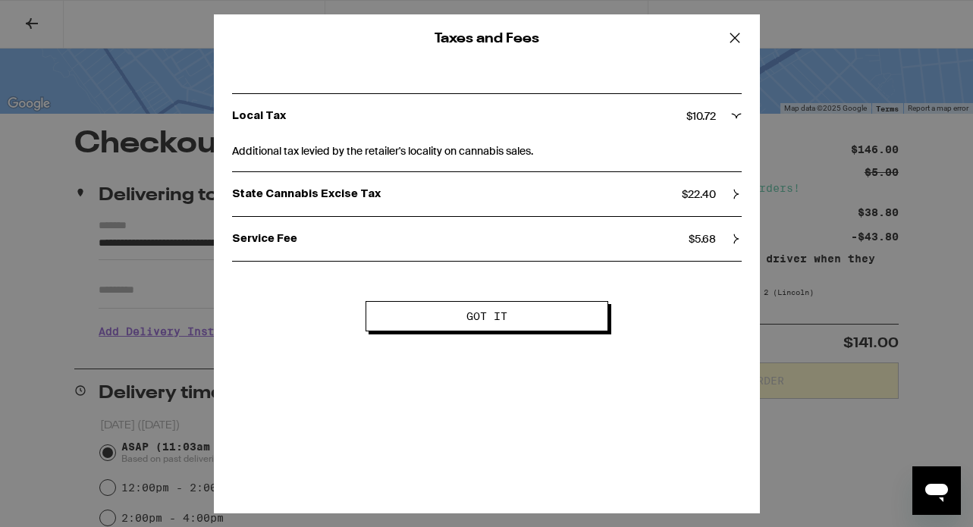
click at [728, 193] on div "State Cannabis Excise Tax $ 22.40" at bounding box center [487, 194] width 510 height 14
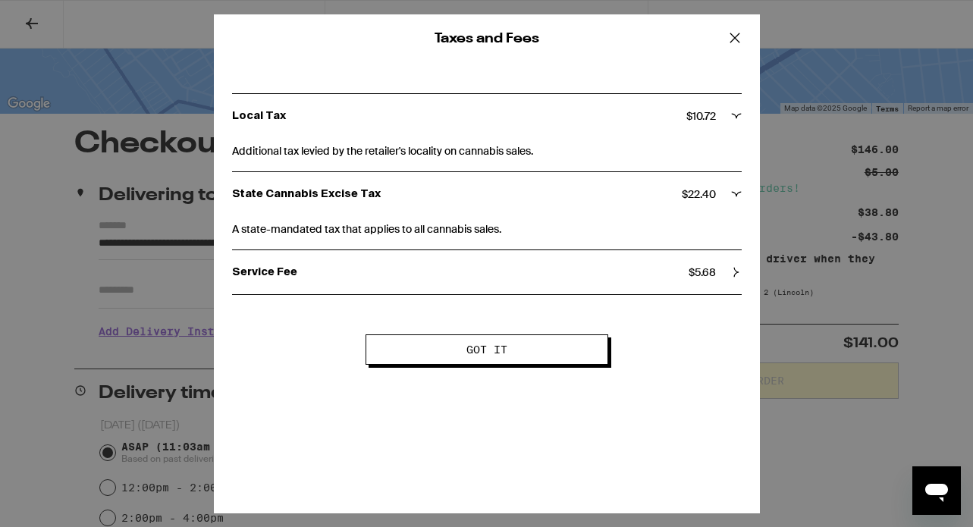
click at [730, 266] on div "Service Fee $ 5.68" at bounding box center [487, 272] width 510 height 14
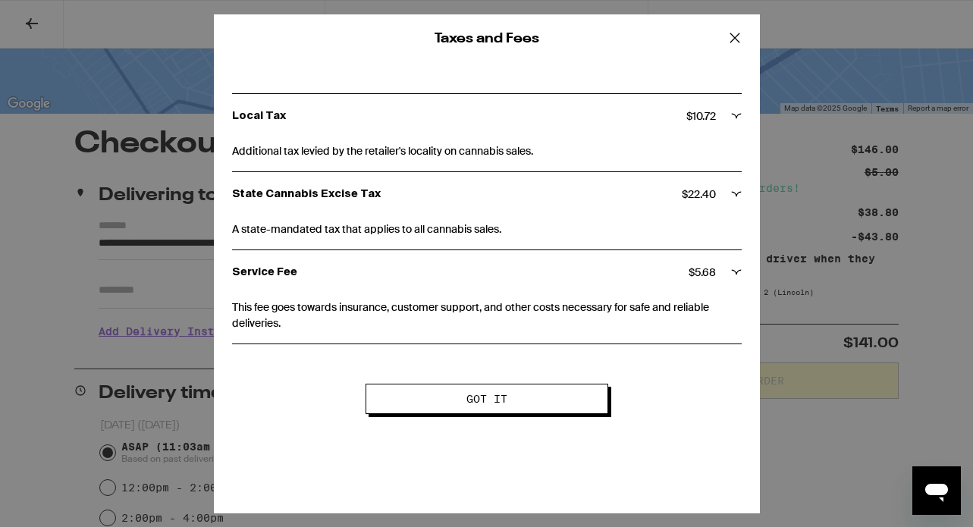
click at [731, 196] on icon at bounding box center [736, 194] width 11 height 11
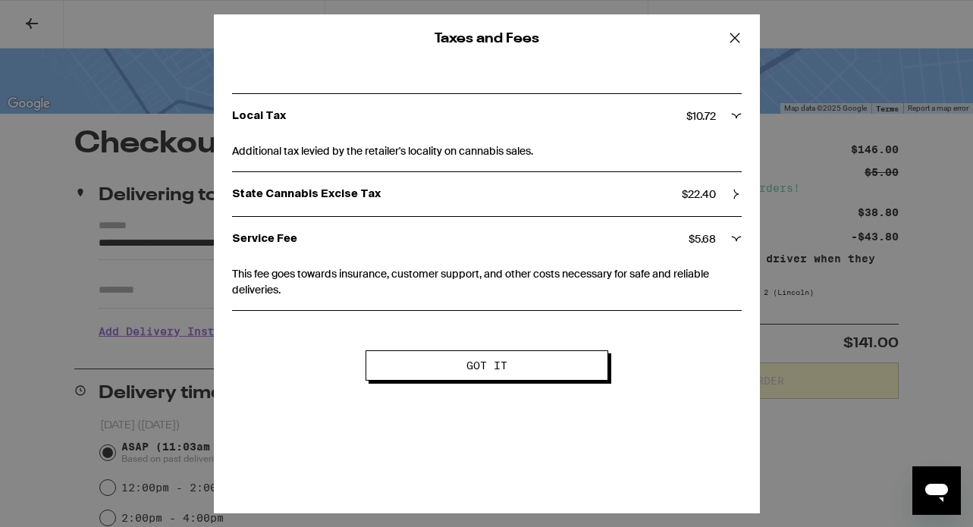
click at [731, 196] on icon at bounding box center [736, 194] width 11 height 11
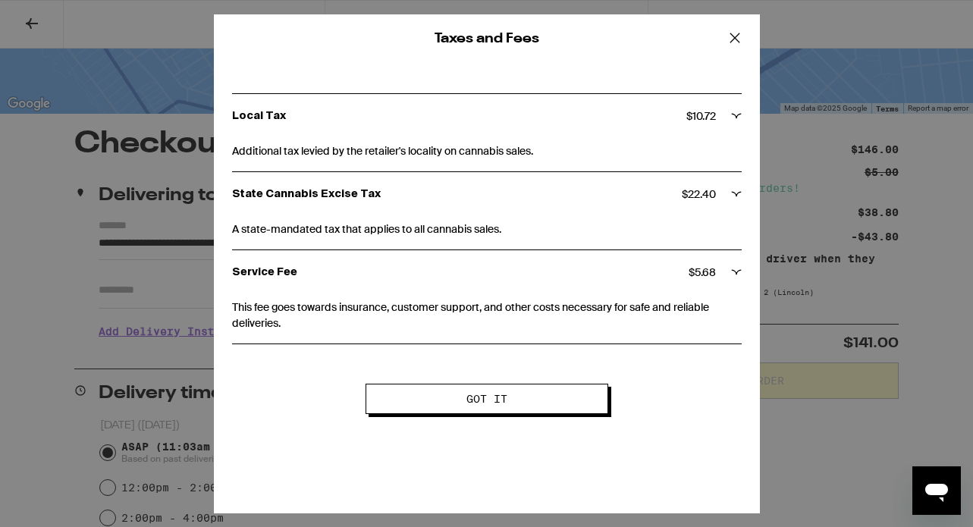
click at [732, 114] on icon at bounding box center [736, 116] width 10 height 5
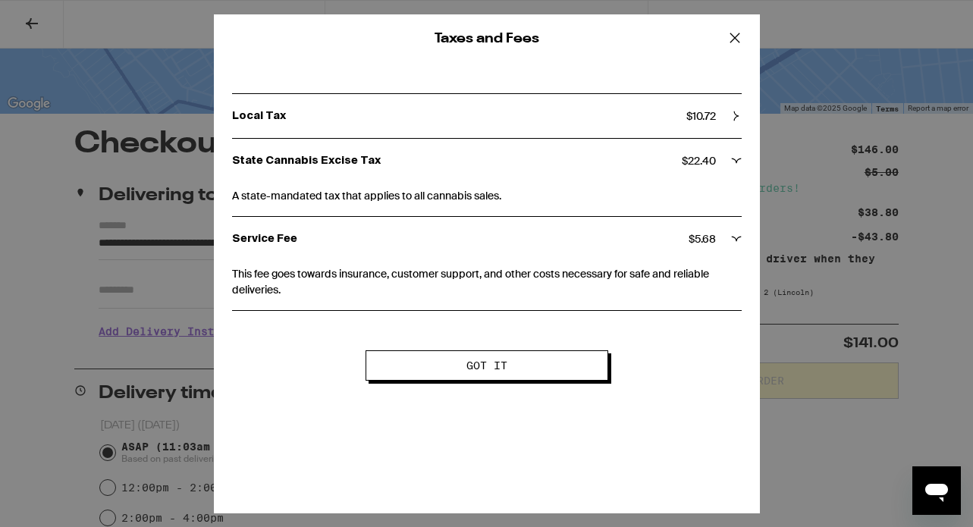
click at [732, 114] on icon at bounding box center [736, 116] width 11 height 11
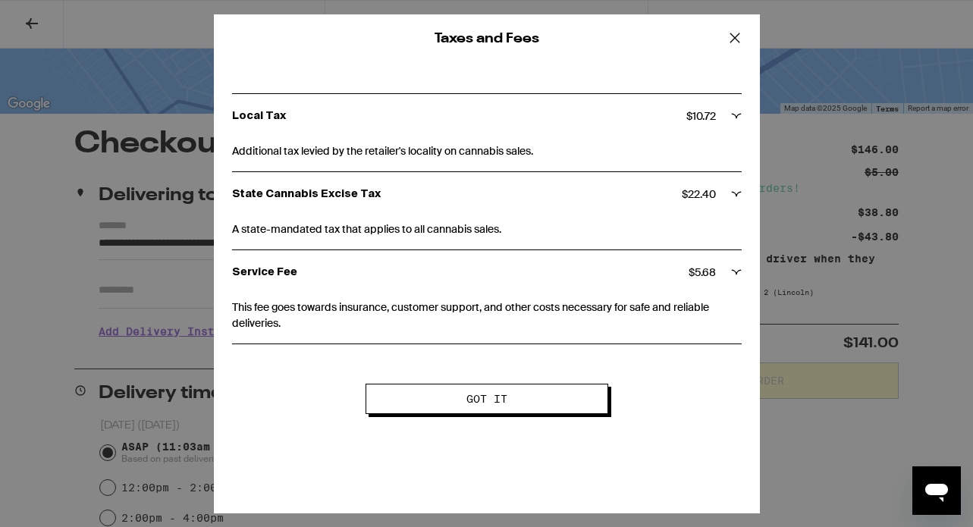
click at [814, 448] on div "Taxes and Fees Local Tax $ 10.72 Additional tax levied by the retailer's locali…" at bounding box center [486, 263] width 973 height 527
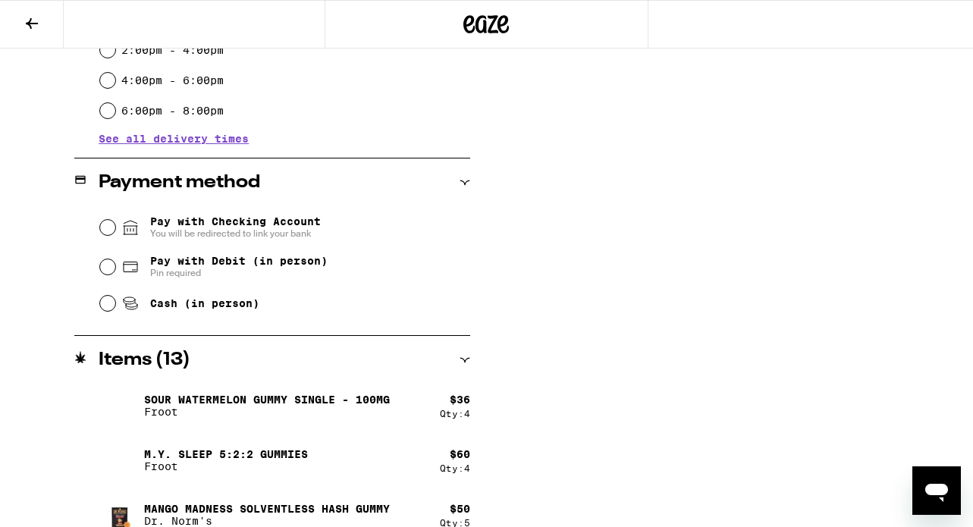
scroll to position [544, 0]
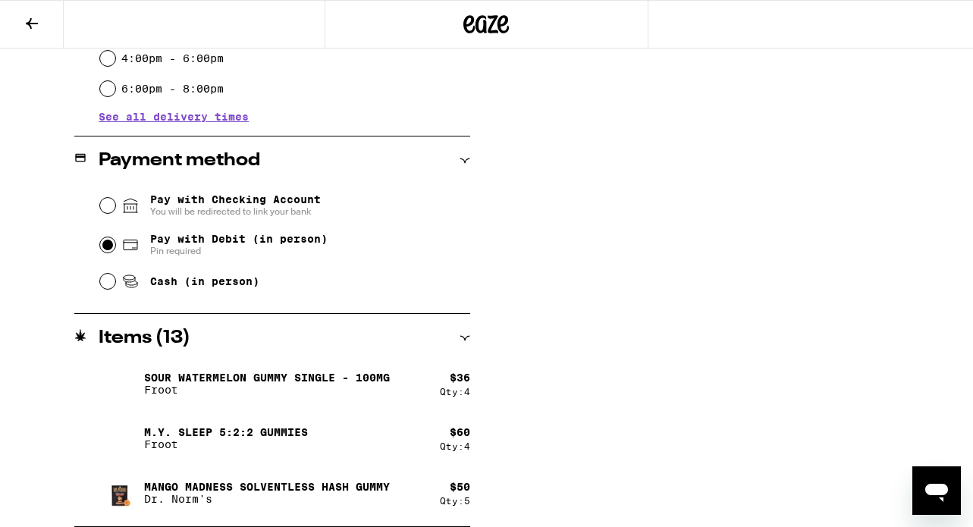
click at [105, 246] on input "Pay with Debit (in person) Pin required" at bounding box center [107, 244] width 15 height 15
radio input "true"
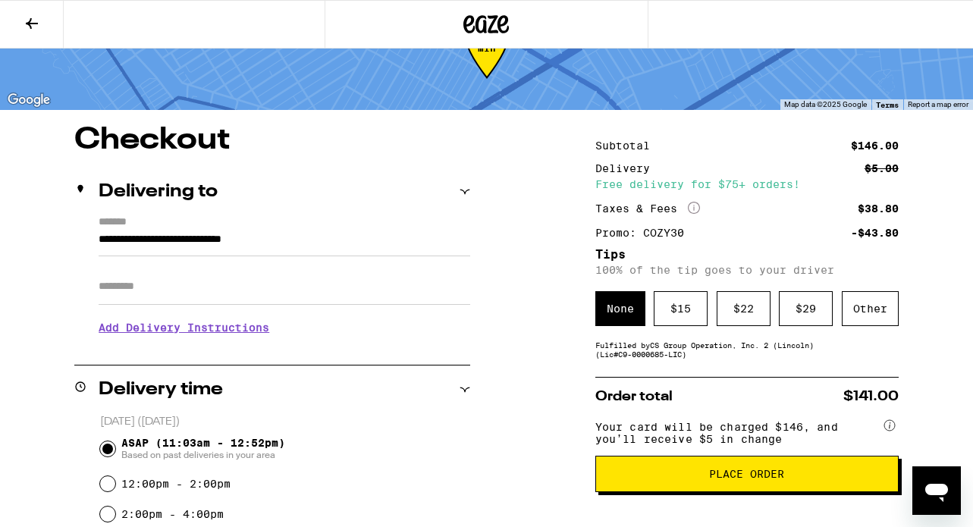
scroll to position [52, 0]
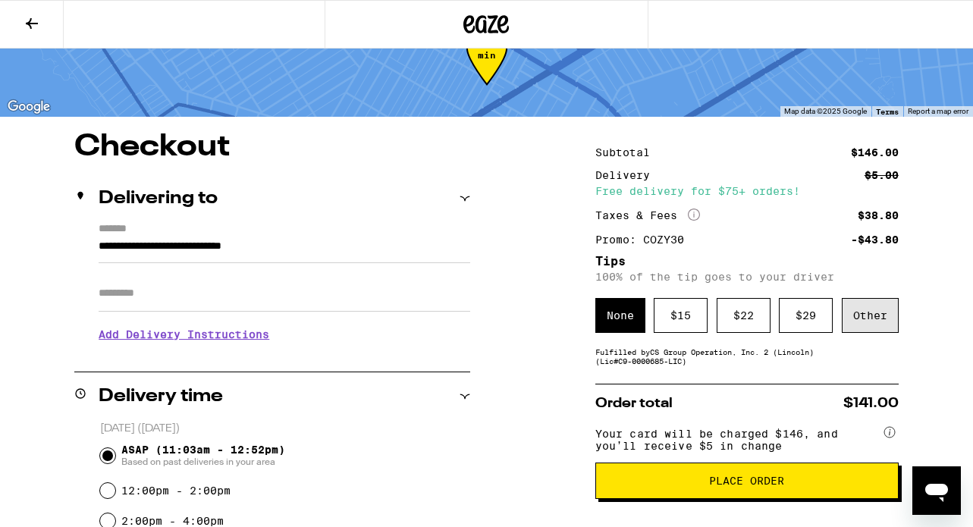
click at [874, 313] on div "Other" at bounding box center [870, 315] width 57 height 35
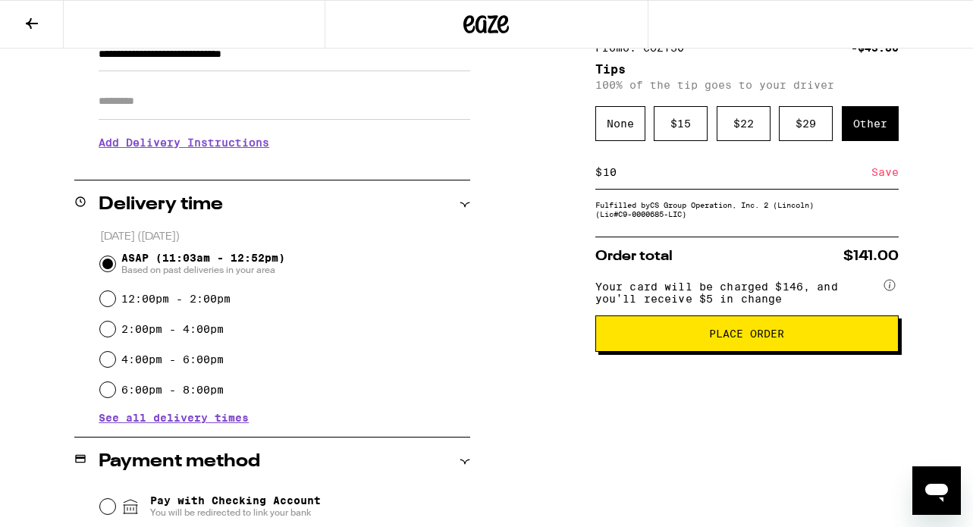
type input "10"
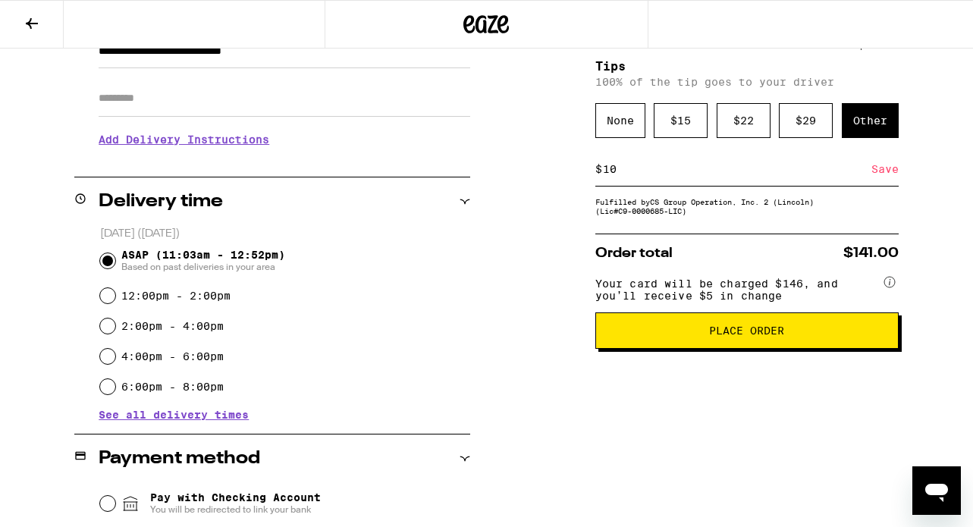
click at [780, 336] on span "Place Order" at bounding box center [746, 330] width 75 height 11
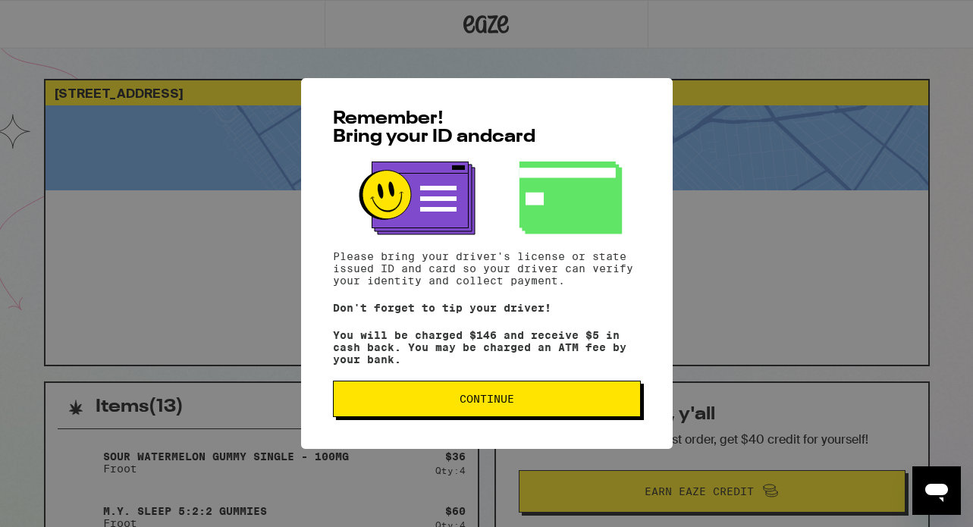
click at [620, 416] on button "Continue" at bounding box center [487, 399] width 308 height 36
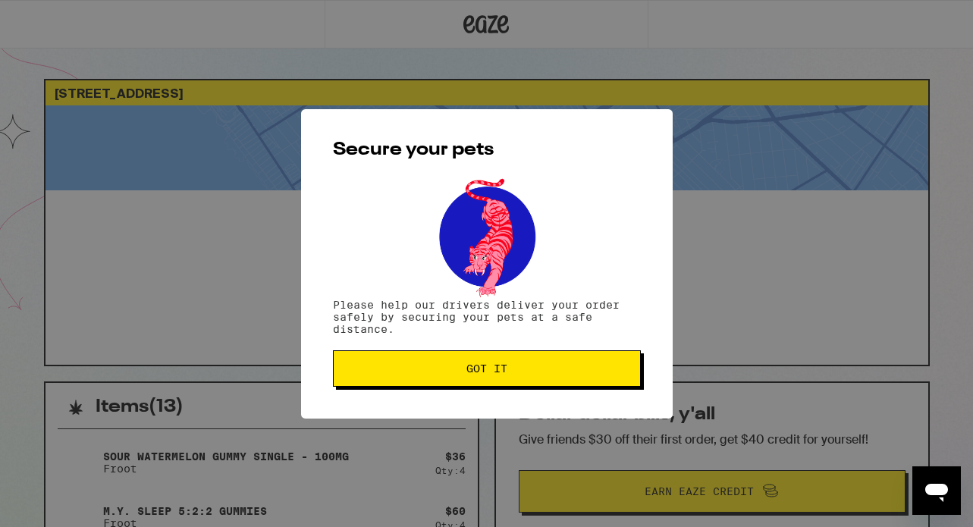
click at [623, 369] on span "Got it" at bounding box center [487, 368] width 282 height 11
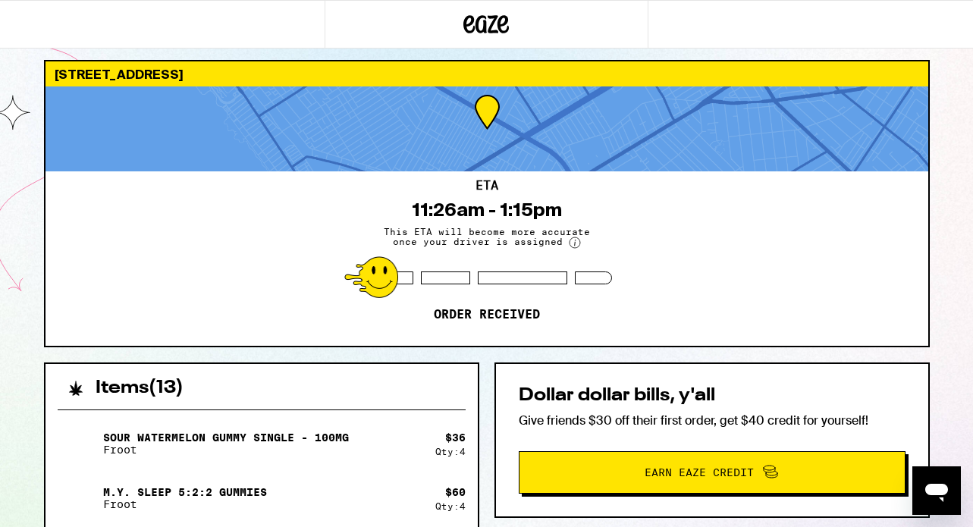
scroll to position [20, 0]
